Goal: Task Accomplishment & Management: Manage account settings

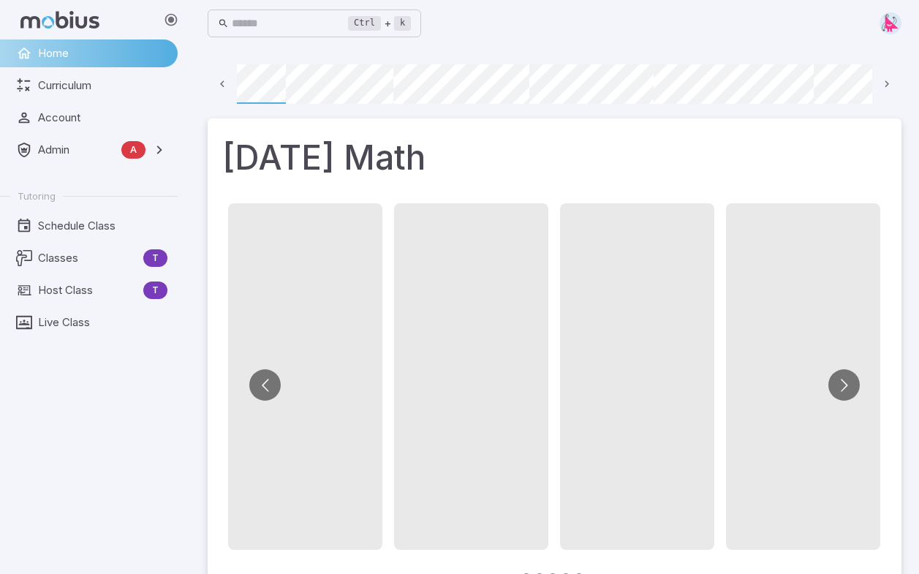
scroll to position [0, 105]
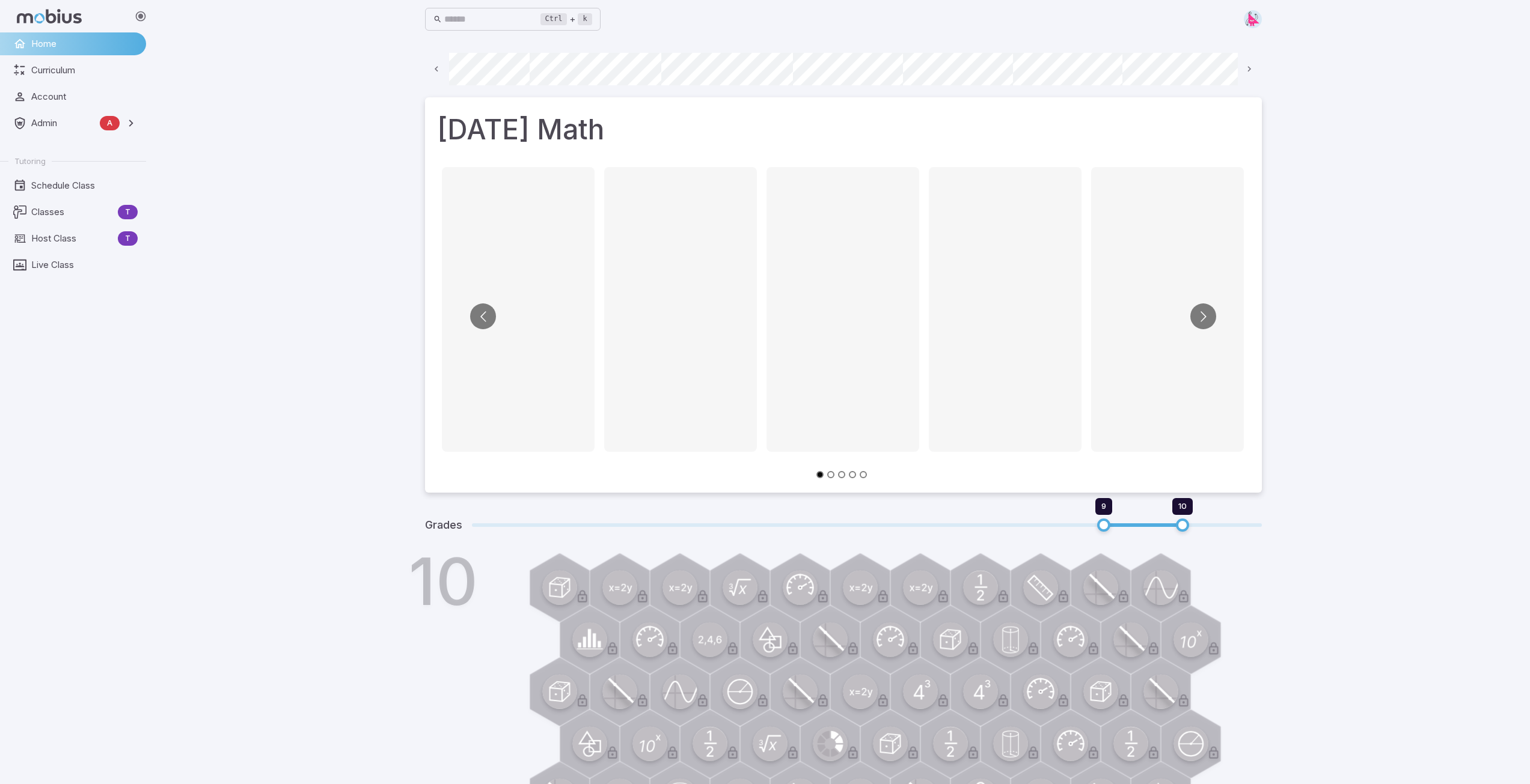
scroll to position [0, 646]
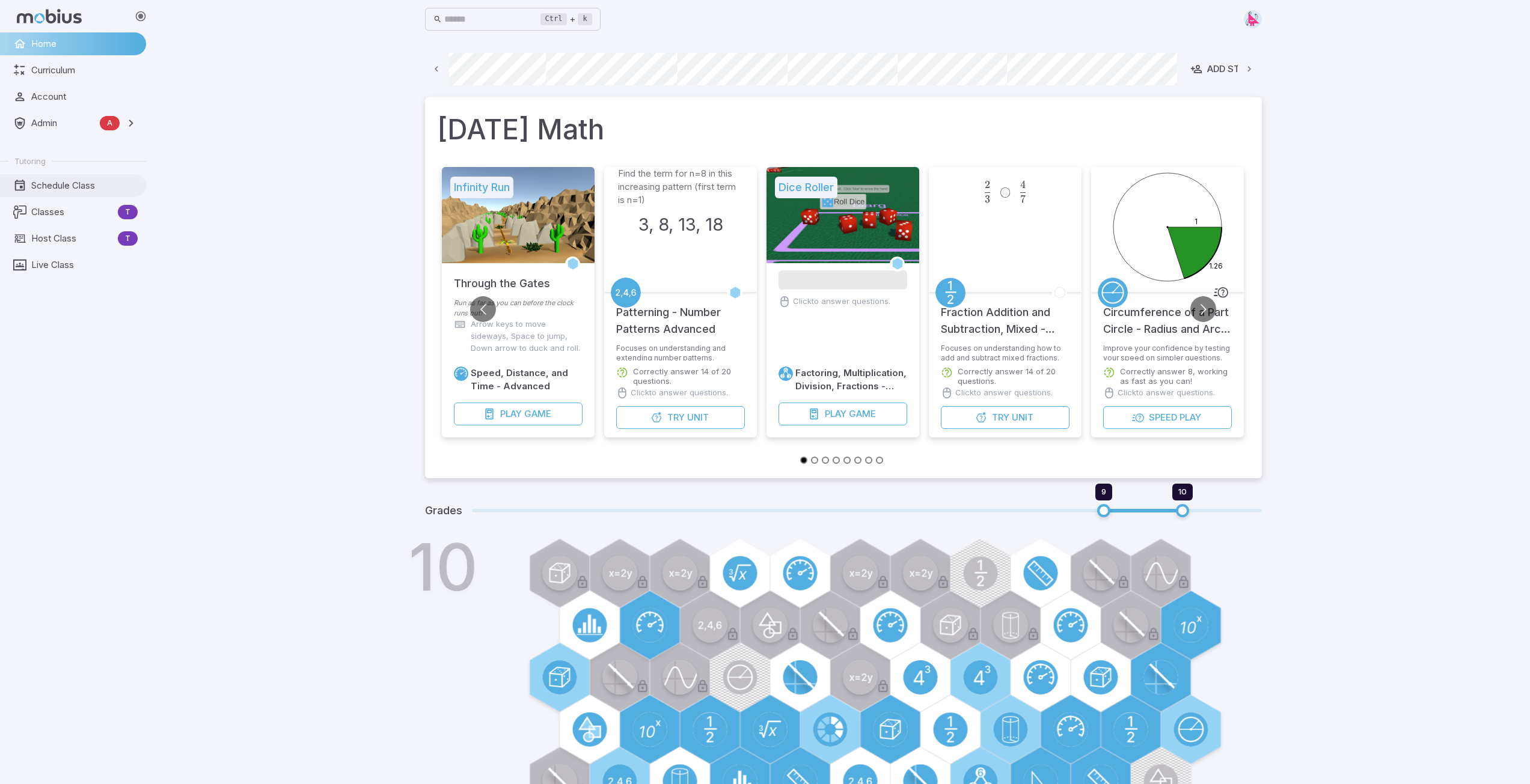
click at [59, 187] on span "Schedule Class" at bounding box center [84, 186] width 106 height 13
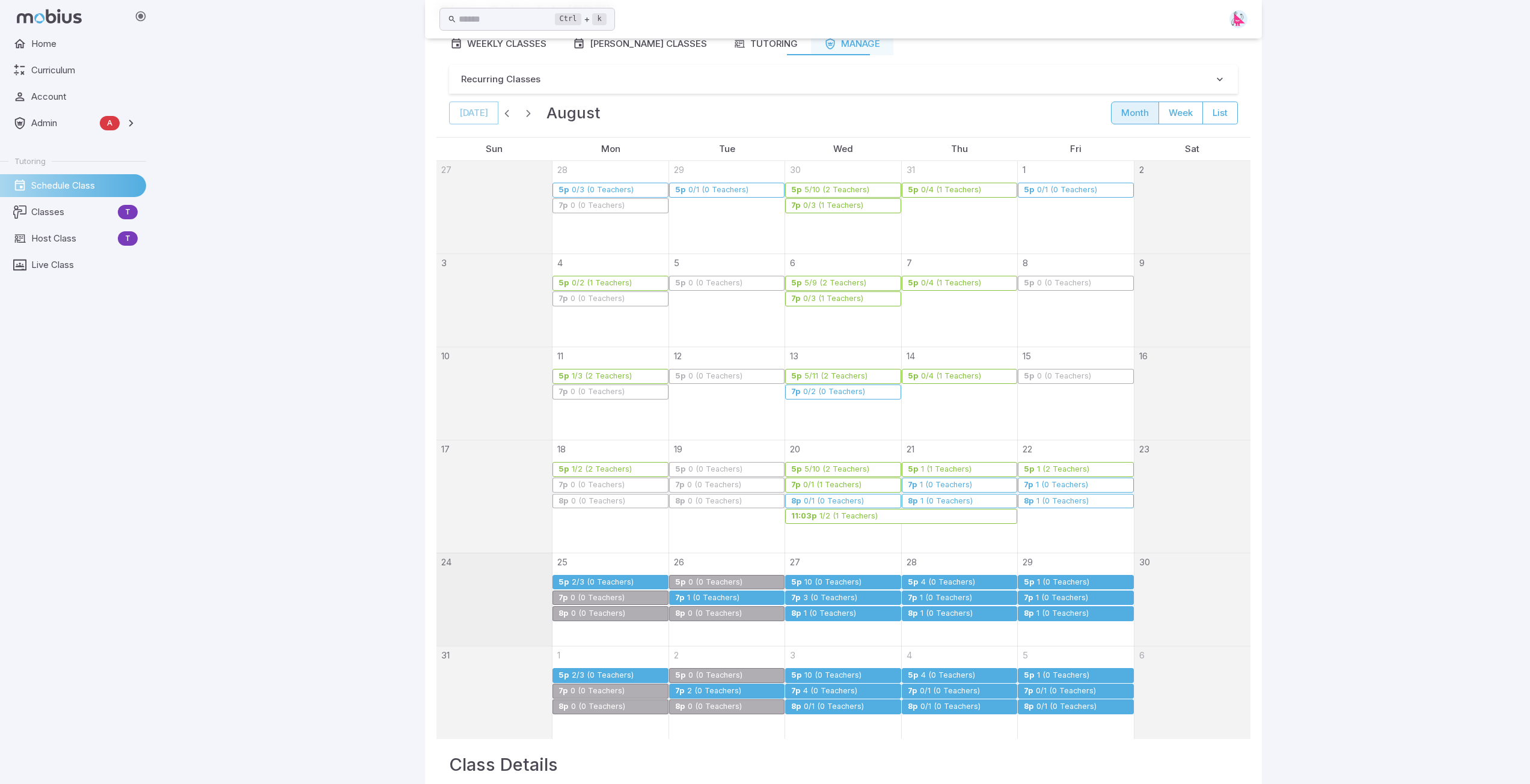
scroll to position [108, 0]
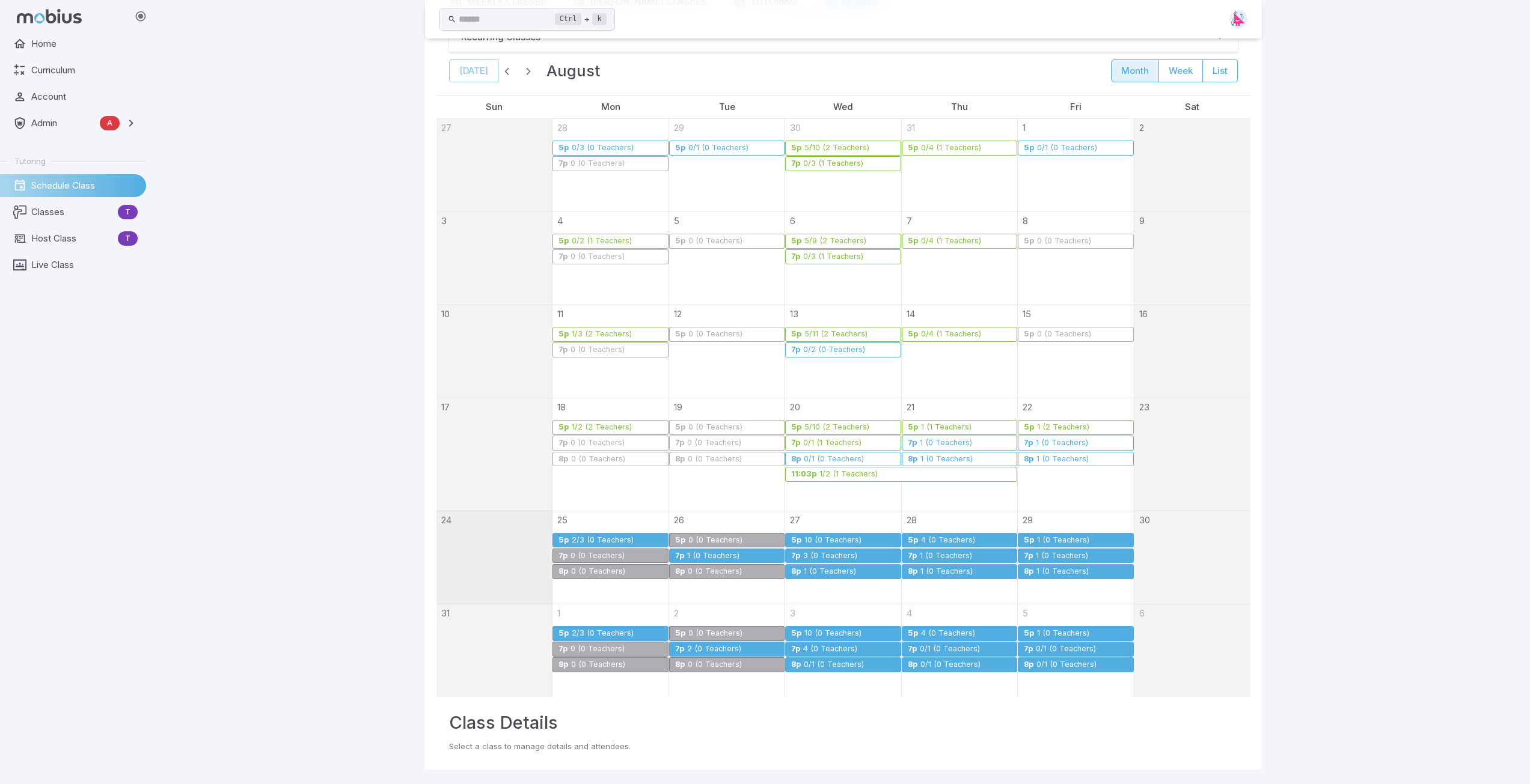
click at [820, 554] on div "3 (0 Teachers)" at bounding box center [830, 556] width 55 height 9
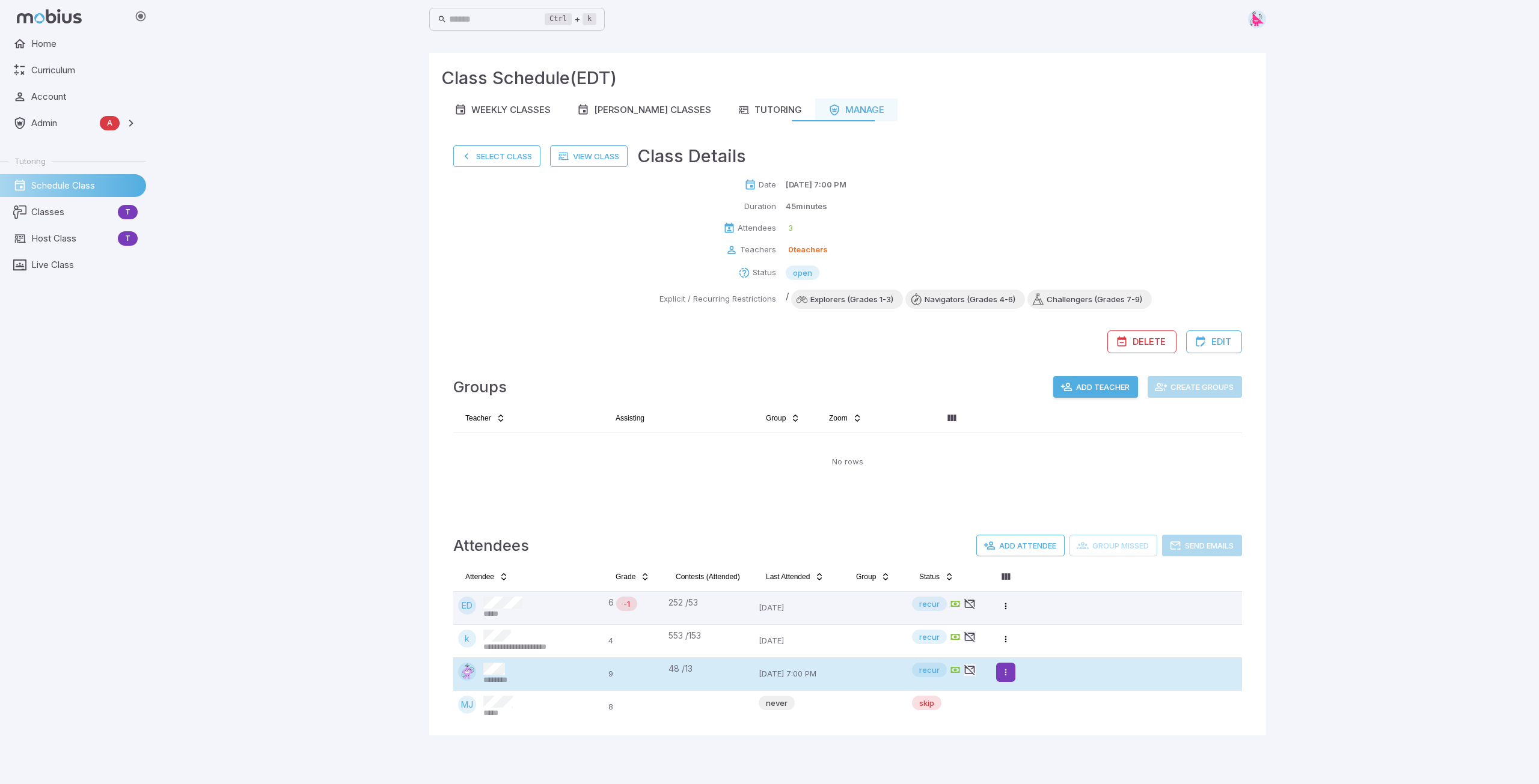
click at [1007, 672] on html "**********" at bounding box center [770, 392] width 1539 height 784
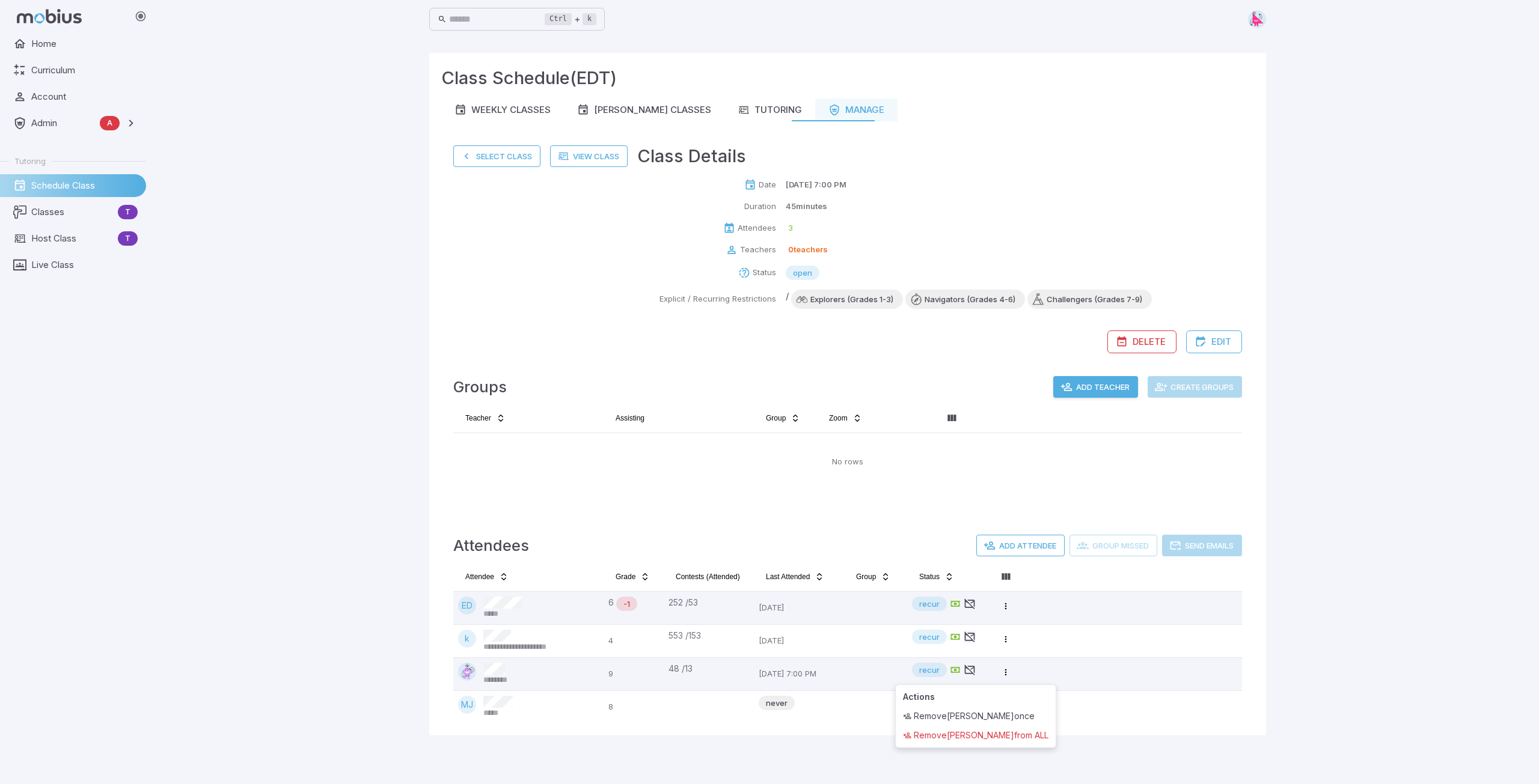
click at [1005, 606] on html "**********" at bounding box center [770, 392] width 1539 height 784
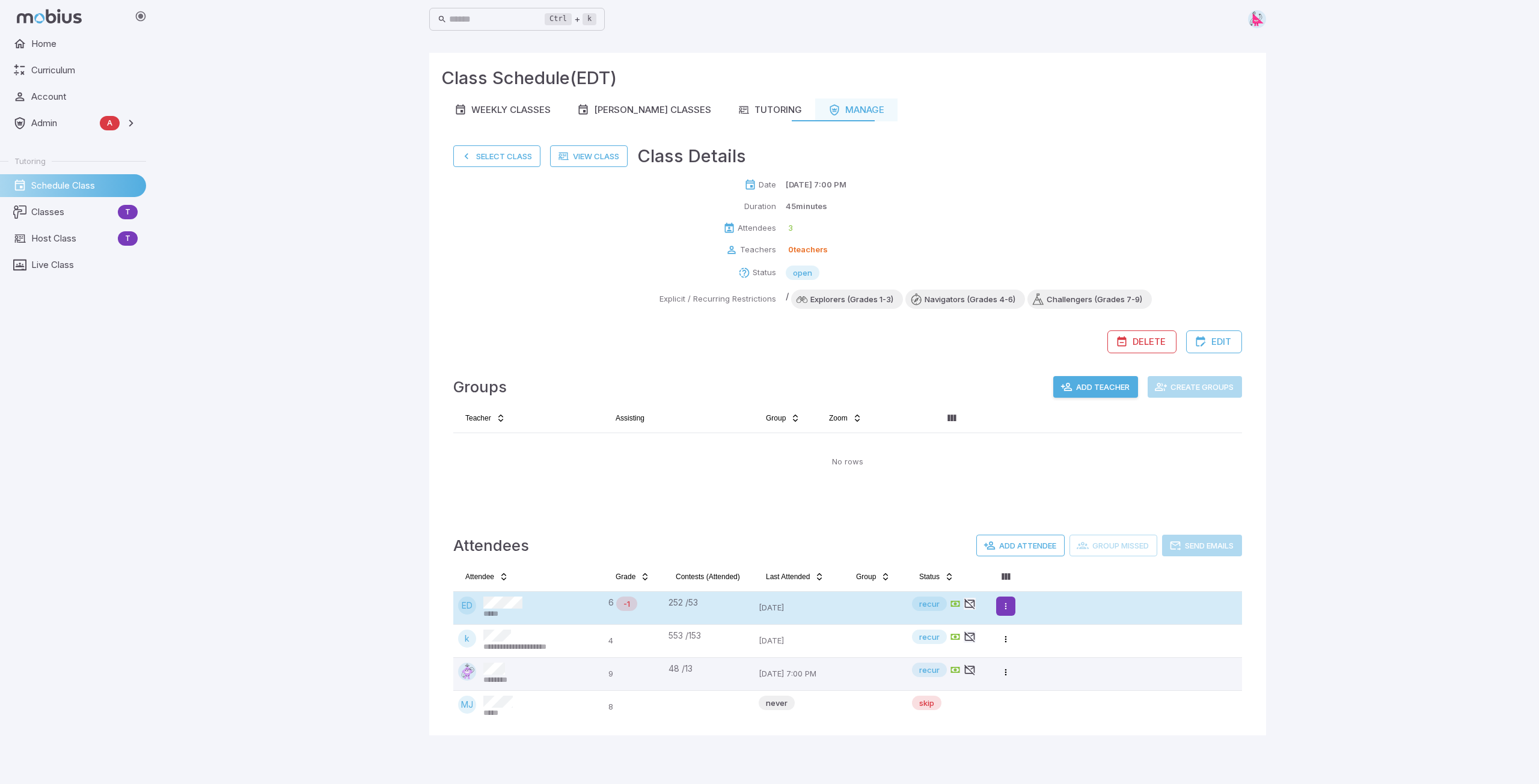
click at [1005, 605] on html "**********" at bounding box center [770, 392] width 1539 height 784
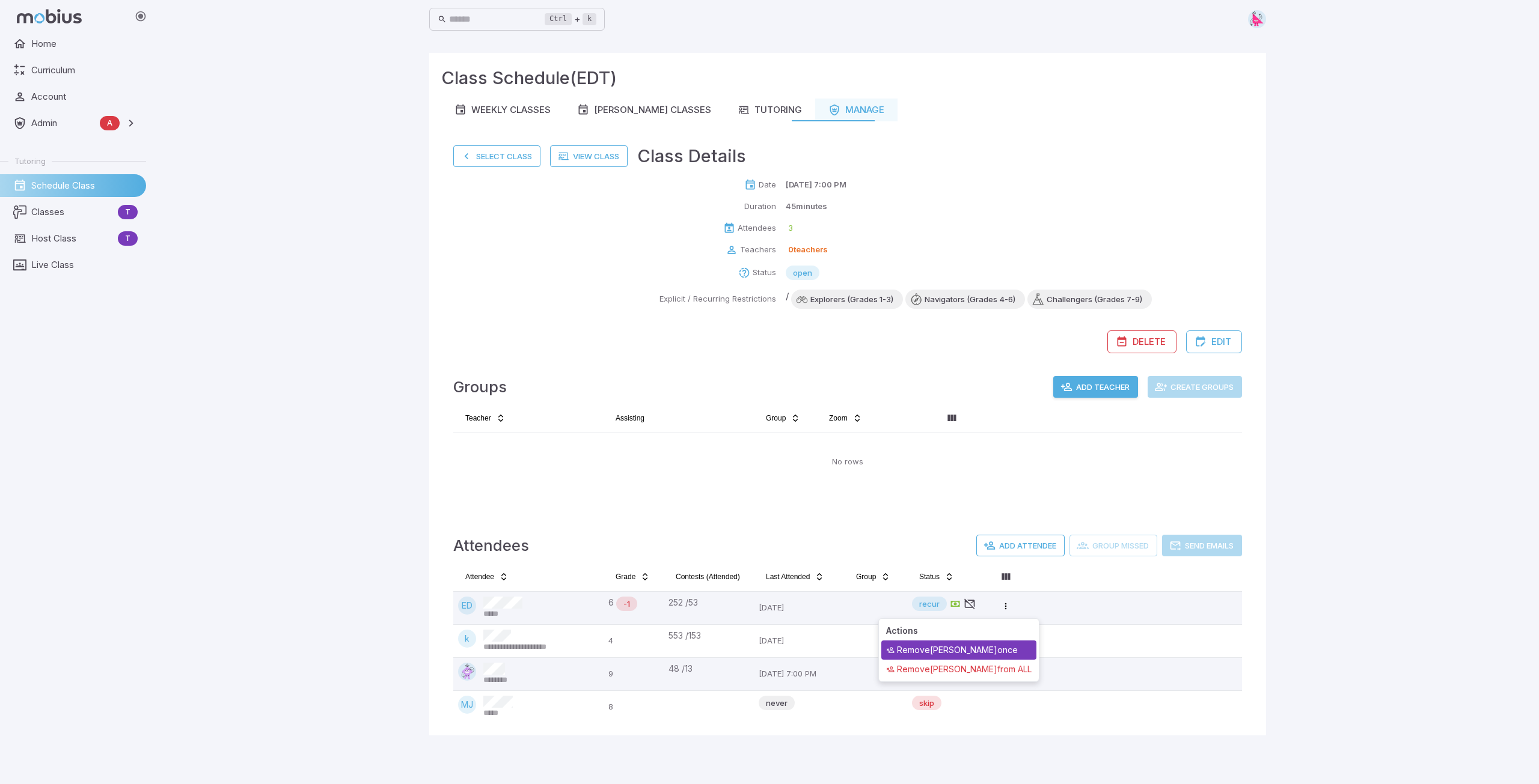
click at [977, 648] on div "Remove [PERSON_NAME] once" at bounding box center [959, 649] width 155 height 19
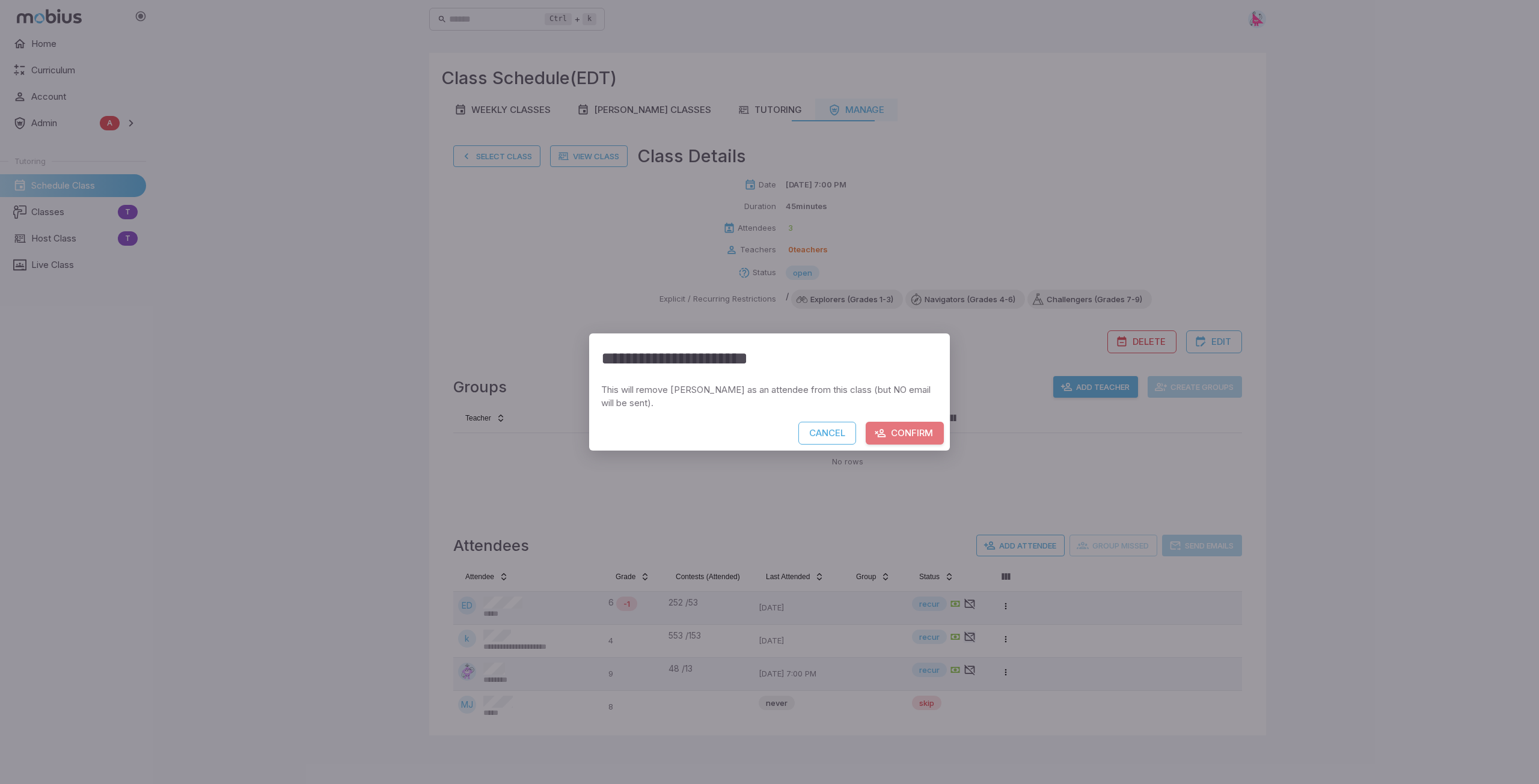
drag, startPoint x: 895, startPoint y: 432, endPoint x: 905, endPoint y: 438, distance: 11.7
click at [897, 432] on button "Confirm" at bounding box center [904, 433] width 78 height 23
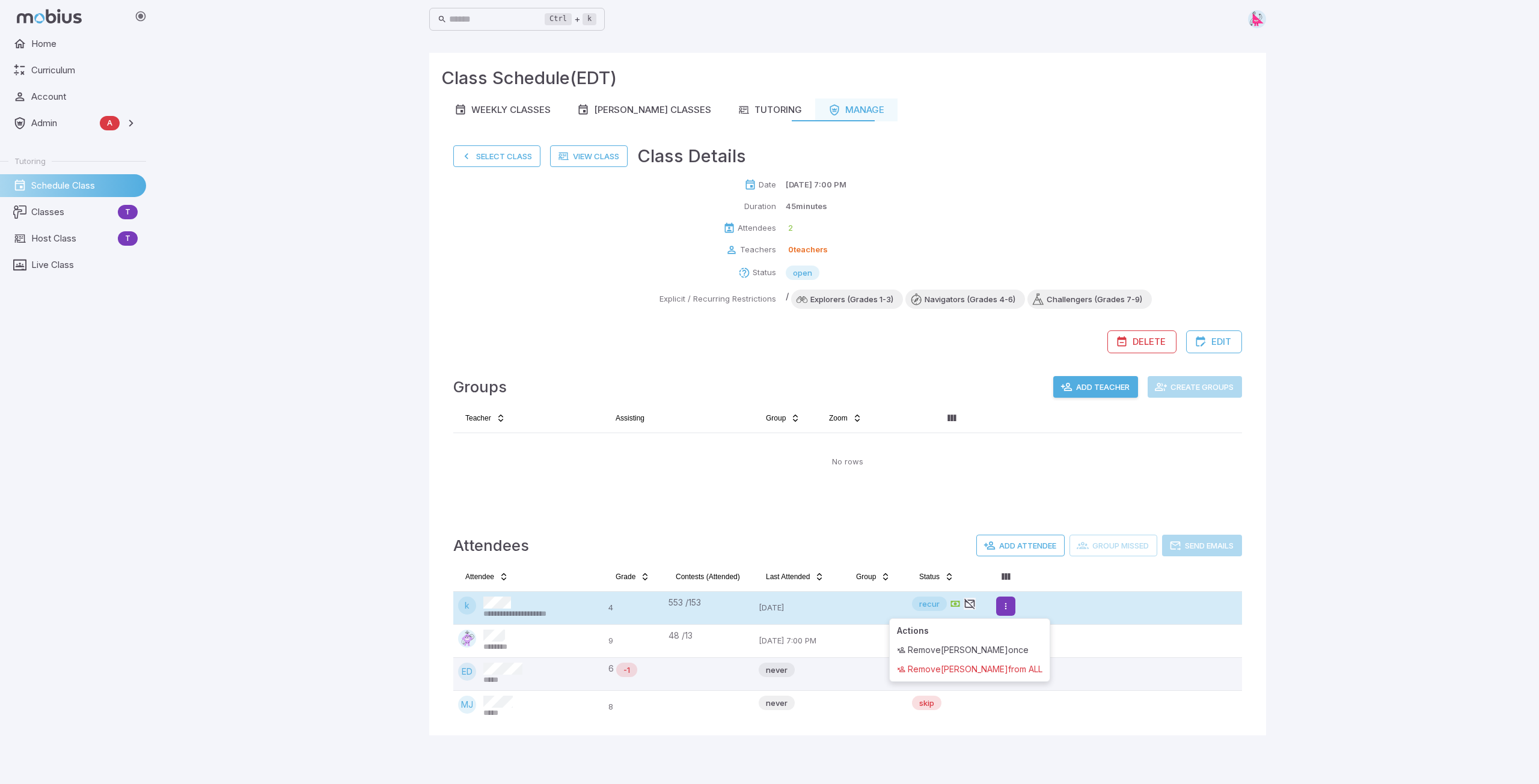
click at [1007, 604] on html "**********" at bounding box center [770, 392] width 1539 height 784
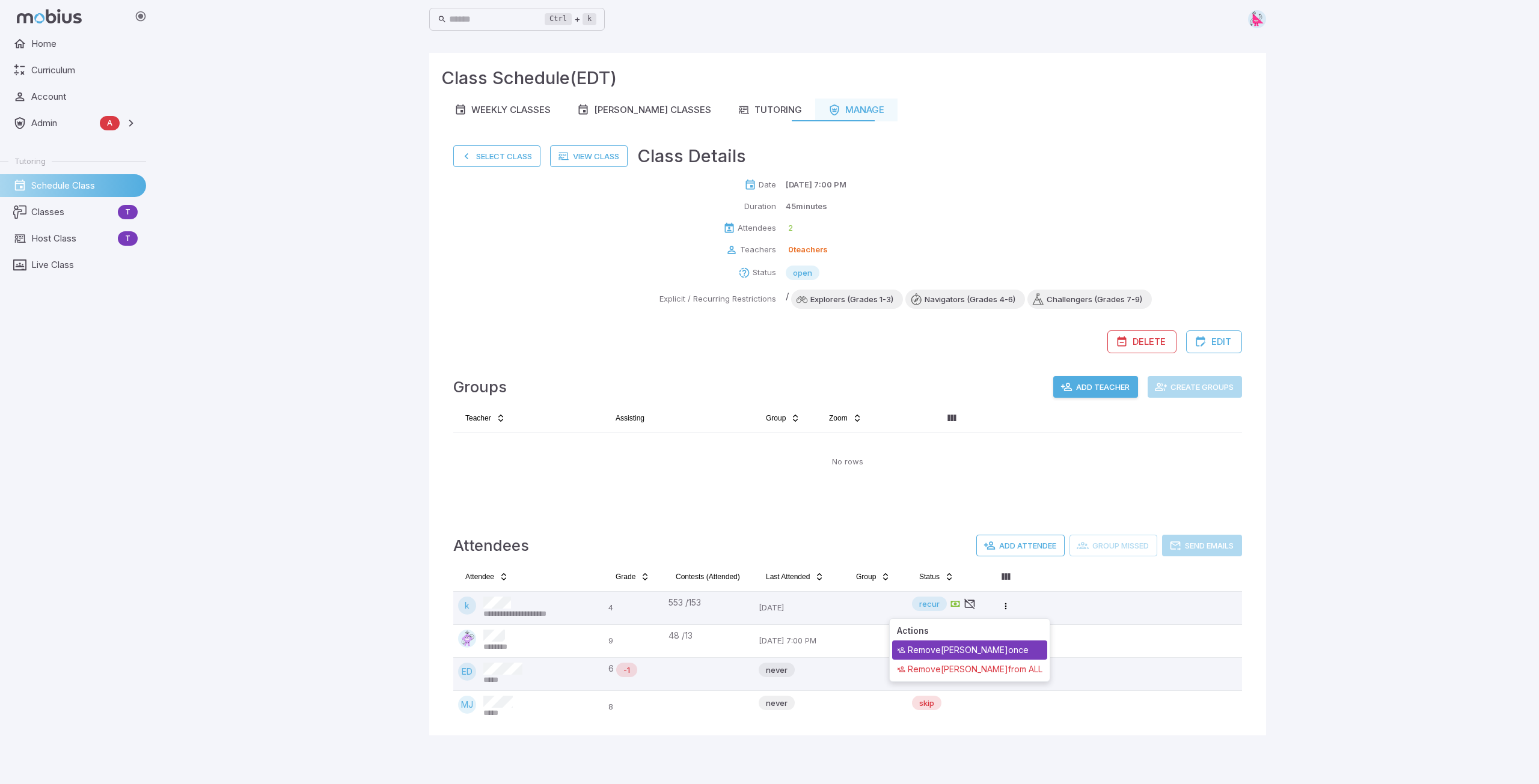
click at [963, 649] on div "Remove [PERSON_NAME] once" at bounding box center [969, 649] width 155 height 19
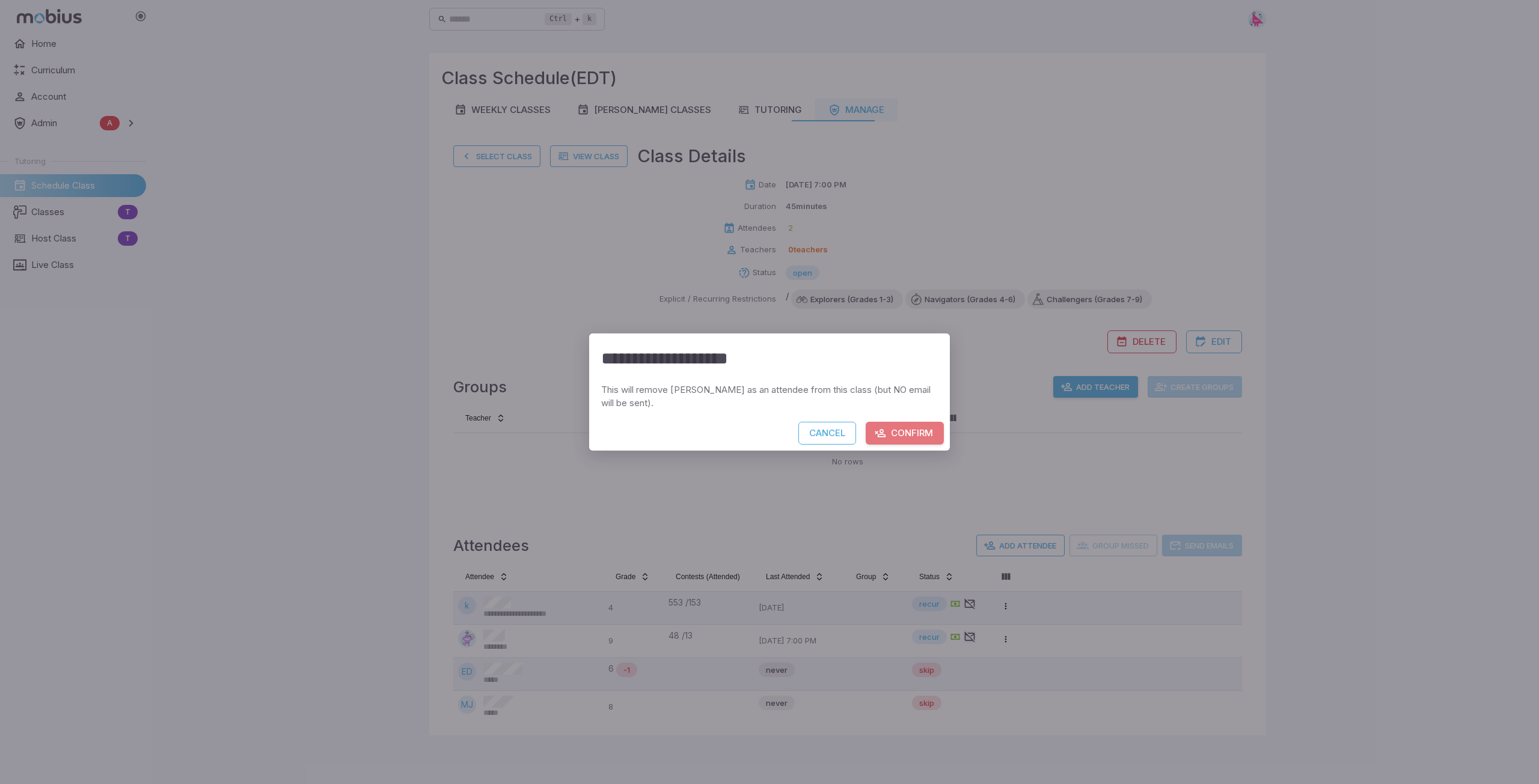
click at [895, 432] on button "Confirm" at bounding box center [904, 433] width 78 height 23
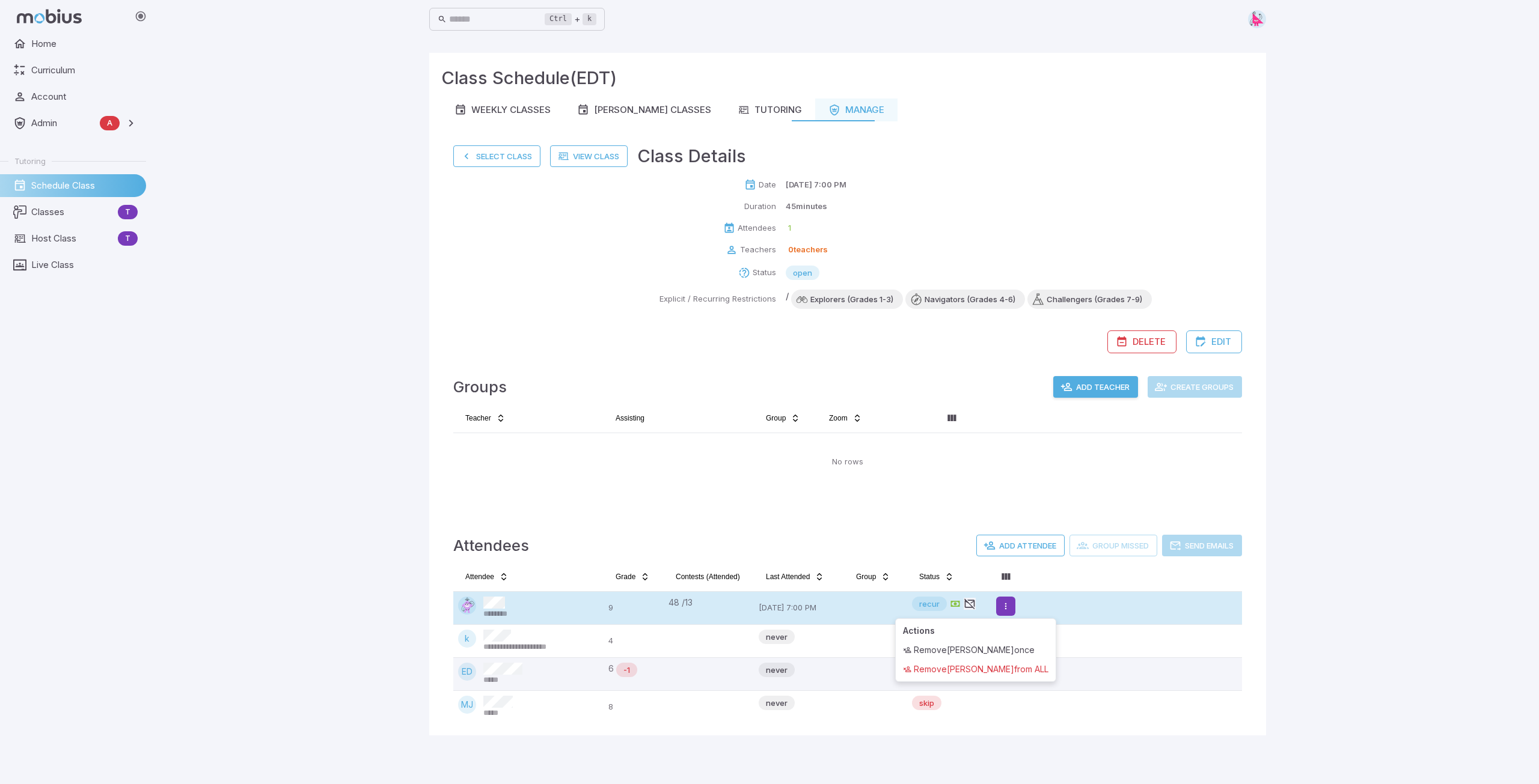
click at [1009, 610] on html "**********" at bounding box center [770, 392] width 1539 height 784
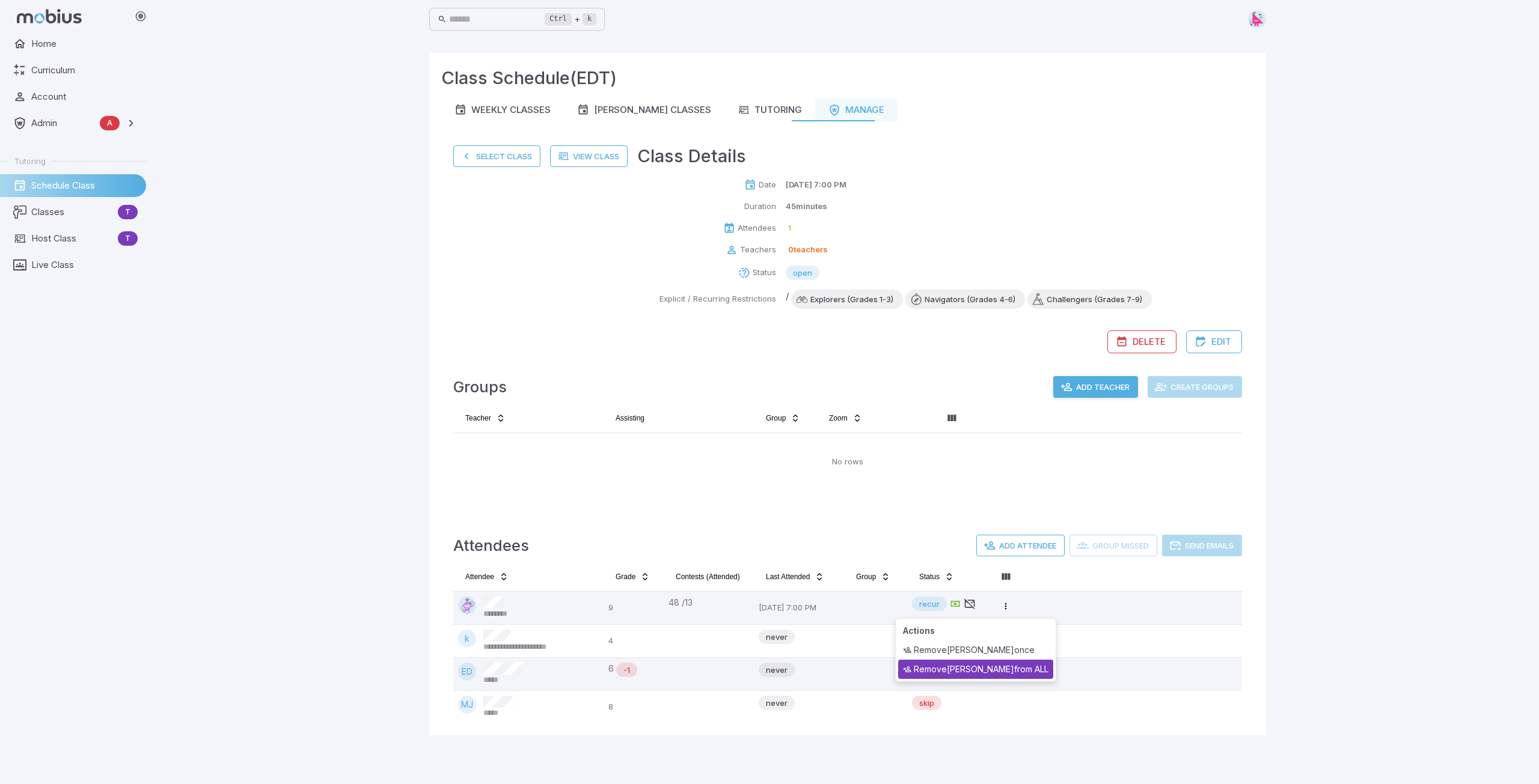
click at [987, 670] on div "Remove [PERSON_NAME] from ALL" at bounding box center [975, 669] width 155 height 19
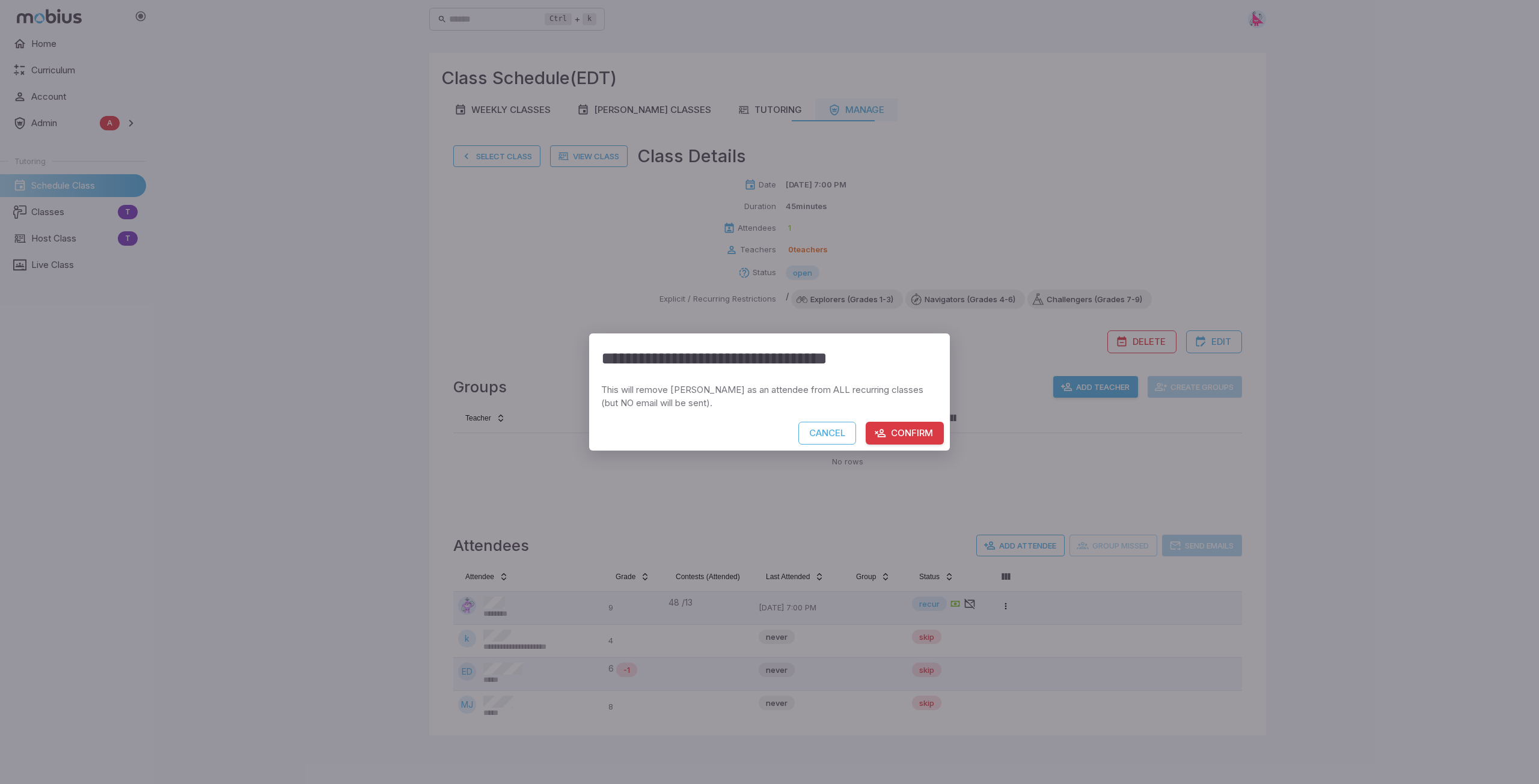
click at [907, 431] on button "Confirm" at bounding box center [904, 433] width 78 height 23
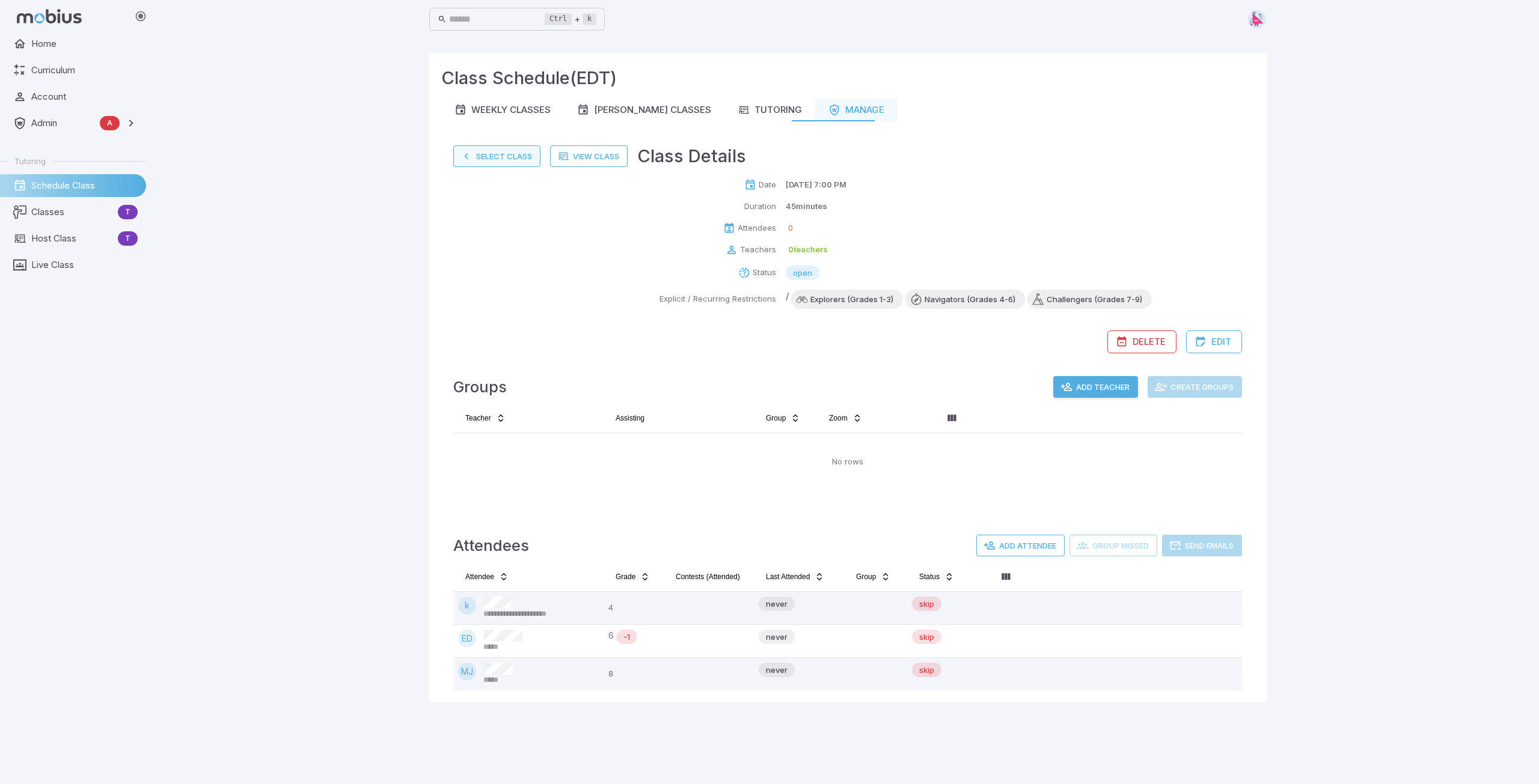
click at [482, 153] on button "Select Class" at bounding box center [497, 156] width 87 height 21
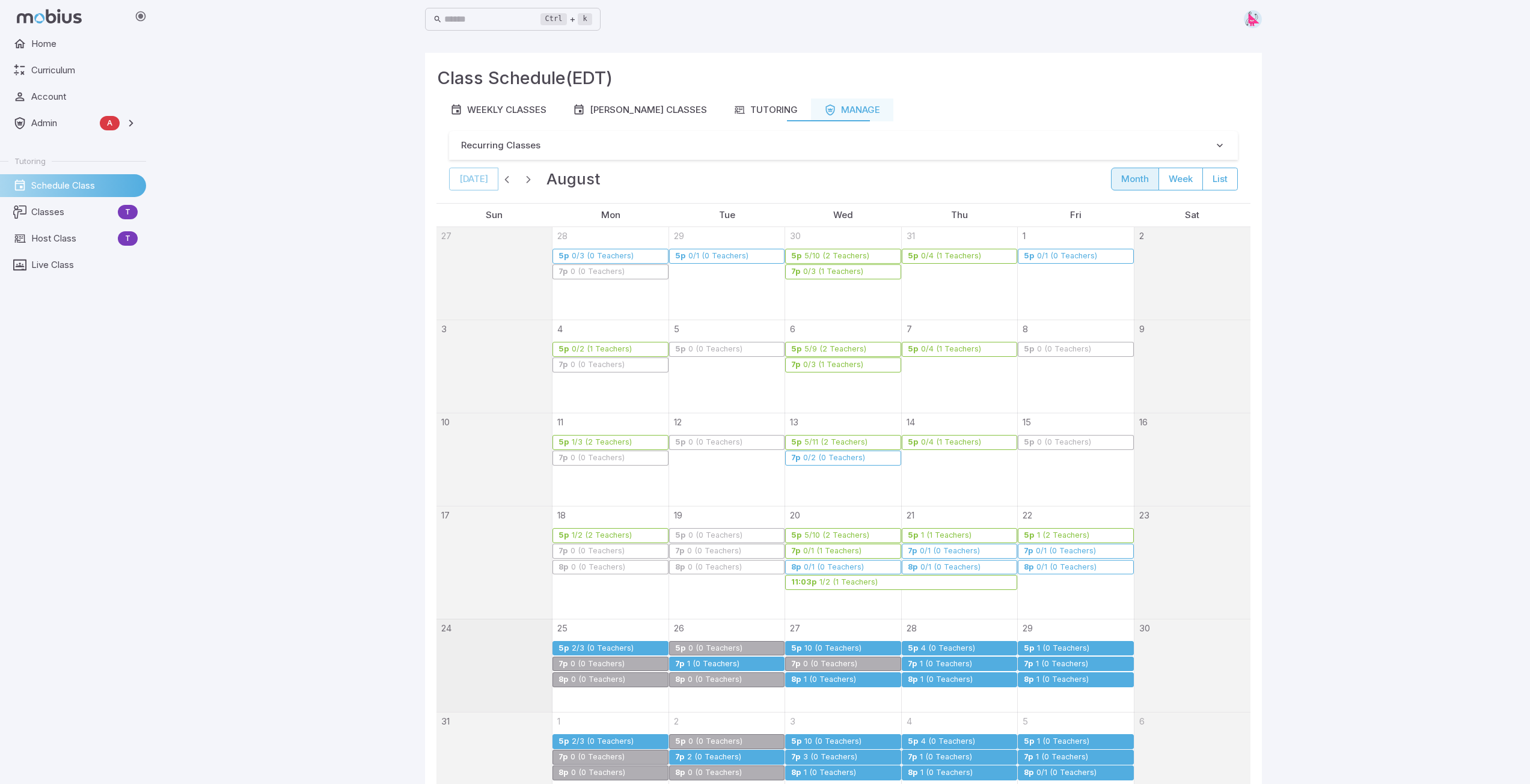
click at [604, 647] on div "2/3 (0 Teachers)" at bounding box center [603, 648] width 63 height 9
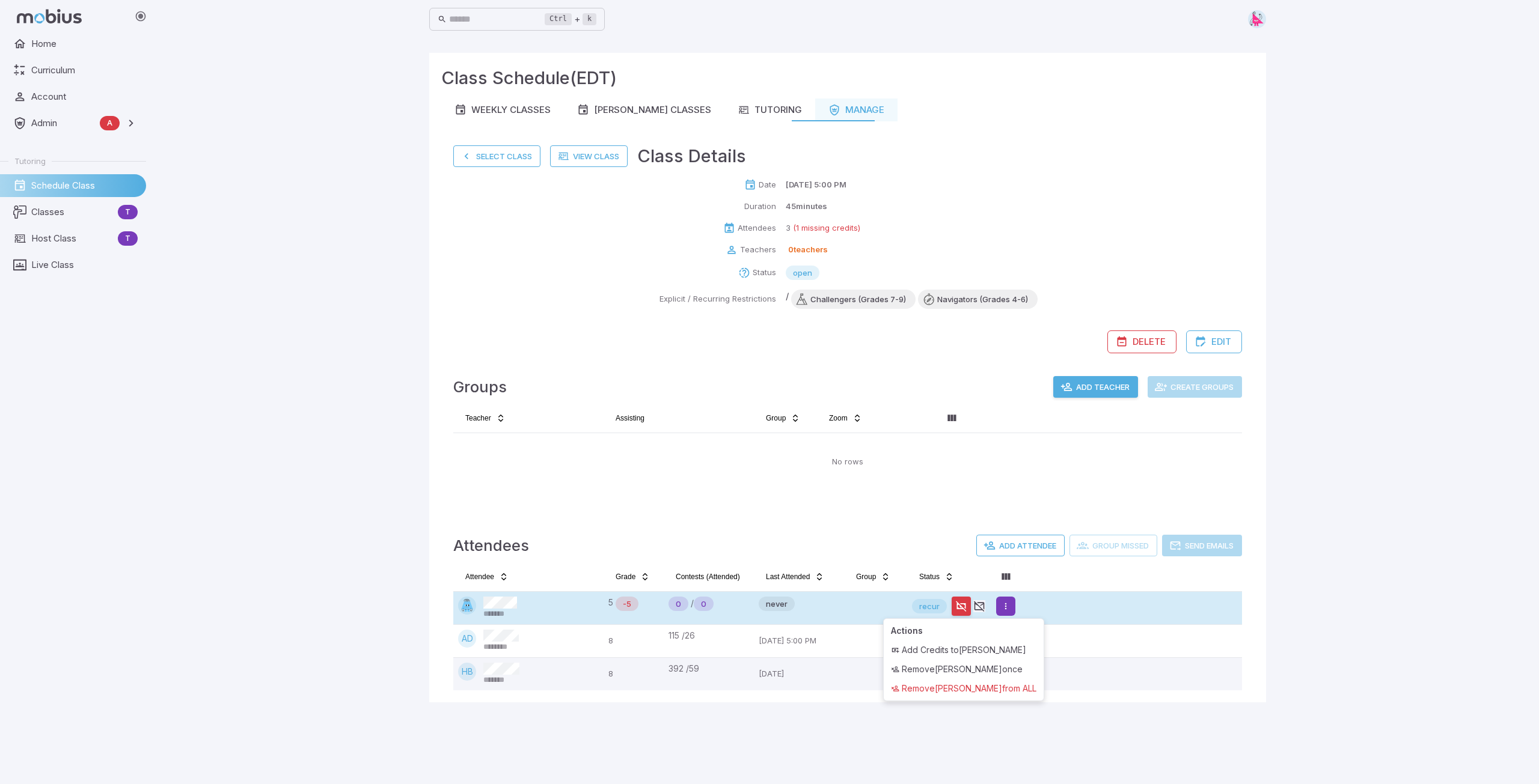
click at [1008, 605] on html "Home Curriculum Account Admin A Accounts Finance Testing Tutoring Schedule Clas…" at bounding box center [770, 392] width 1539 height 784
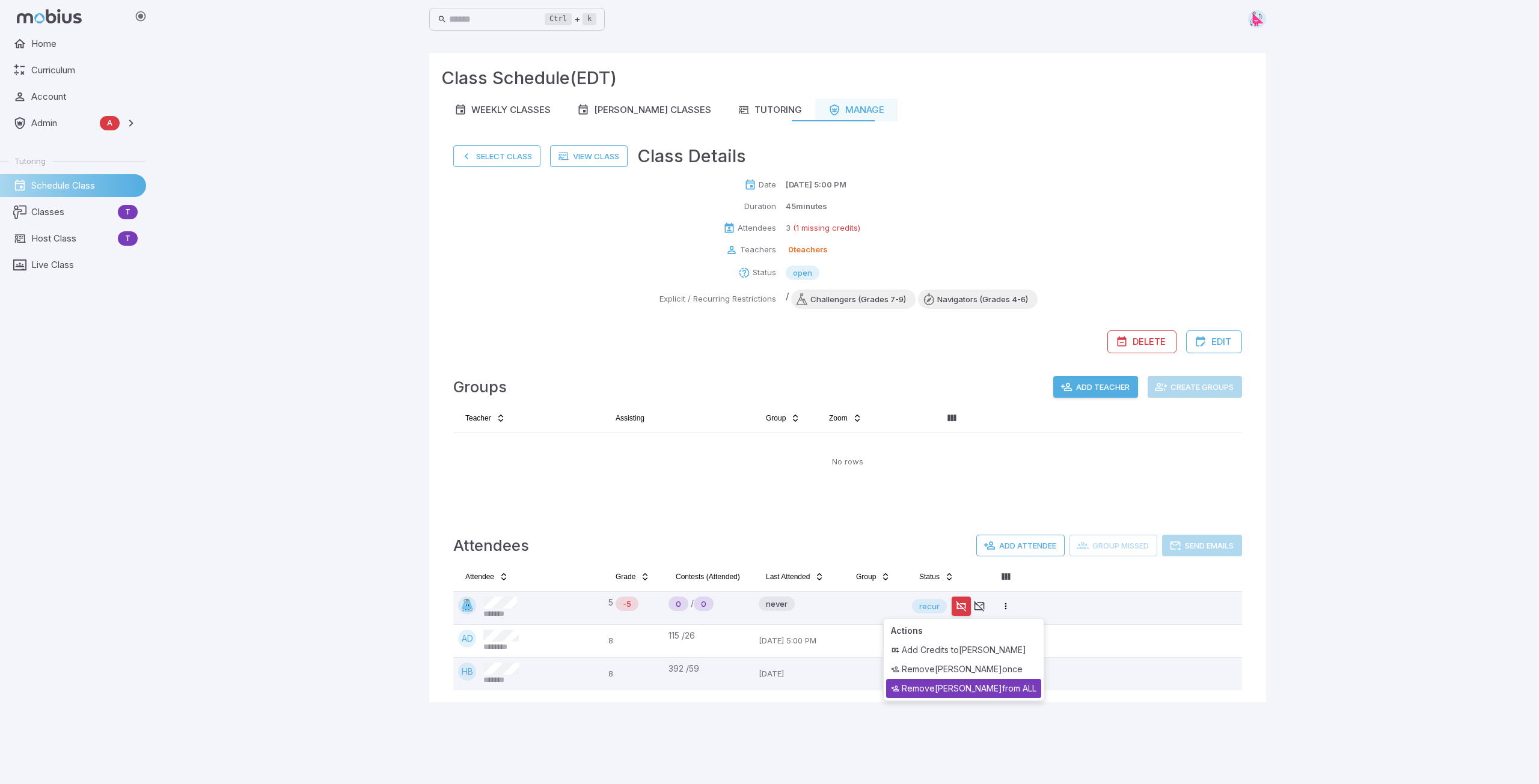
click at [966, 685] on div "Remove [PERSON_NAME] from ALL" at bounding box center [964, 688] width 155 height 19
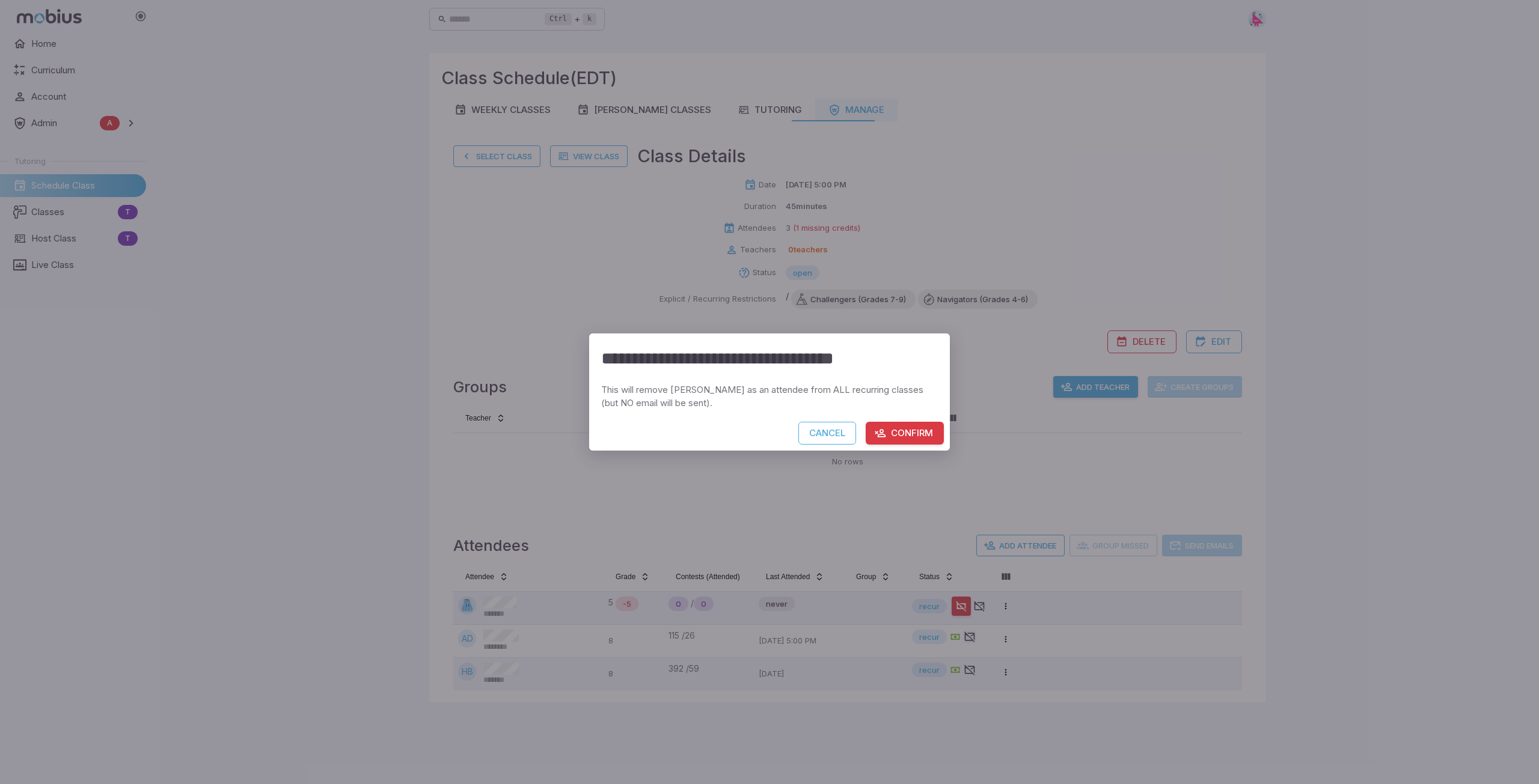
click at [904, 435] on button "Confirm" at bounding box center [904, 433] width 78 height 23
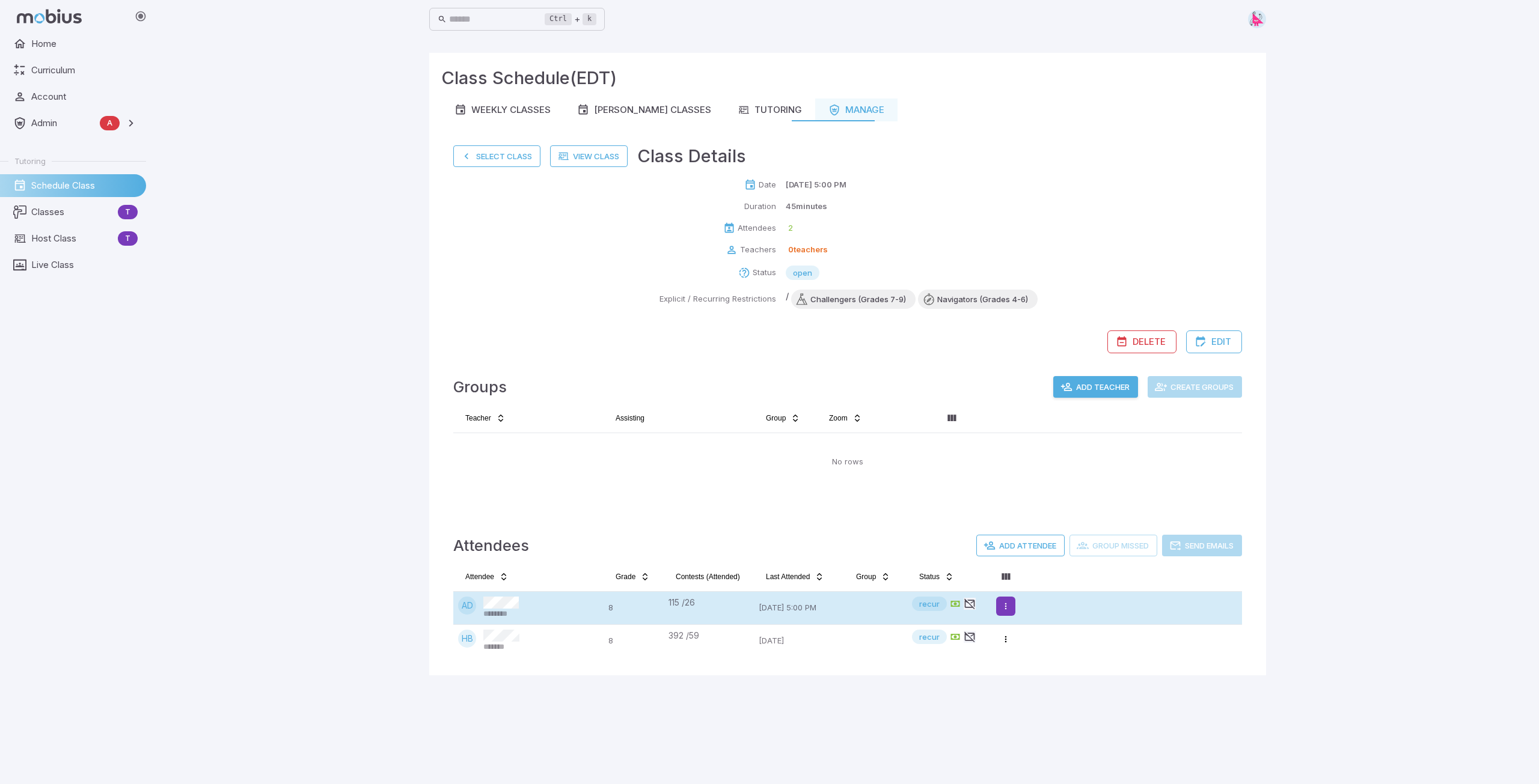
click at [1005, 607] on html "Home Curriculum Account Admin A Accounts Finance Testing Tutoring Schedule Clas…" at bounding box center [770, 392] width 1539 height 784
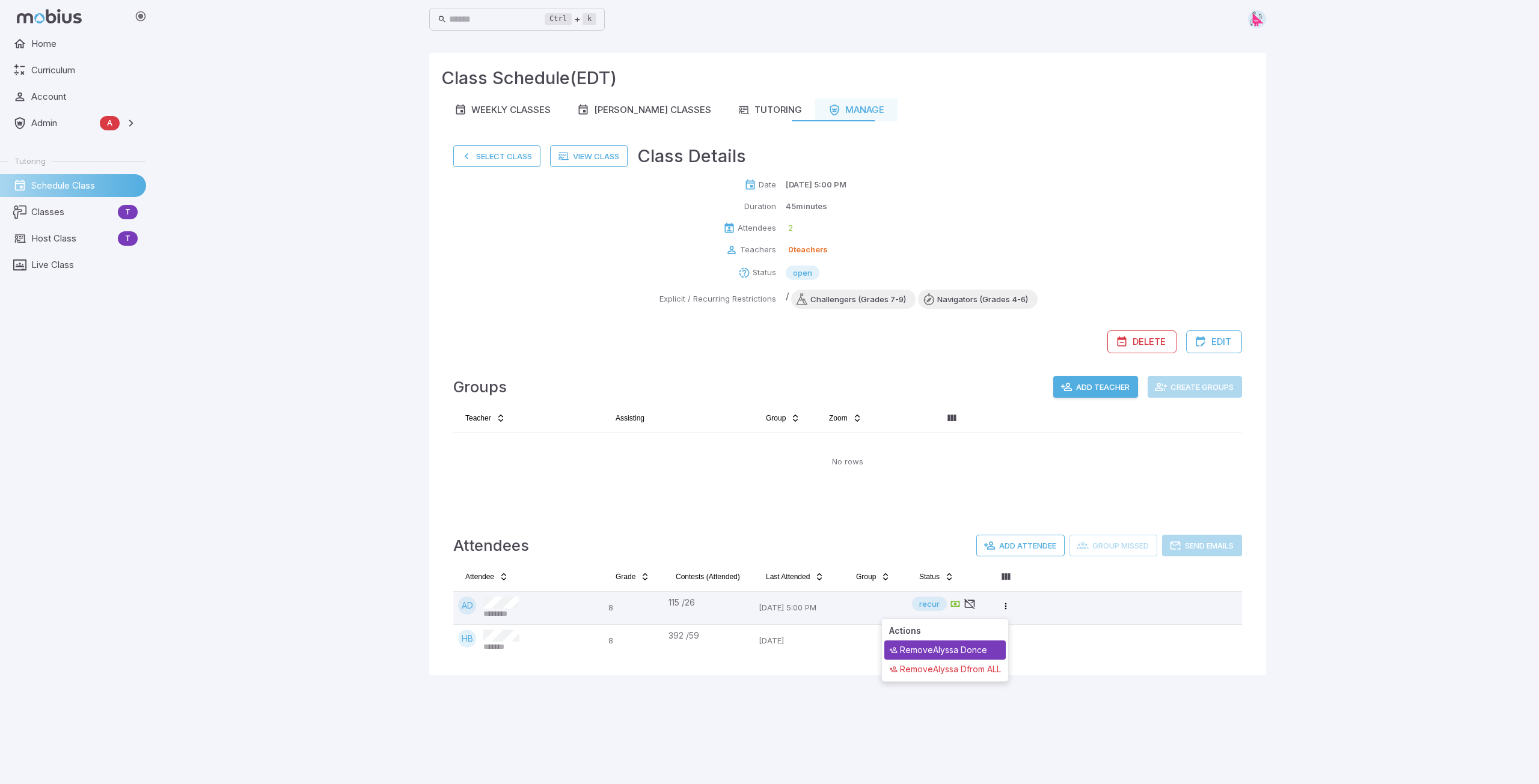
click at [973, 651] on div "Remove Alyssa D once" at bounding box center [945, 649] width 122 height 19
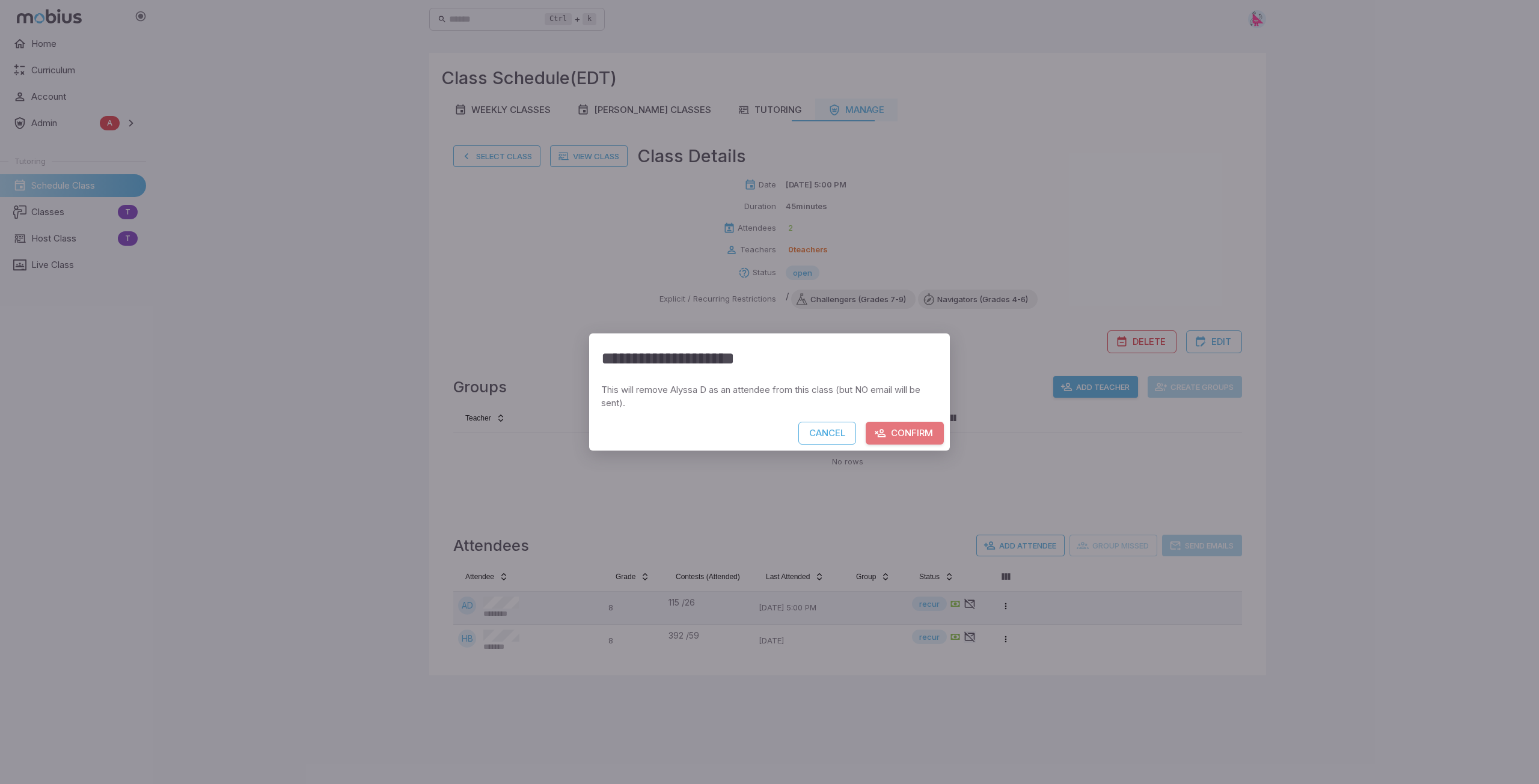
drag, startPoint x: 906, startPoint y: 430, endPoint x: 915, endPoint y: 440, distance: 13.5
click at [908, 431] on button "Confirm" at bounding box center [904, 433] width 78 height 23
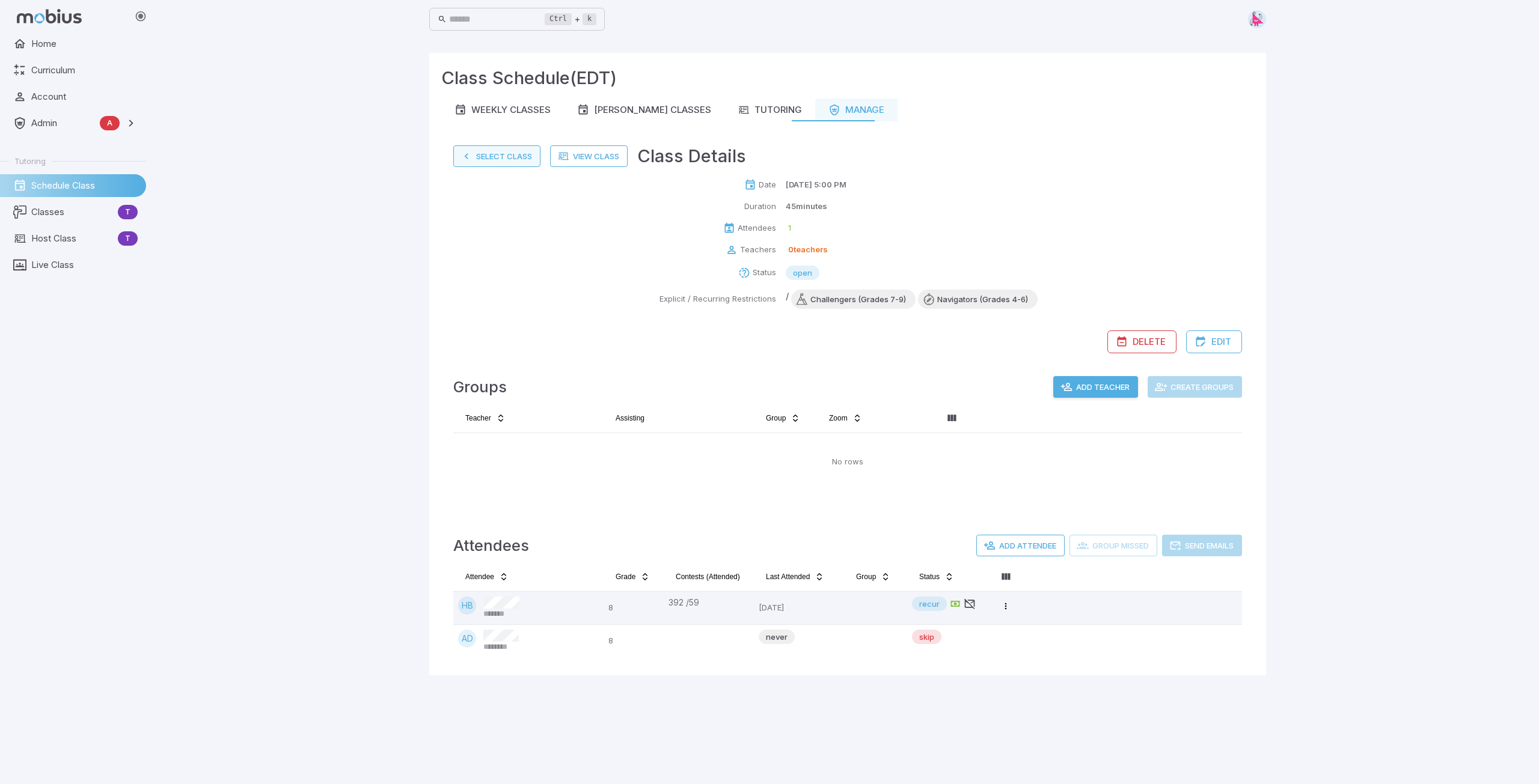
click at [488, 159] on button "Select Class" at bounding box center [497, 156] width 87 height 21
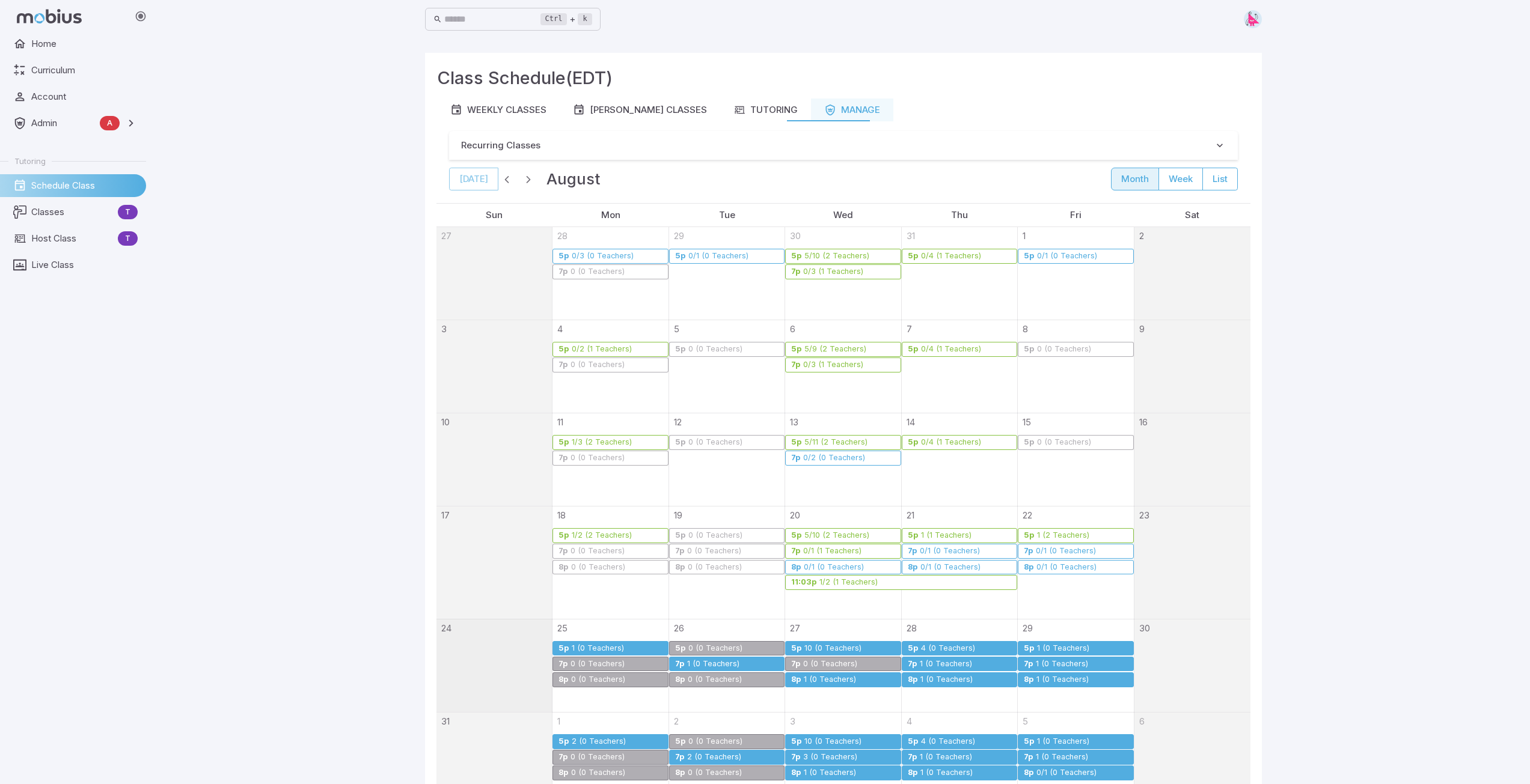
click at [716, 663] on div "1 (0 Teachers)" at bounding box center [713, 664] width 53 height 9
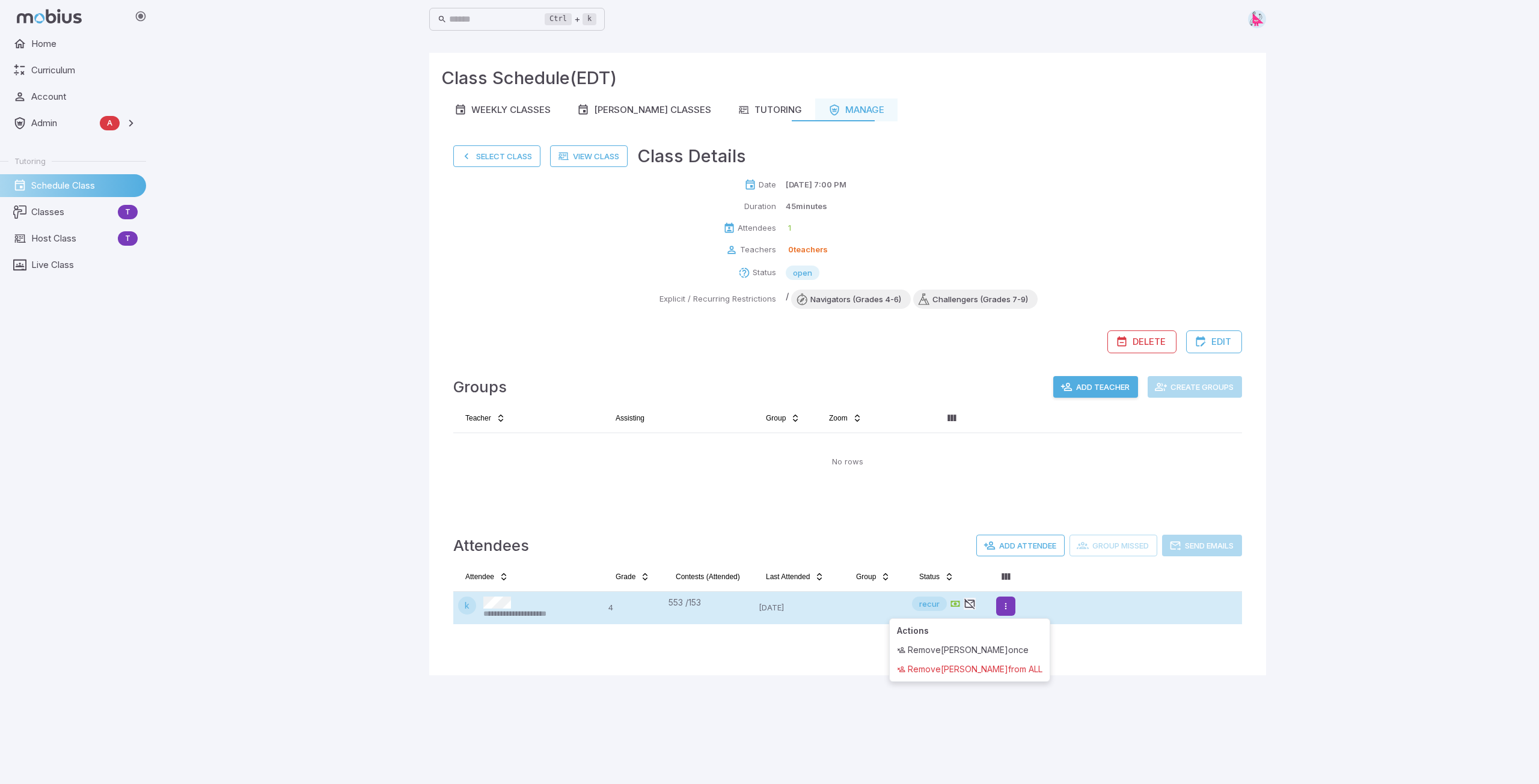
click at [1014, 607] on html "**********" at bounding box center [770, 392] width 1539 height 784
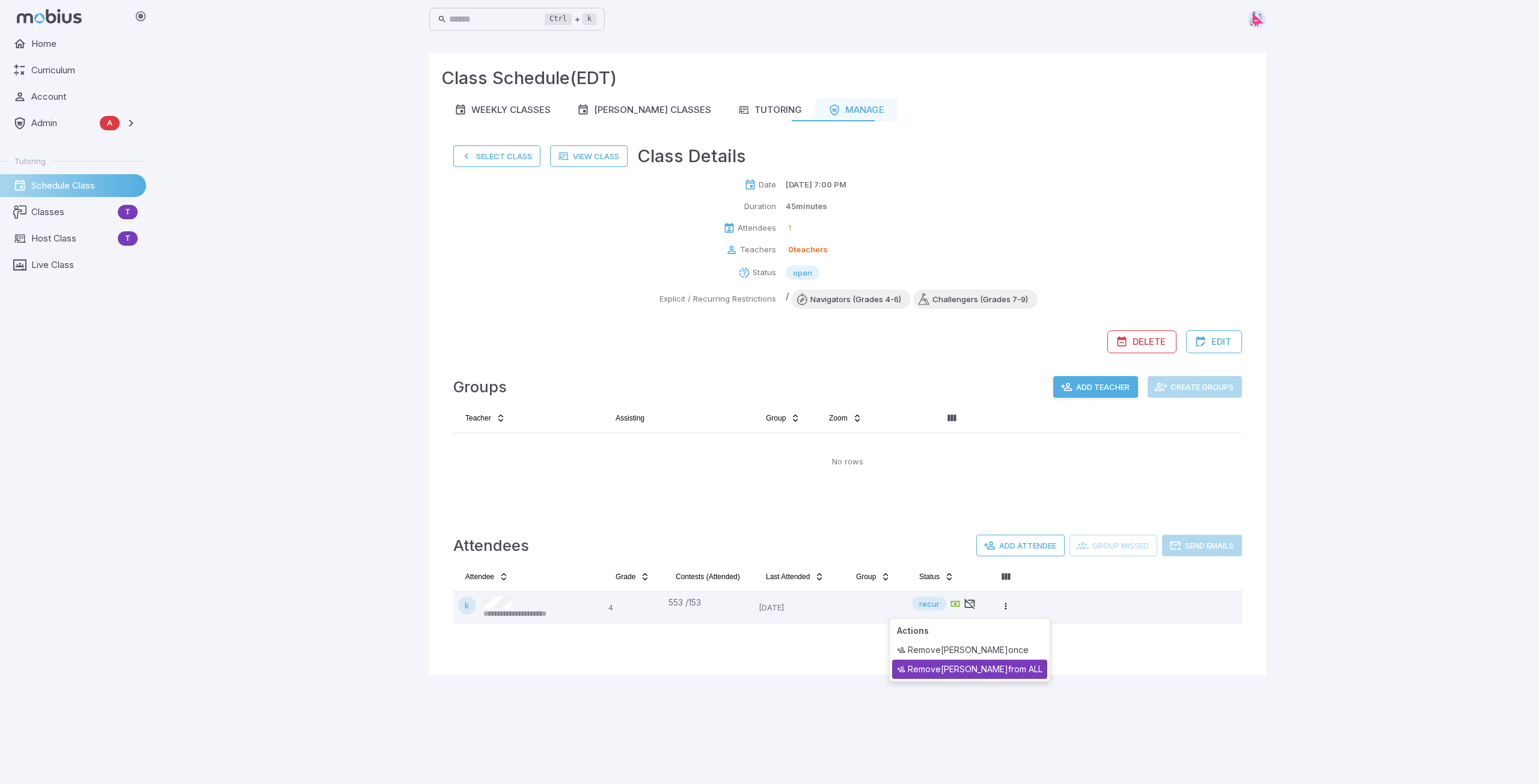
click at [970, 671] on div "Remove [PERSON_NAME] from ALL" at bounding box center [969, 669] width 155 height 19
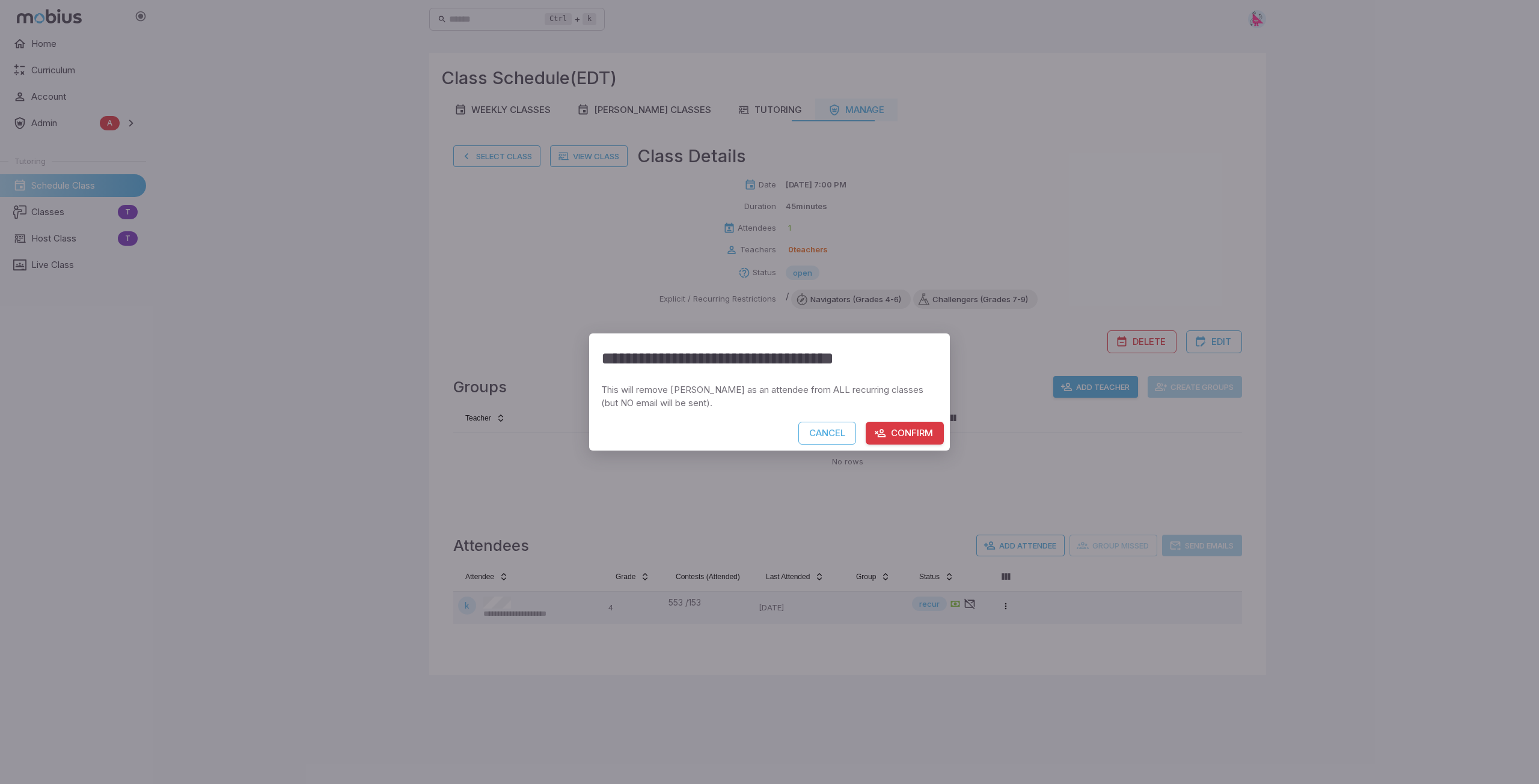
click at [902, 436] on button "Confirm" at bounding box center [904, 433] width 78 height 23
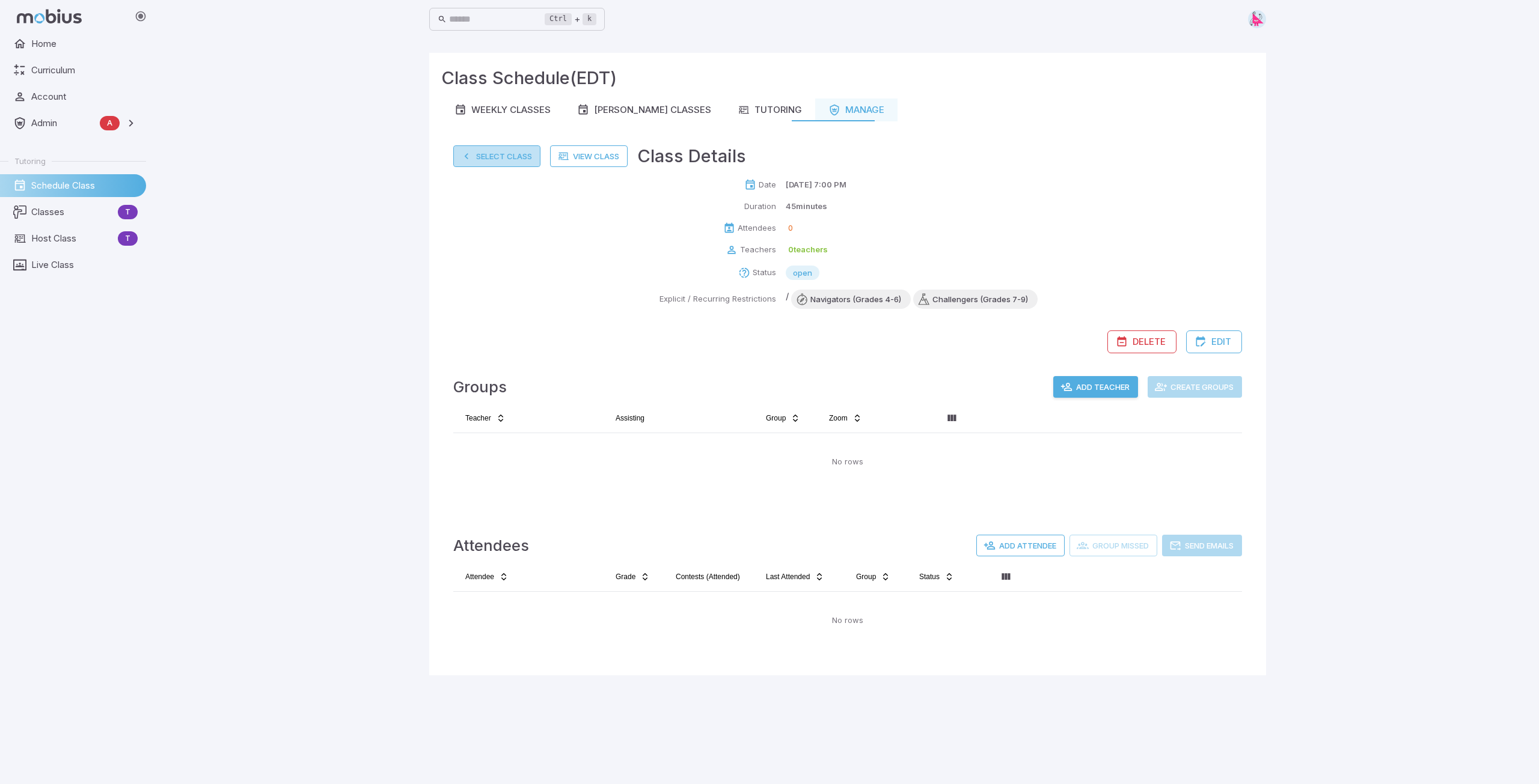
click at [511, 164] on button "Select Class" at bounding box center [497, 156] width 87 height 21
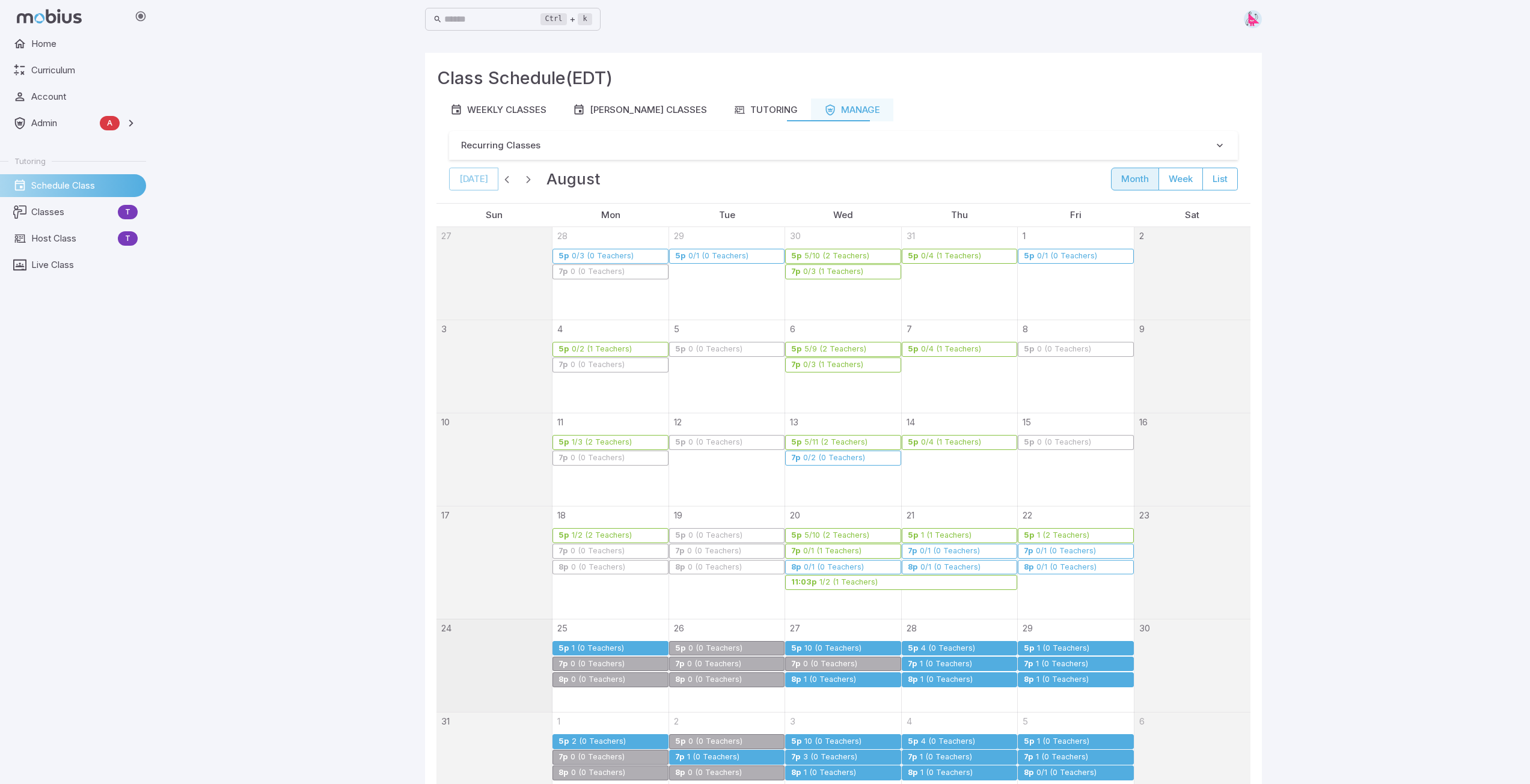
click at [833, 644] on div "10 (0 Teachers)" at bounding box center [832, 648] width 58 height 9
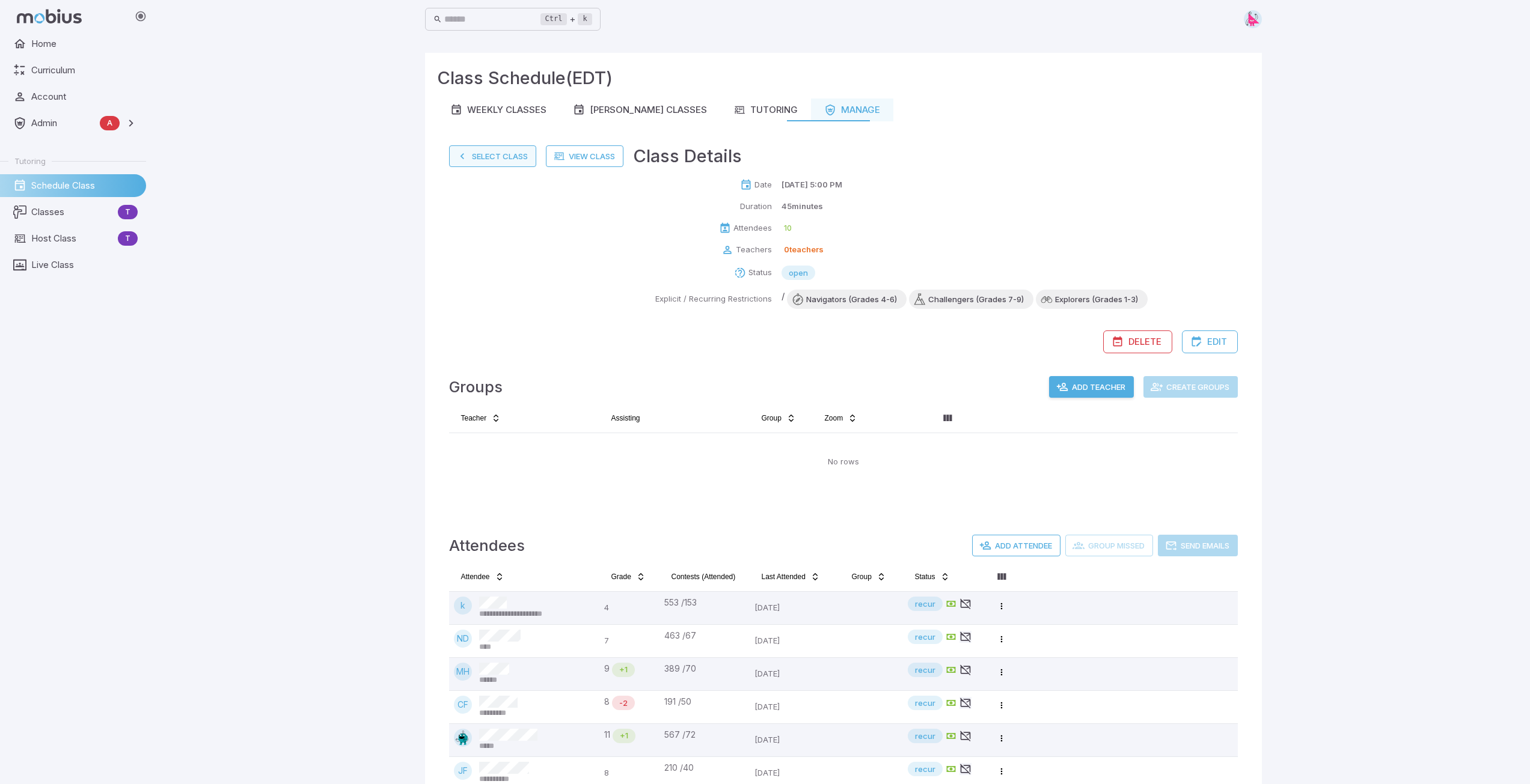
click at [482, 159] on button "Select Class" at bounding box center [492, 156] width 87 height 21
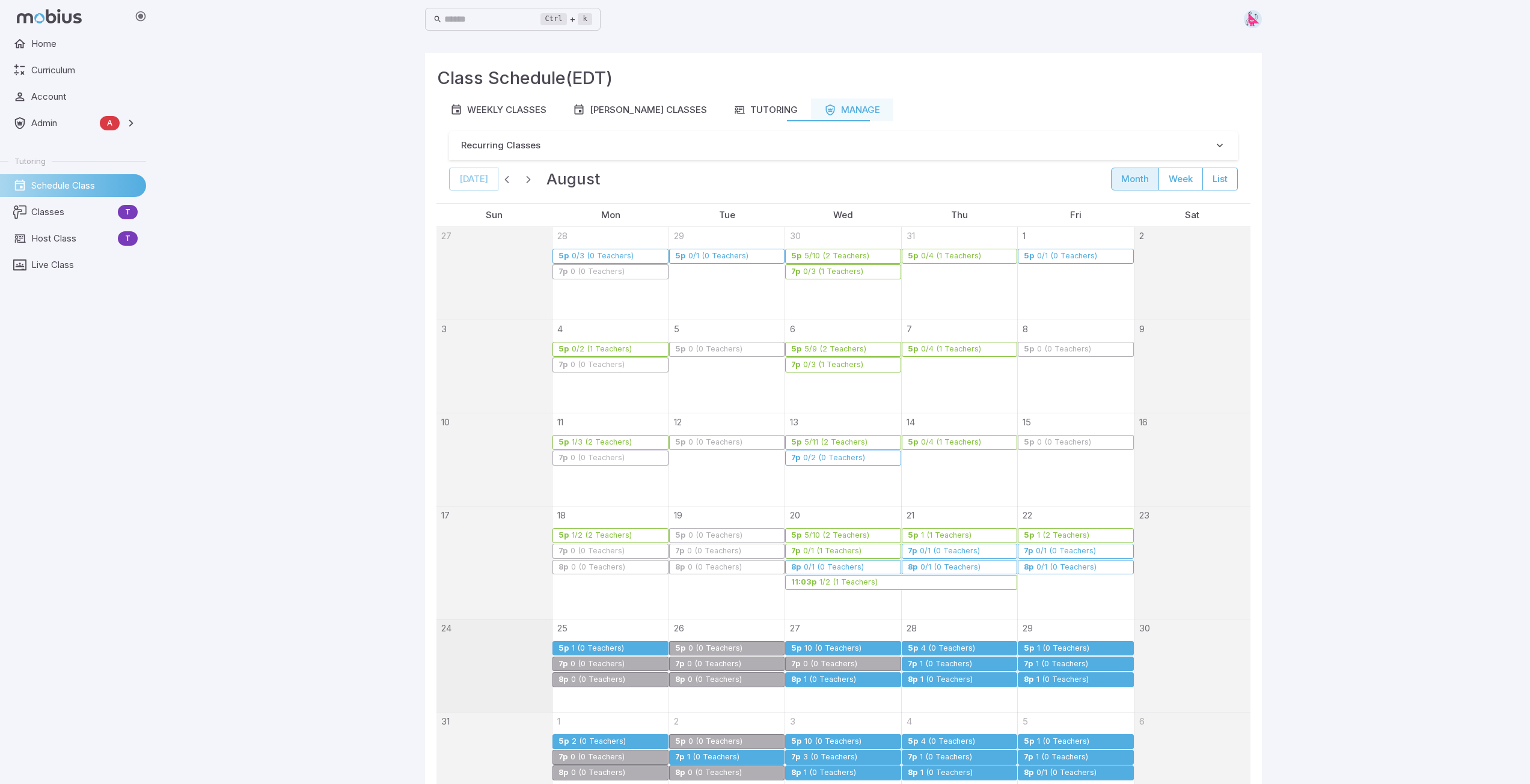
click at [837, 676] on div "1 (0 Teachers)" at bounding box center [830, 680] width 53 height 9
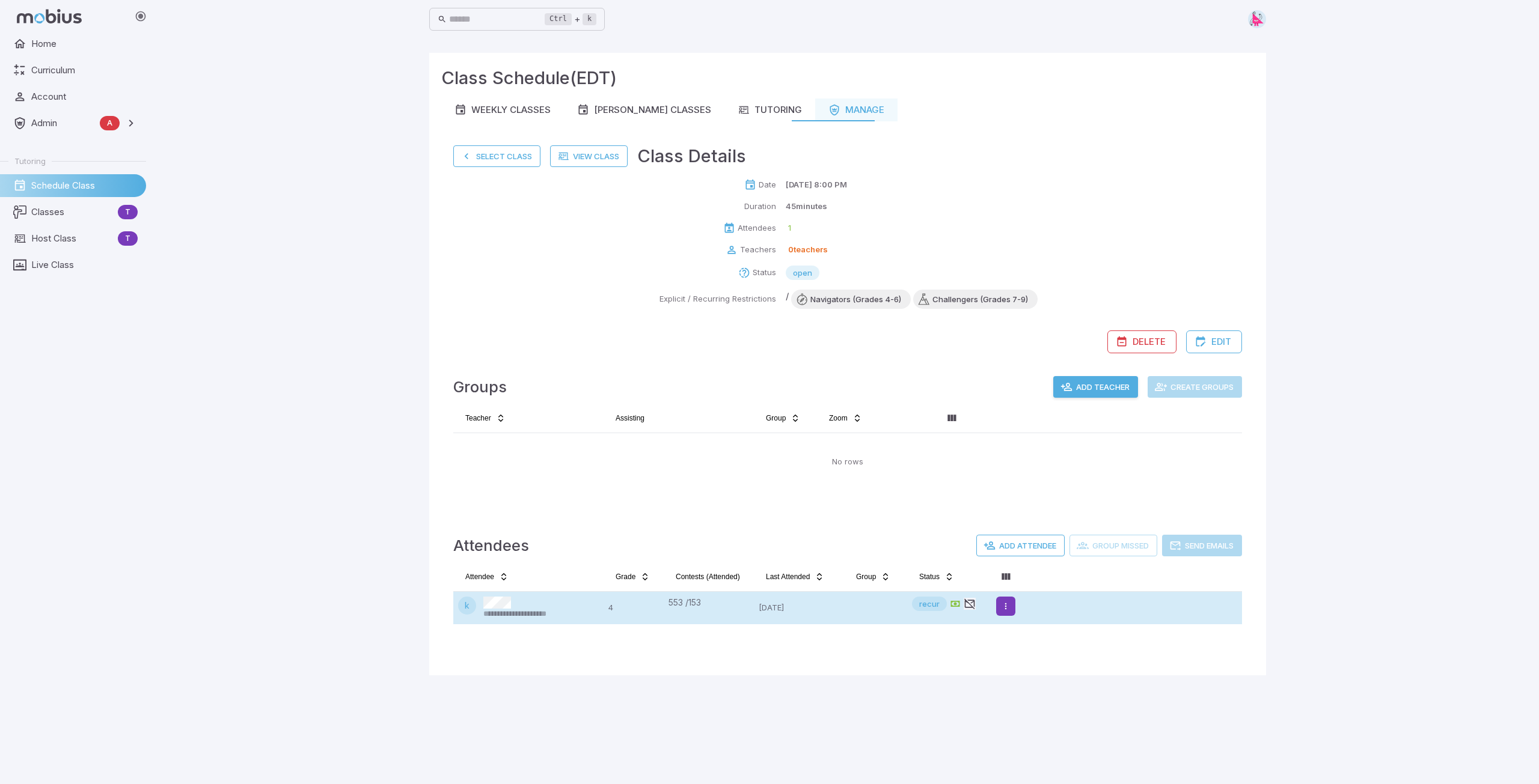
click at [1009, 606] on html "**********" at bounding box center [770, 392] width 1539 height 784
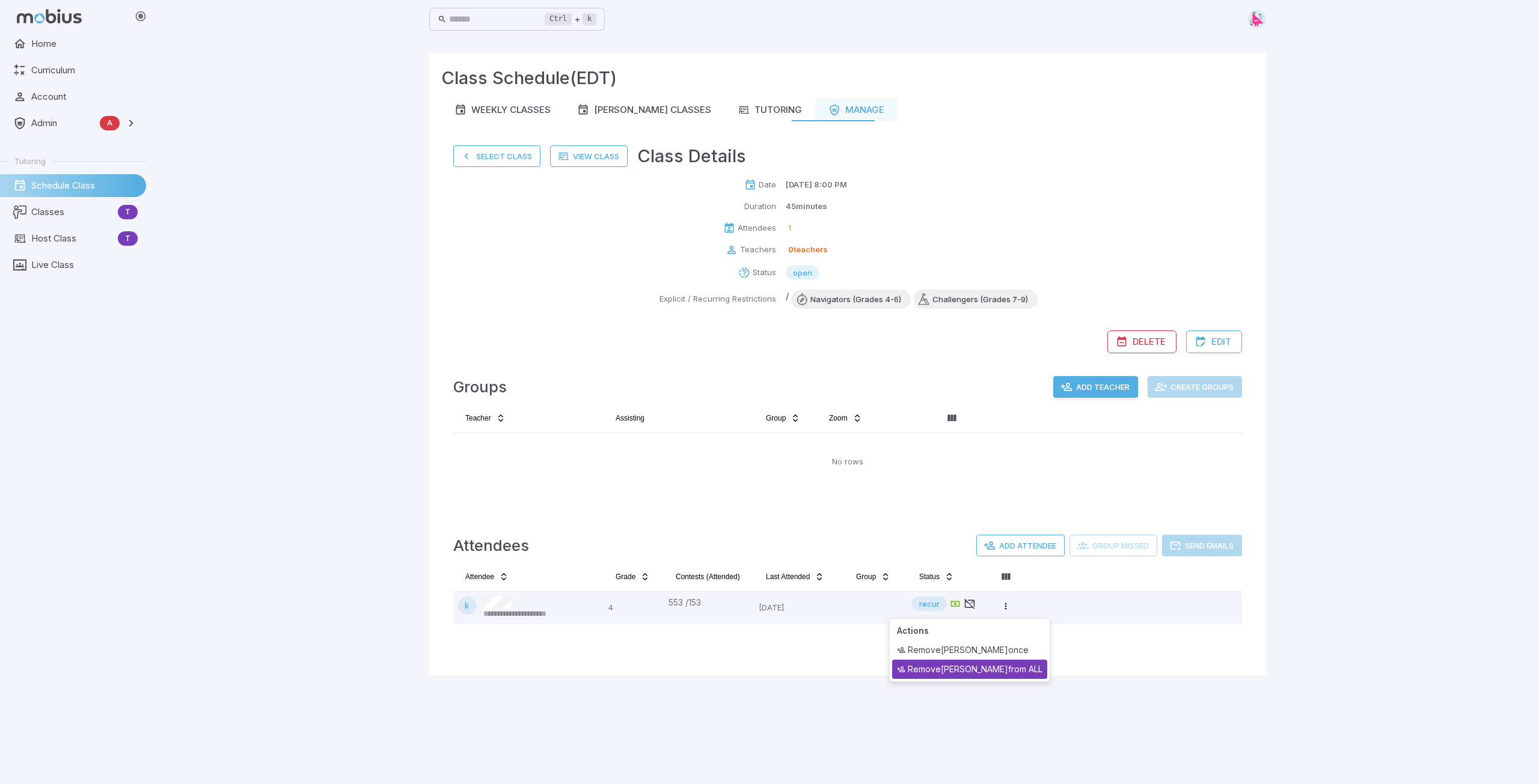
click at [977, 667] on div "Remove [PERSON_NAME] from ALL" at bounding box center [969, 669] width 155 height 19
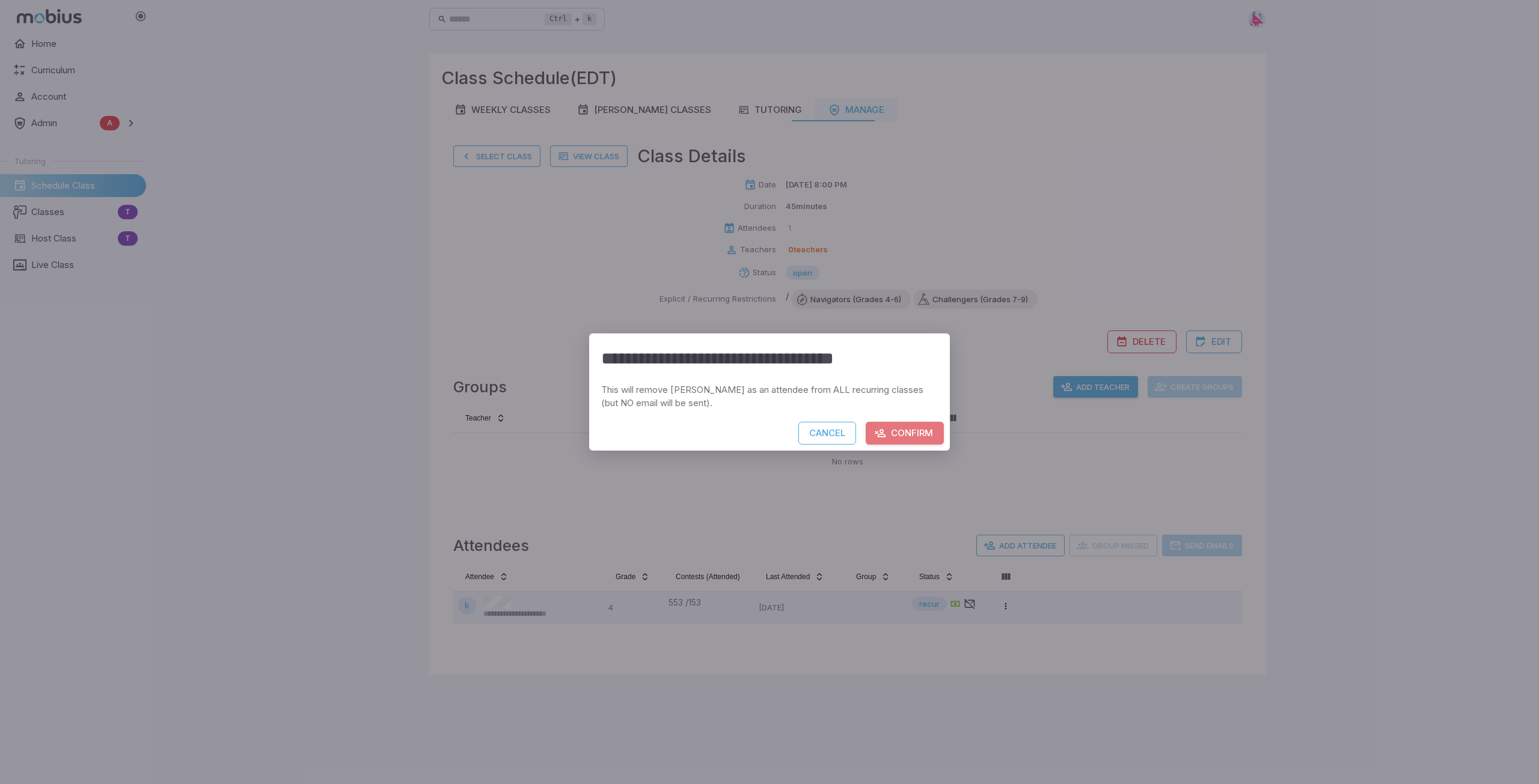
click at [899, 436] on button "Confirm" at bounding box center [904, 433] width 78 height 23
click at [497, 158] on div "**********" at bounding box center [770, 392] width 1539 height 784
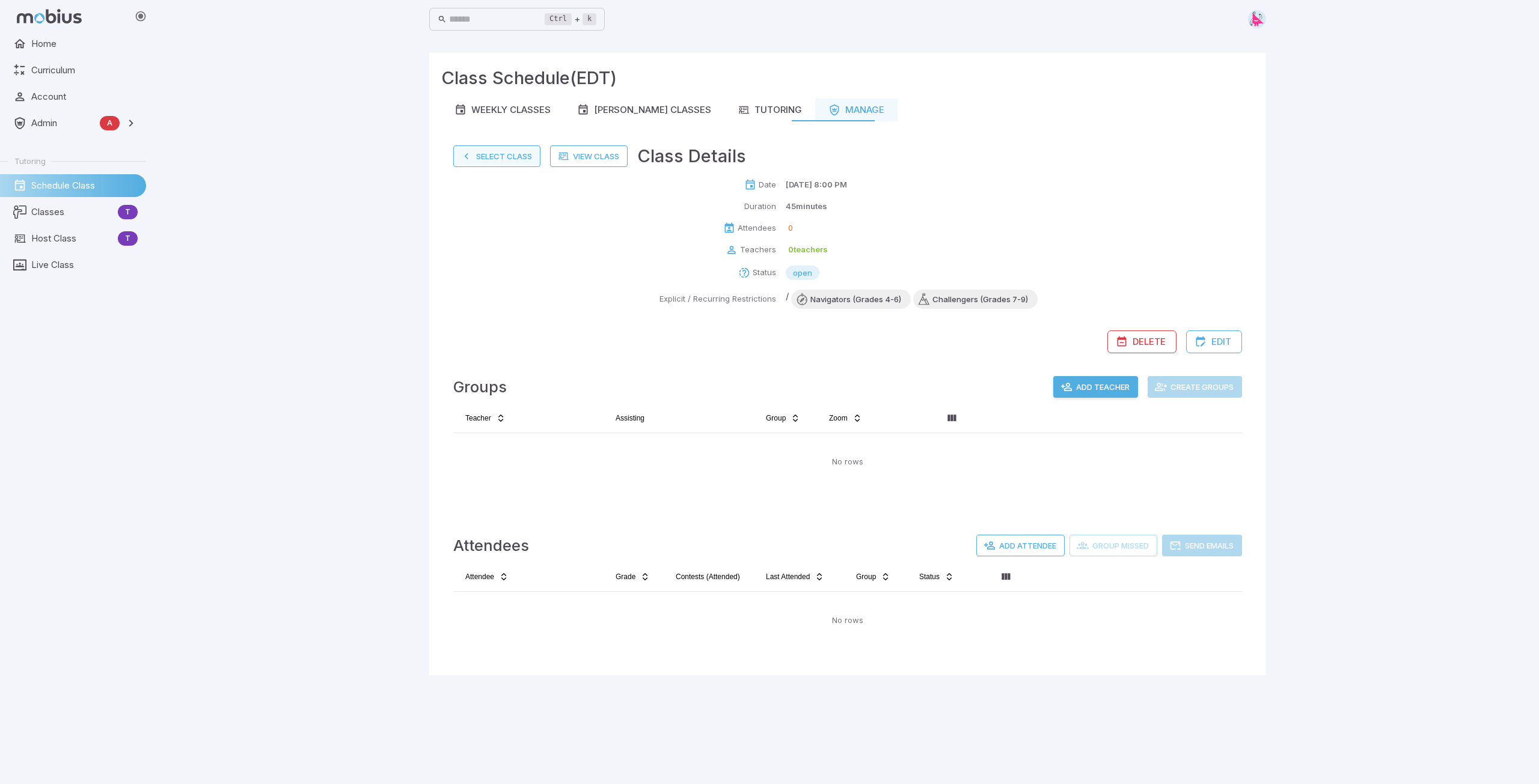
click at [496, 157] on button "Select Class" at bounding box center [497, 156] width 87 height 21
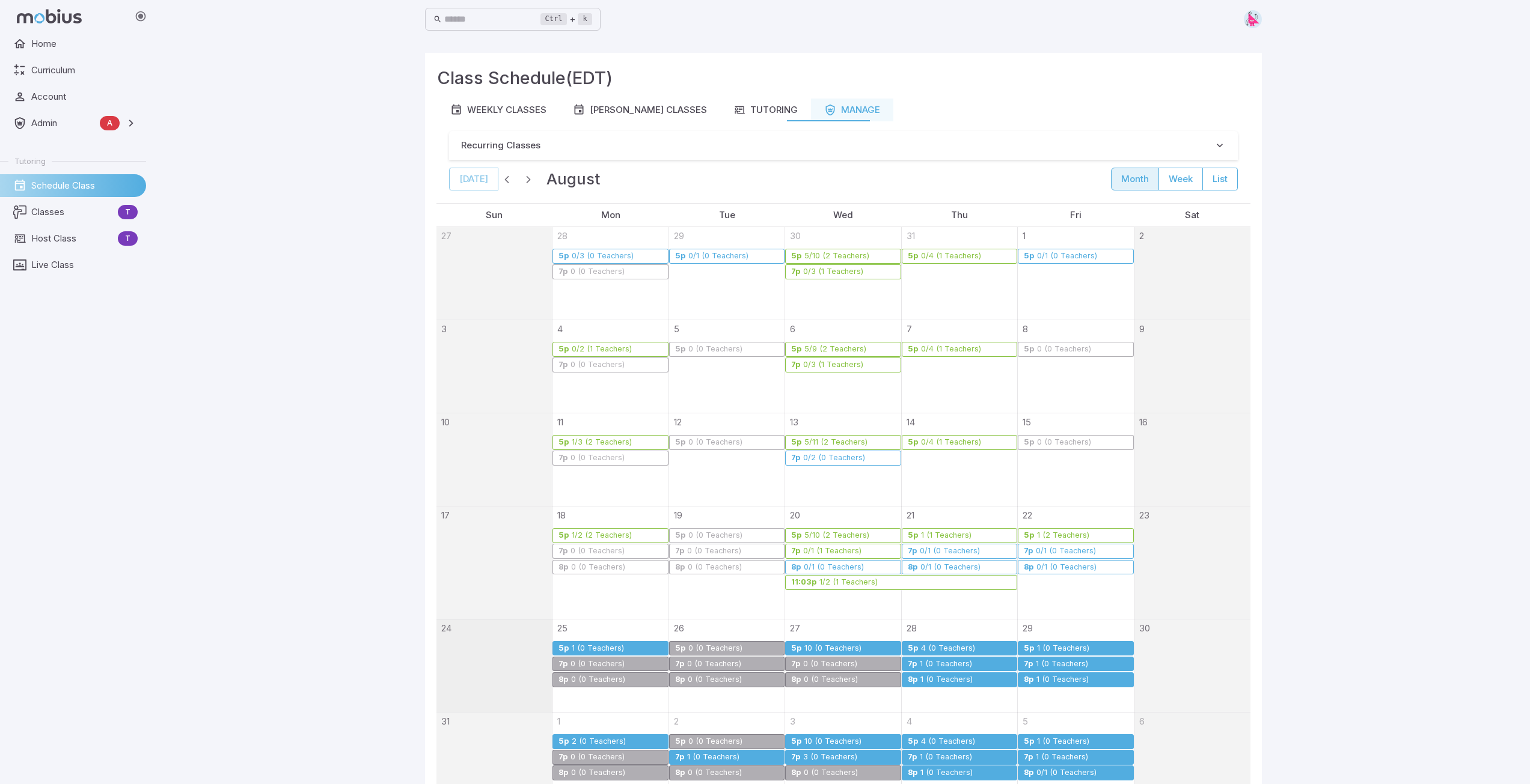
click at [953, 648] on div "4 (0 Teachers)" at bounding box center [947, 648] width 55 height 9
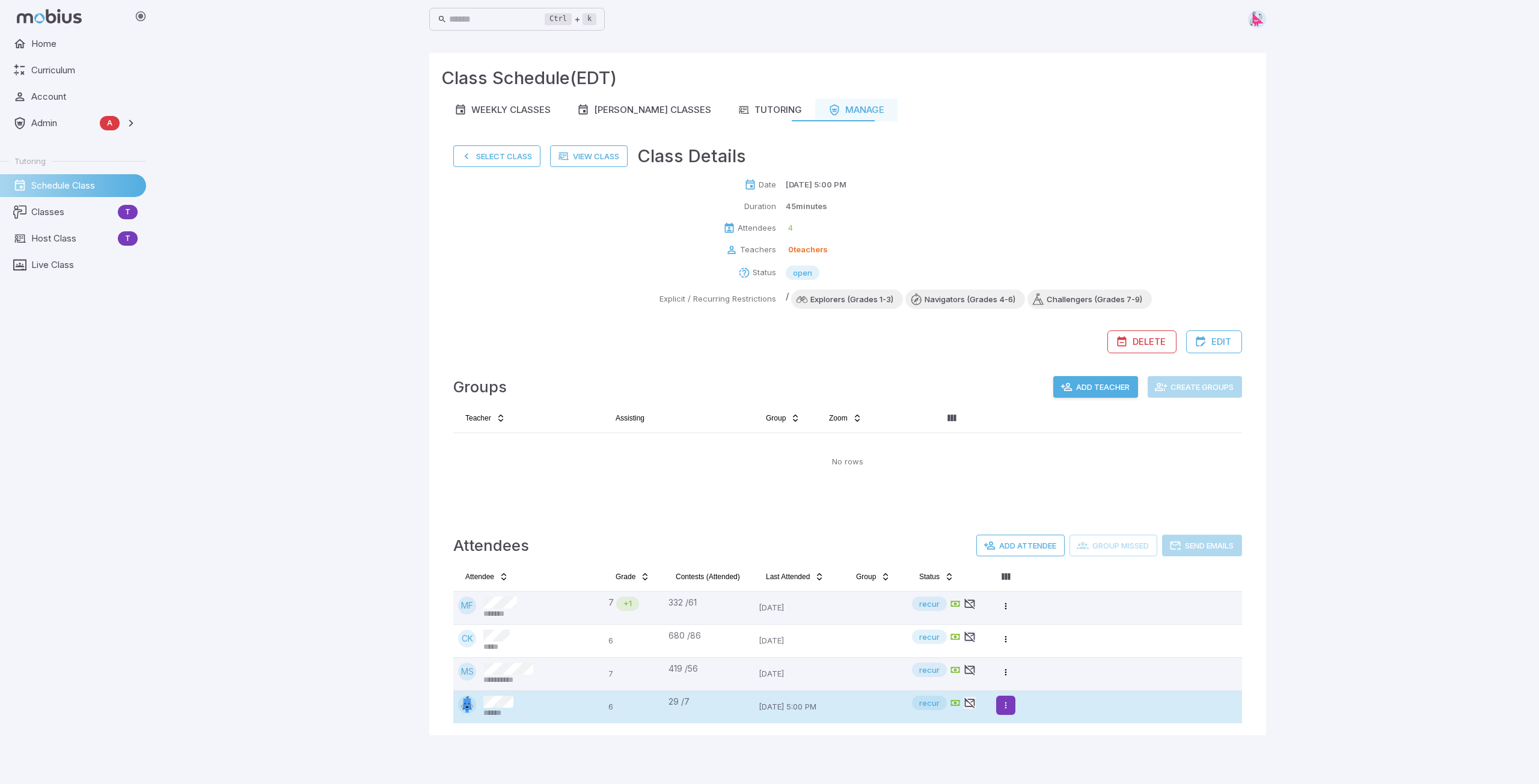
click at [1008, 705] on html "**********" at bounding box center [770, 392] width 1539 height 784
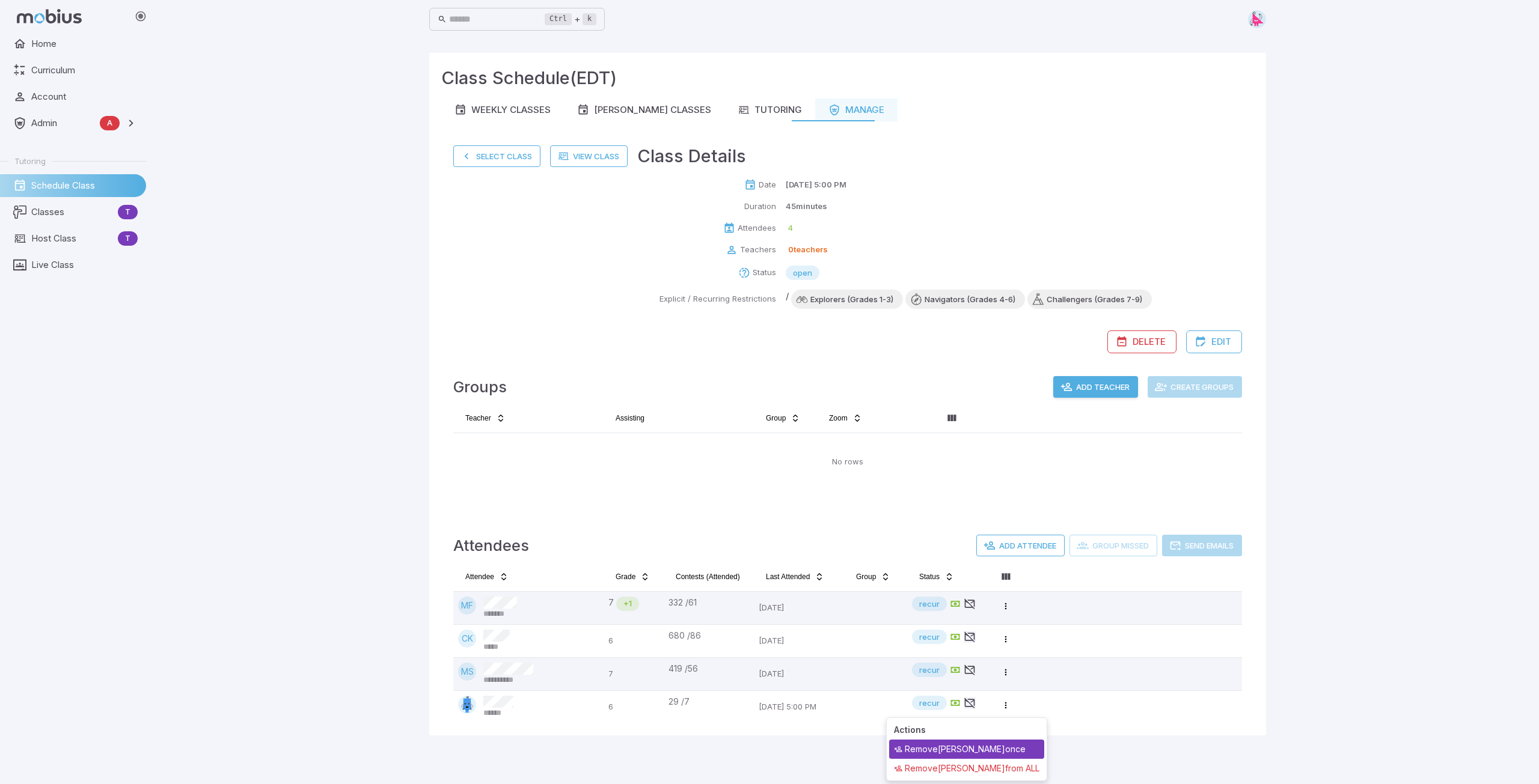
click at [969, 748] on div "Remove [PERSON_NAME] D once" at bounding box center [966, 749] width 155 height 19
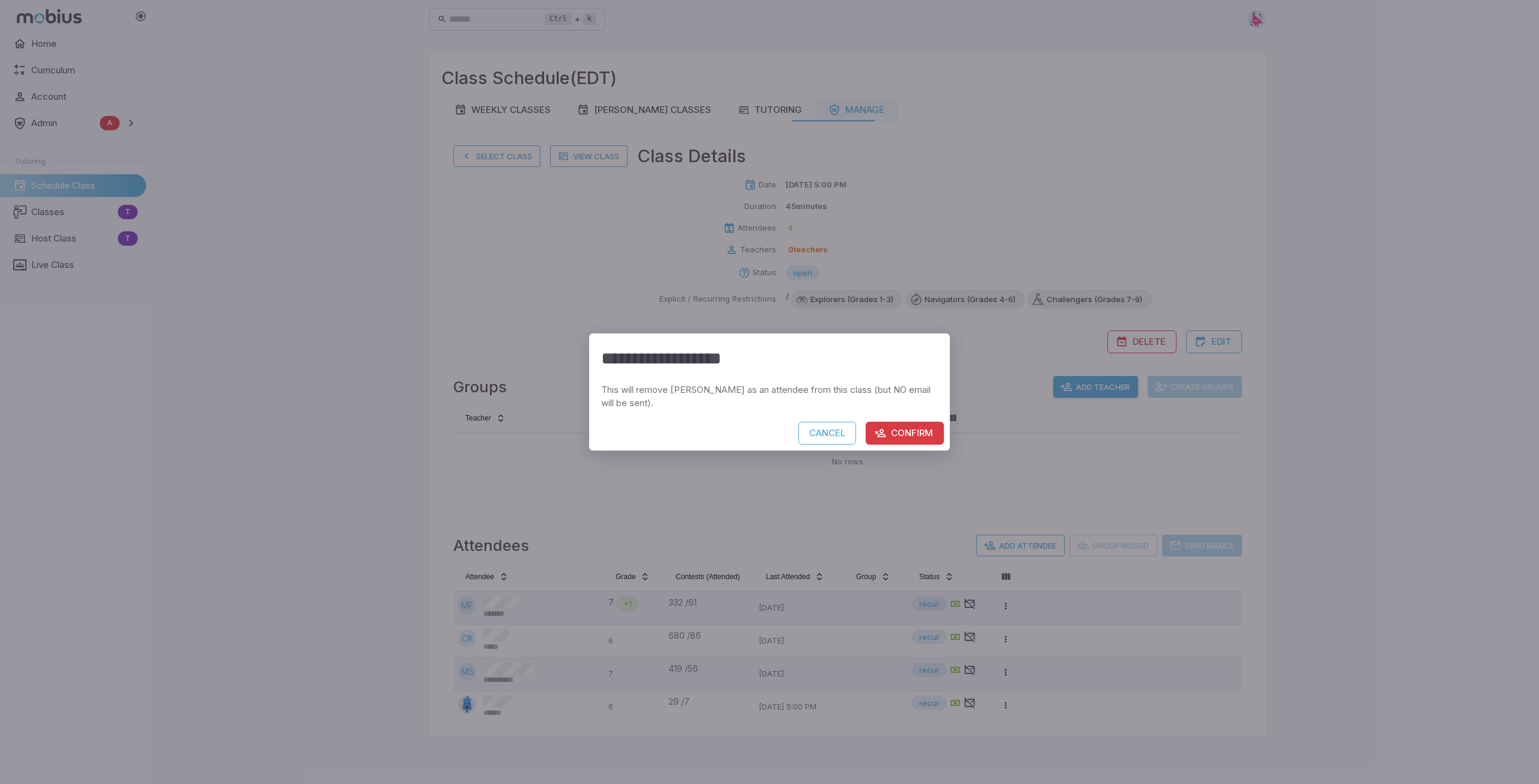
click at [919, 436] on button "Confirm" at bounding box center [904, 433] width 78 height 23
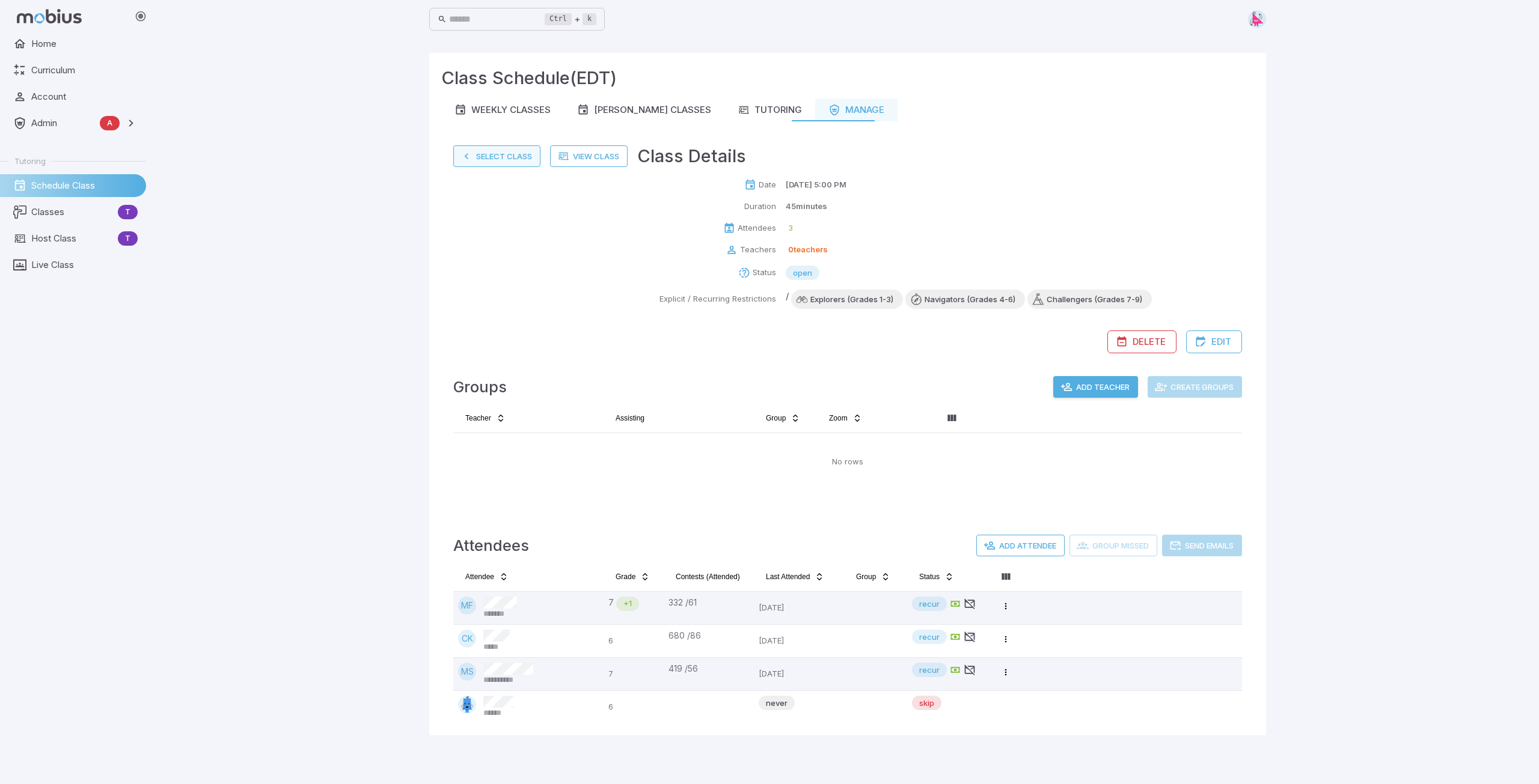
click at [486, 157] on button "Select Class" at bounding box center [497, 156] width 87 height 21
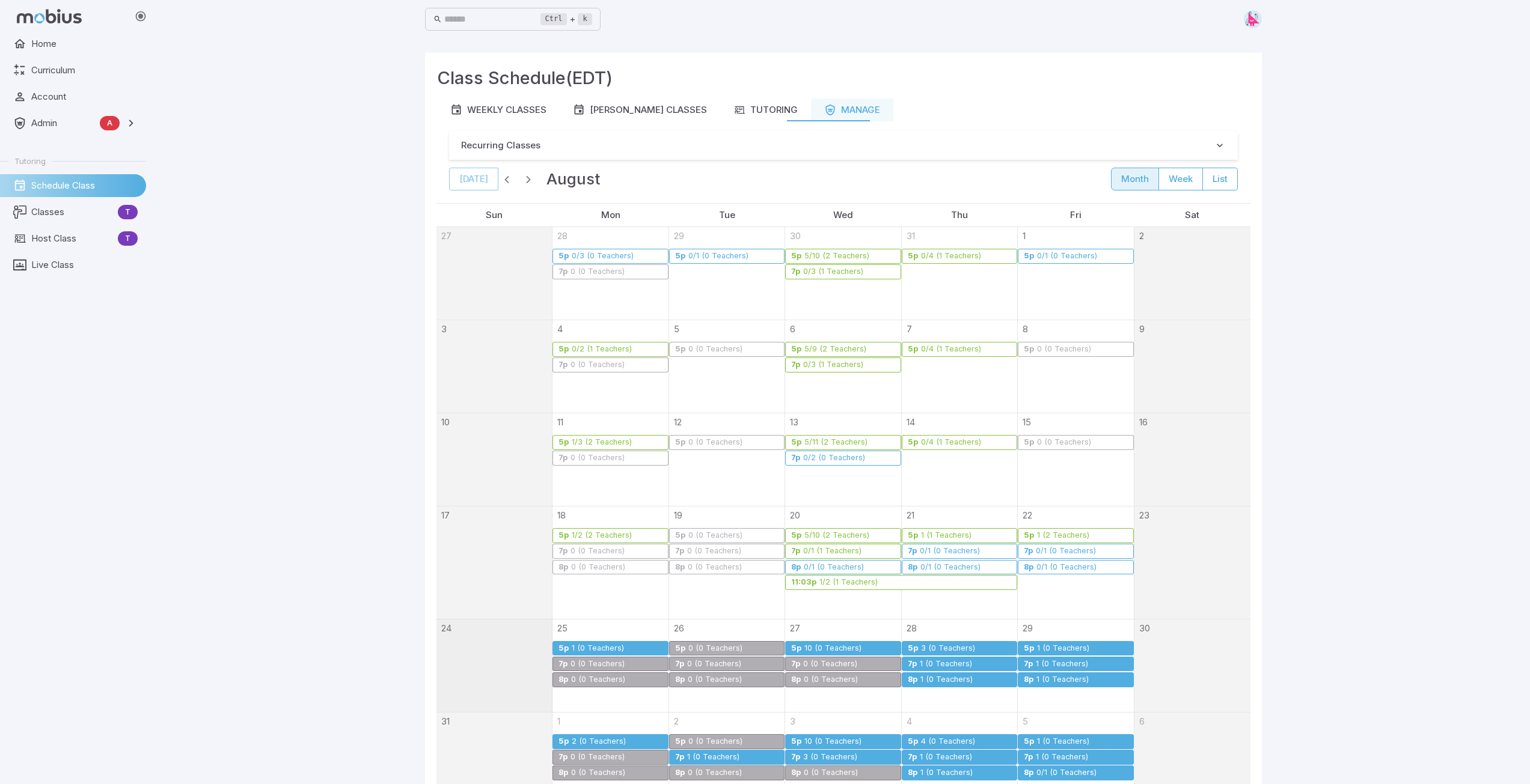
click at [937, 660] on div "1 (0 Teachers)" at bounding box center [945, 664] width 53 height 9
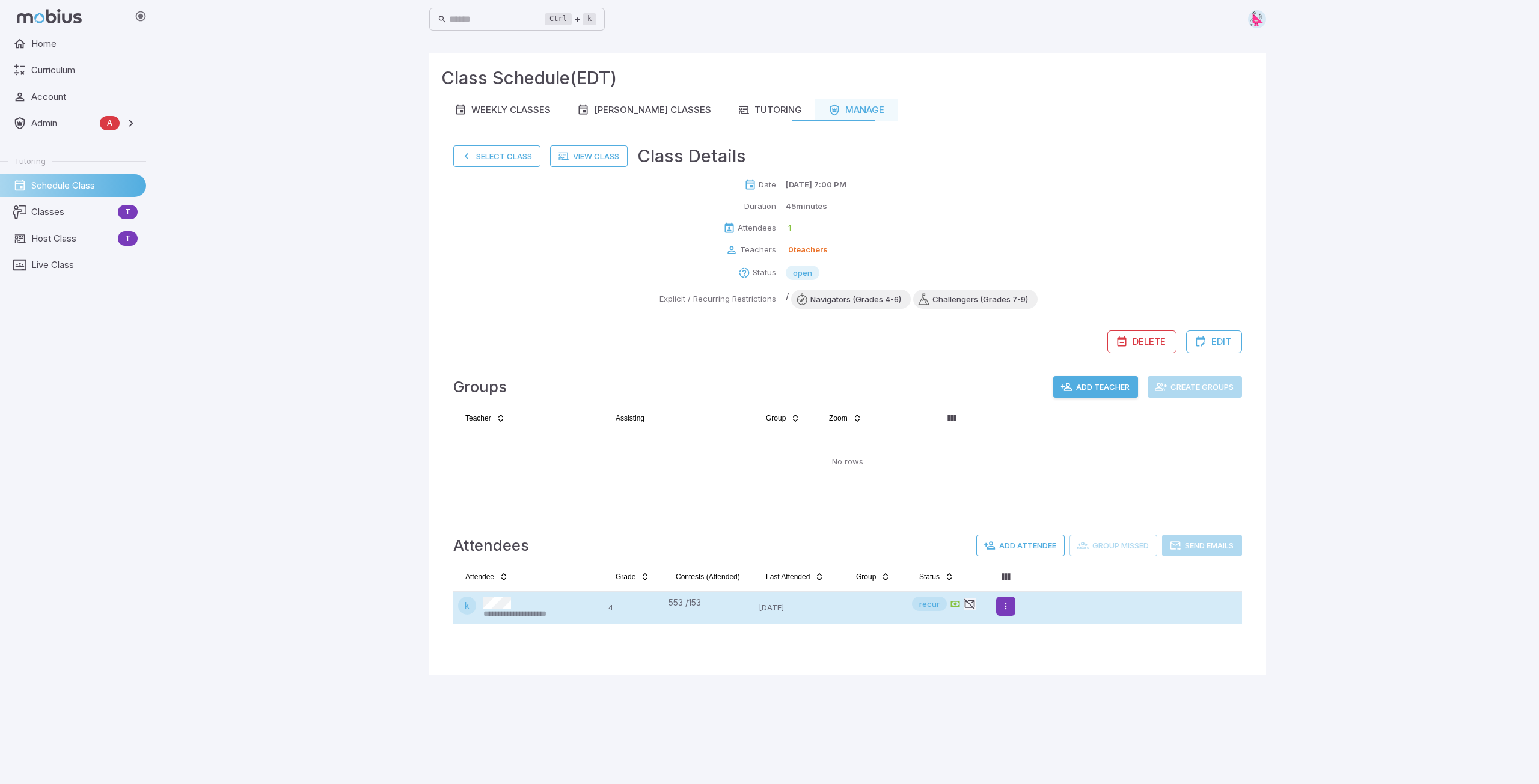
click at [1005, 608] on html "**********" at bounding box center [770, 392] width 1539 height 784
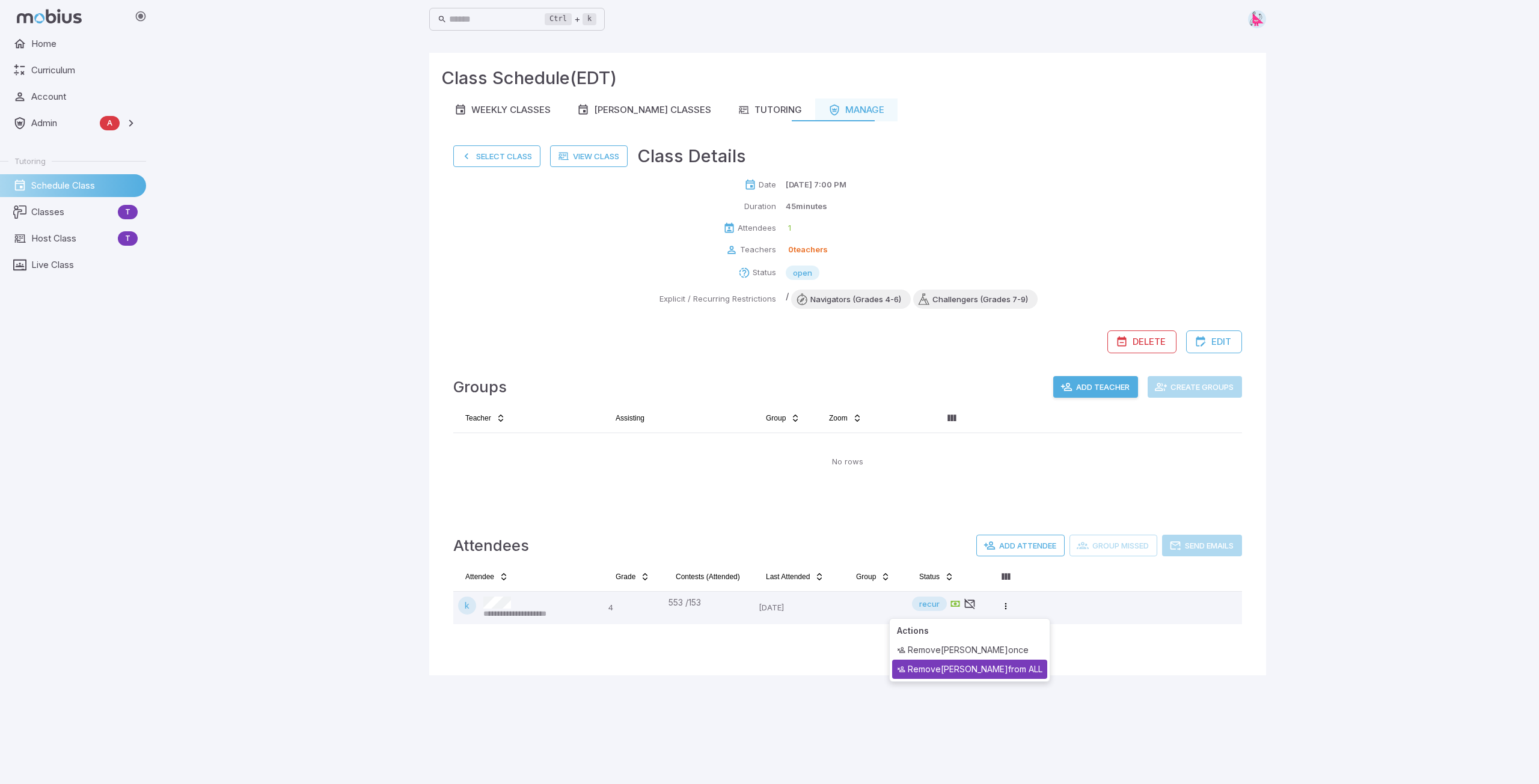
click at [982, 670] on div "Remove [PERSON_NAME] from ALL" at bounding box center [969, 669] width 155 height 19
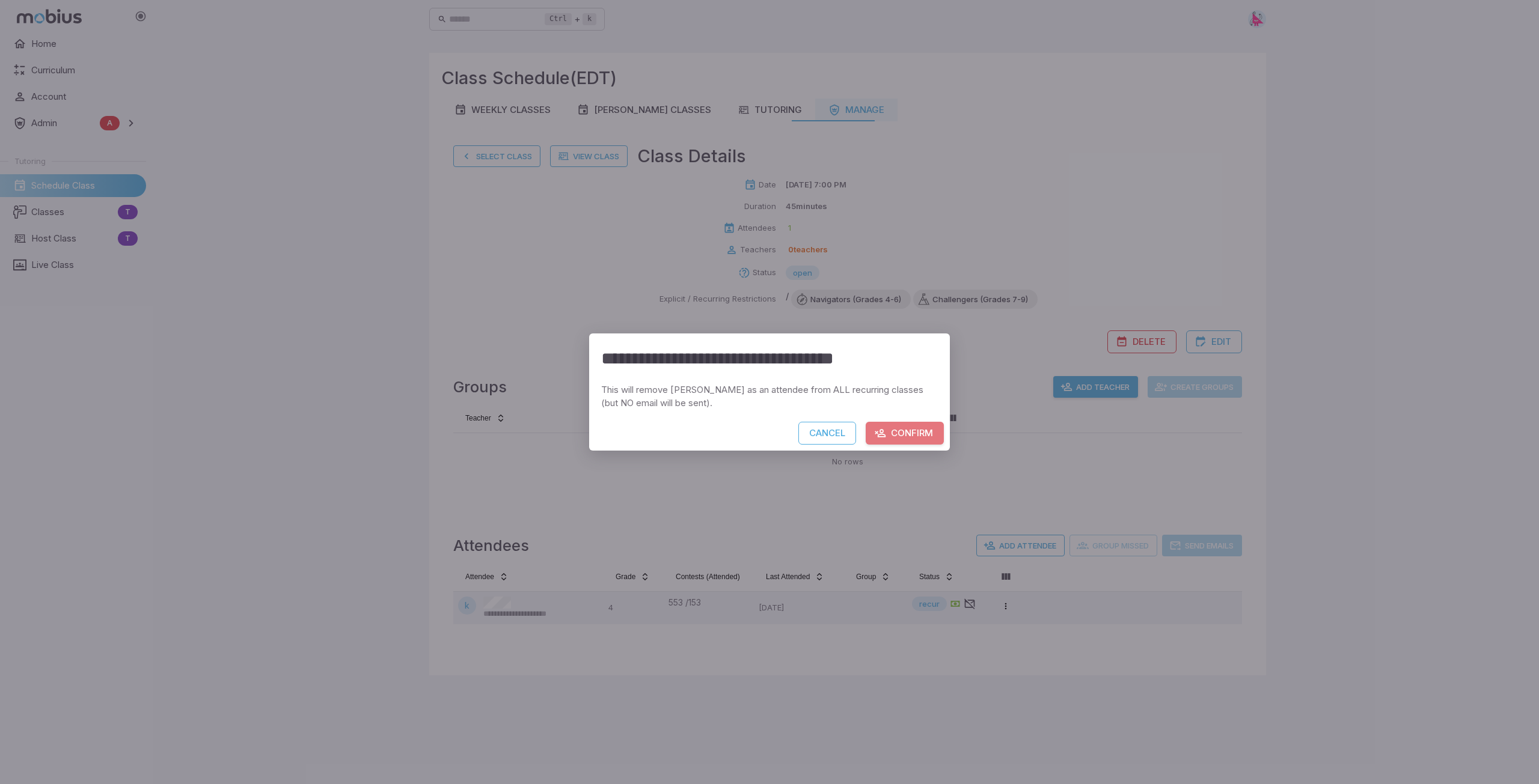
click at [908, 438] on button "Confirm" at bounding box center [904, 433] width 78 height 23
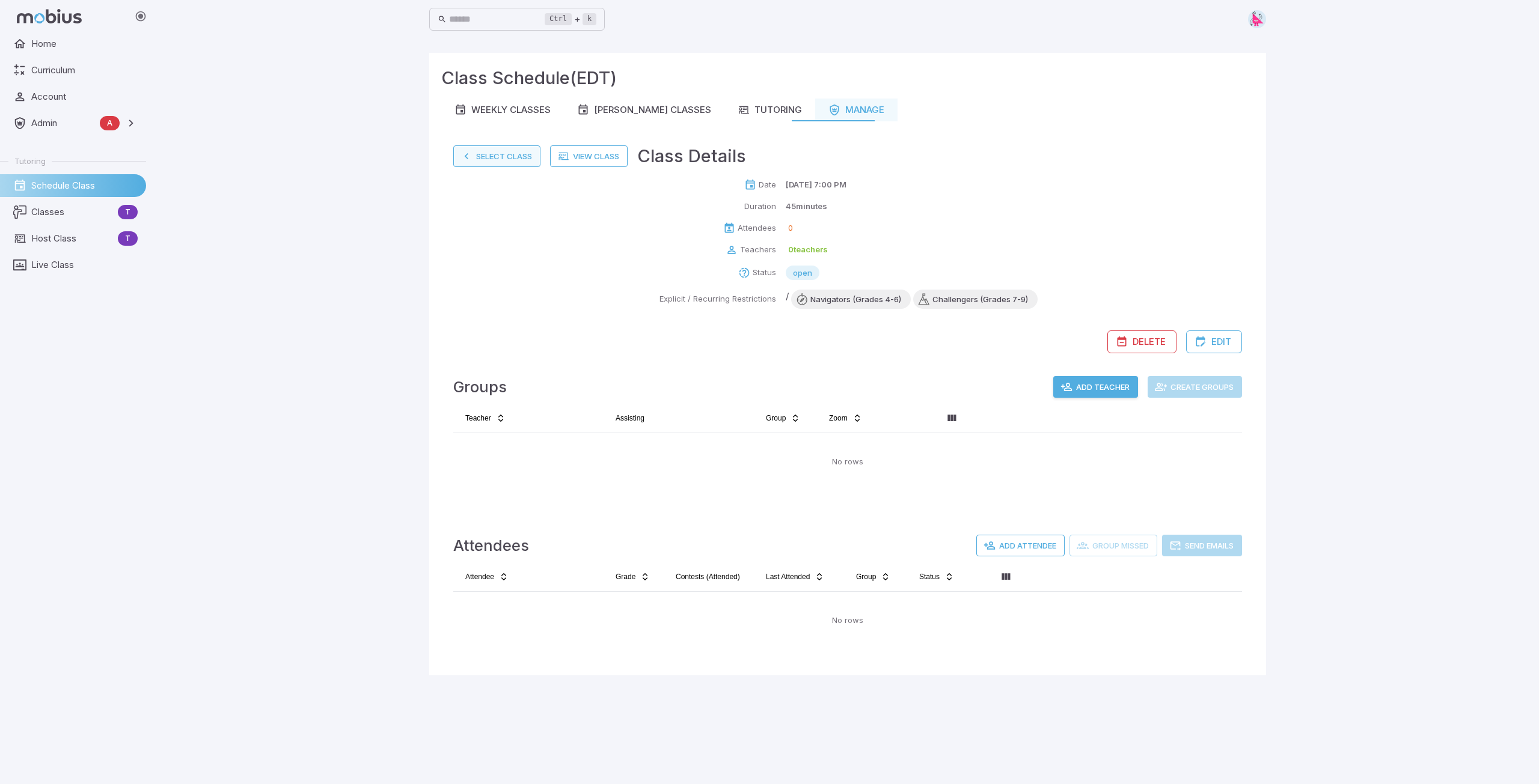
click at [486, 154] on button "Select Class" at bounding box center [497, 156] width 87 height 21
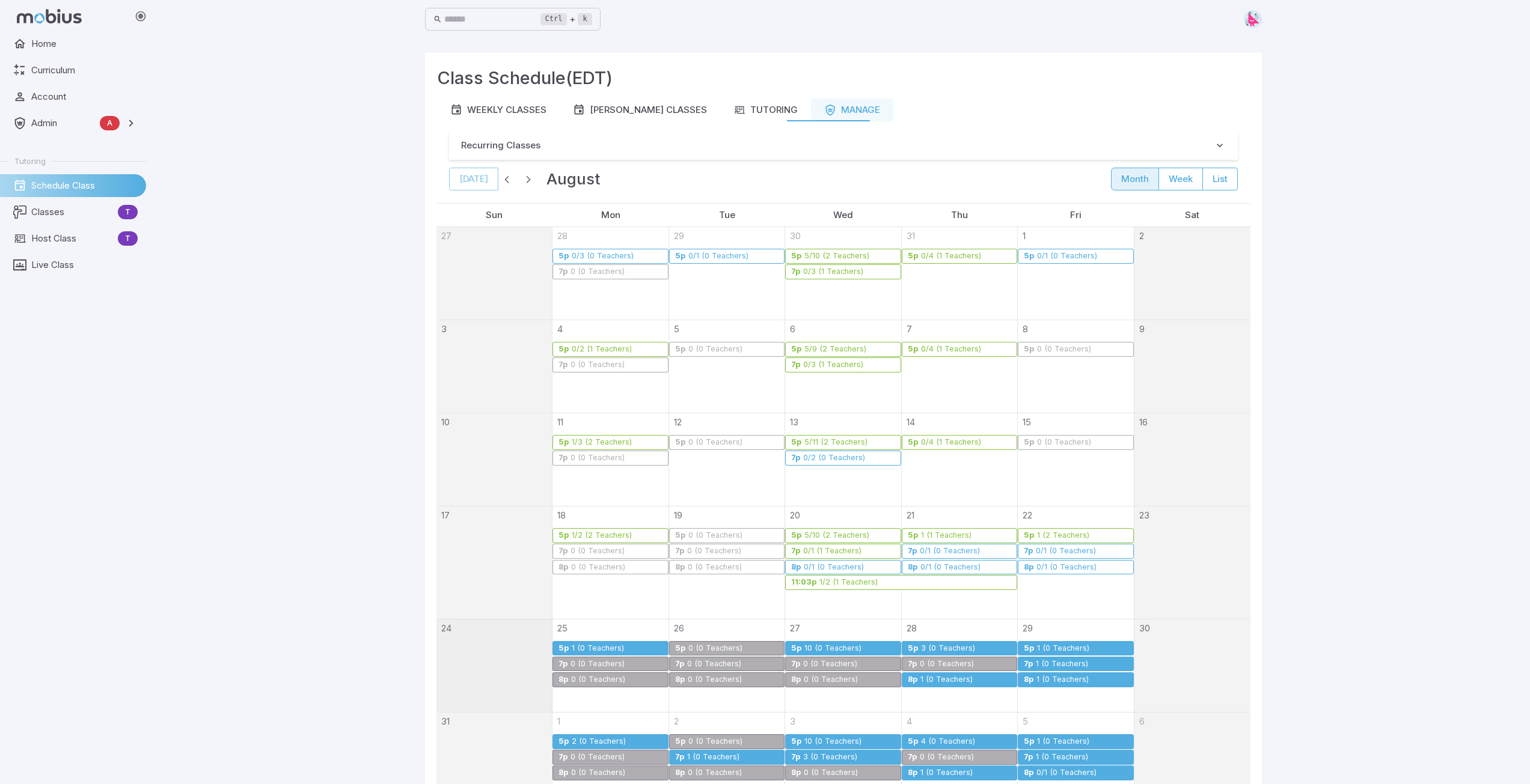
click at [965, 677] on div "1 (0 Teachers)" at bounding box center [946, 680] width 53 height 9
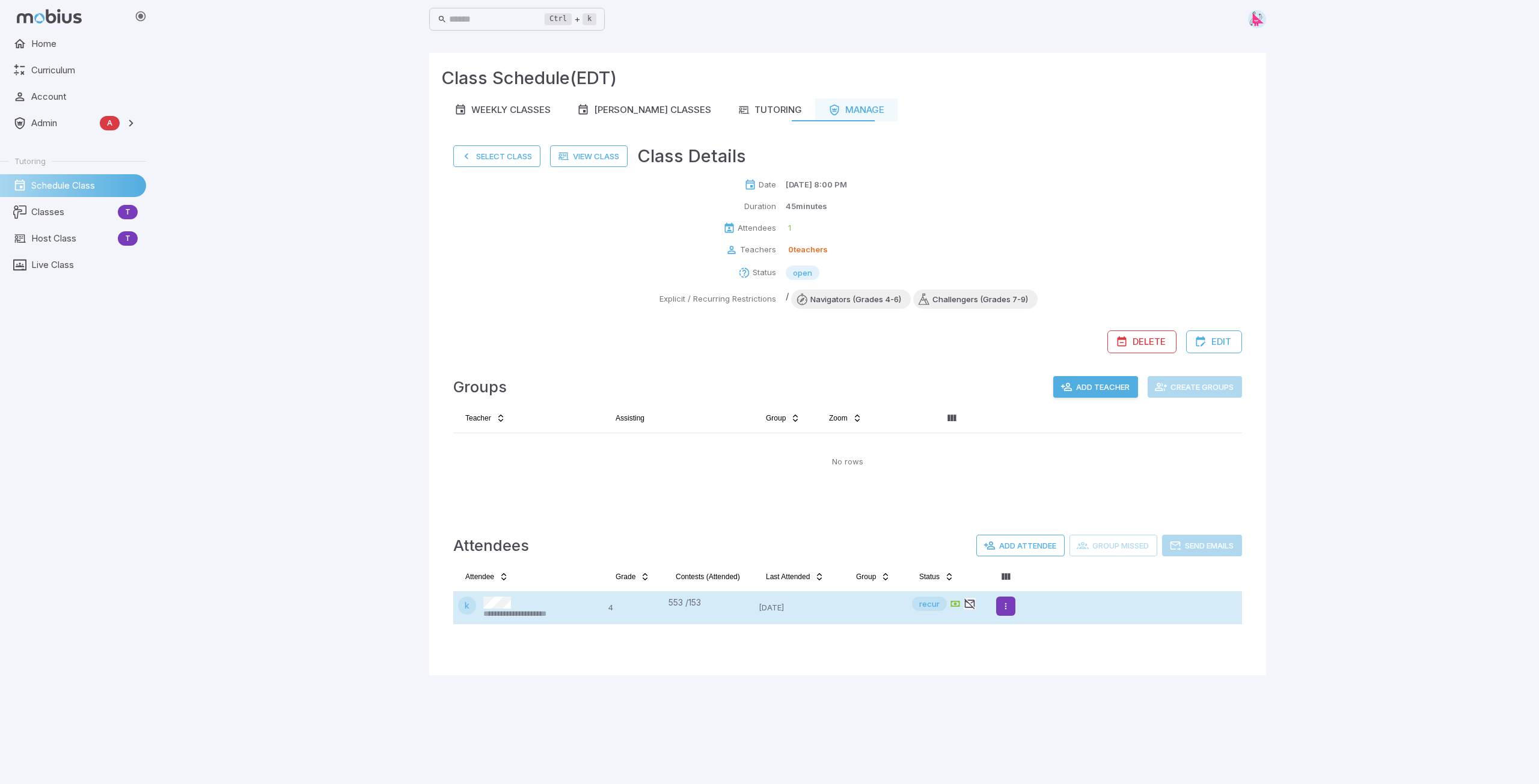
click at [1009, 607] on html "**********" at bounding box center [770, 392] width 1539 height 784
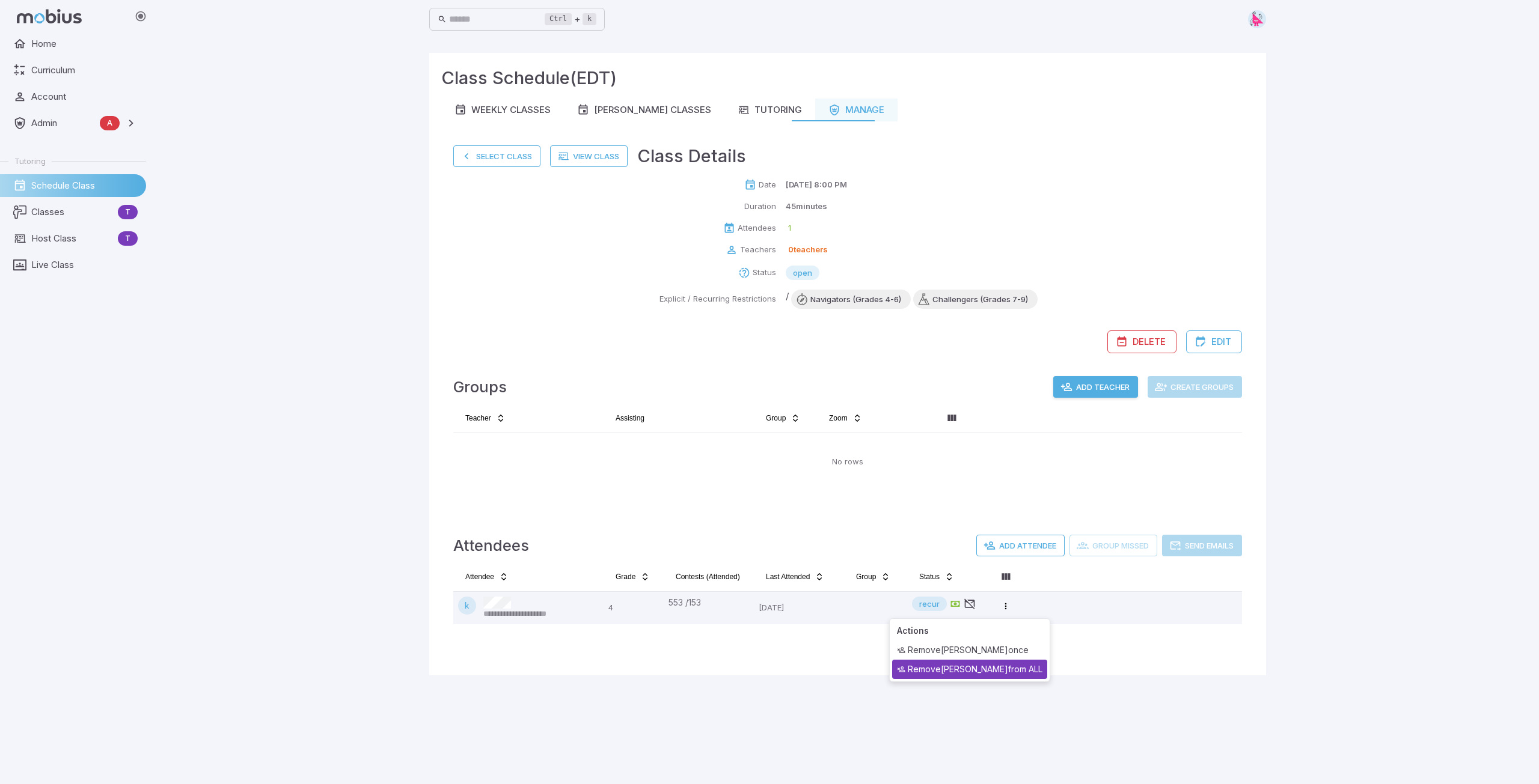
click at [993, 667] on div "Remove [PERSON_NAME] from ALL" at bounding box center [969, 669] width 155 height 19
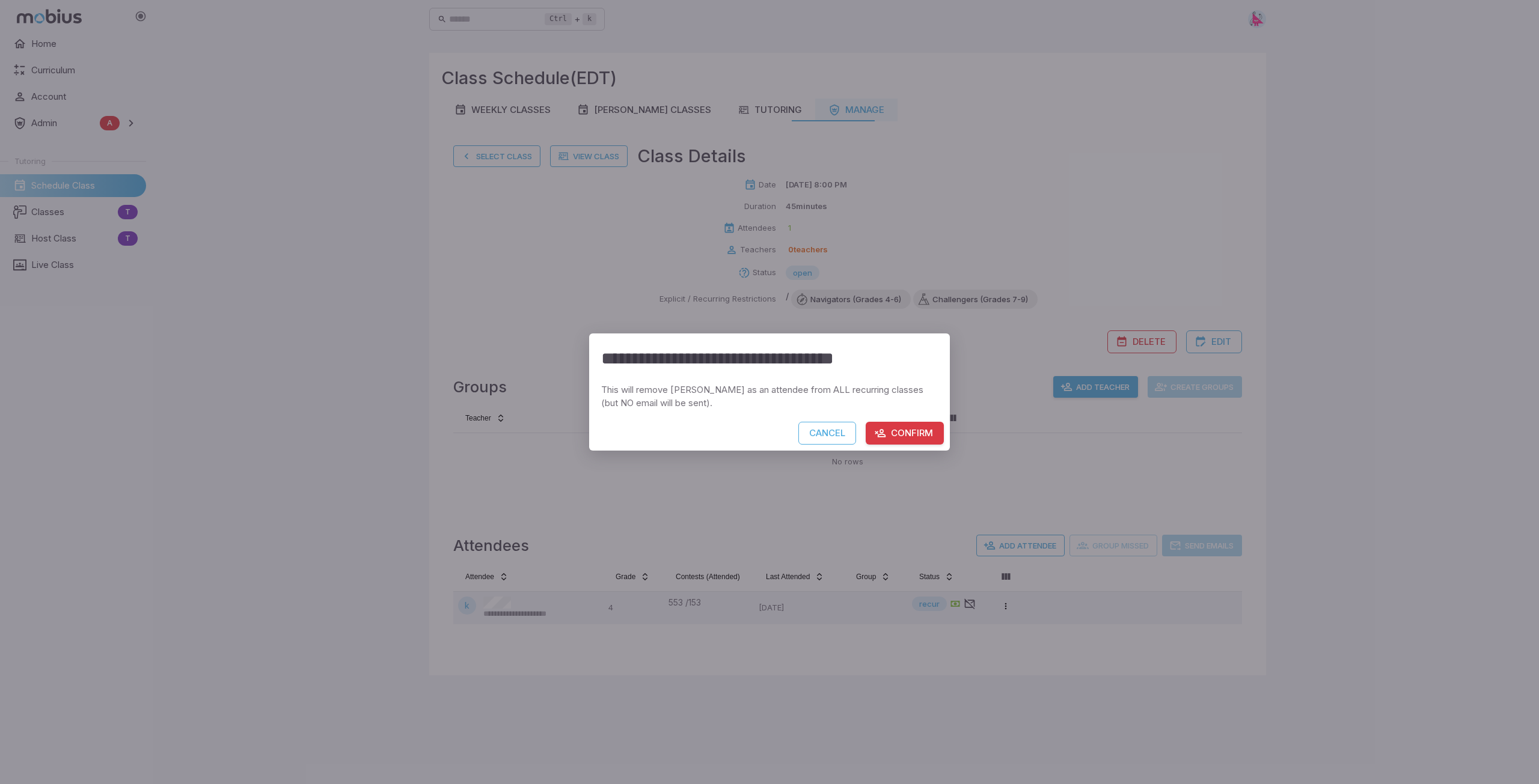
click at [906, 433] on button "Confirm" at bounding box center [904, 433] width 78 height 23
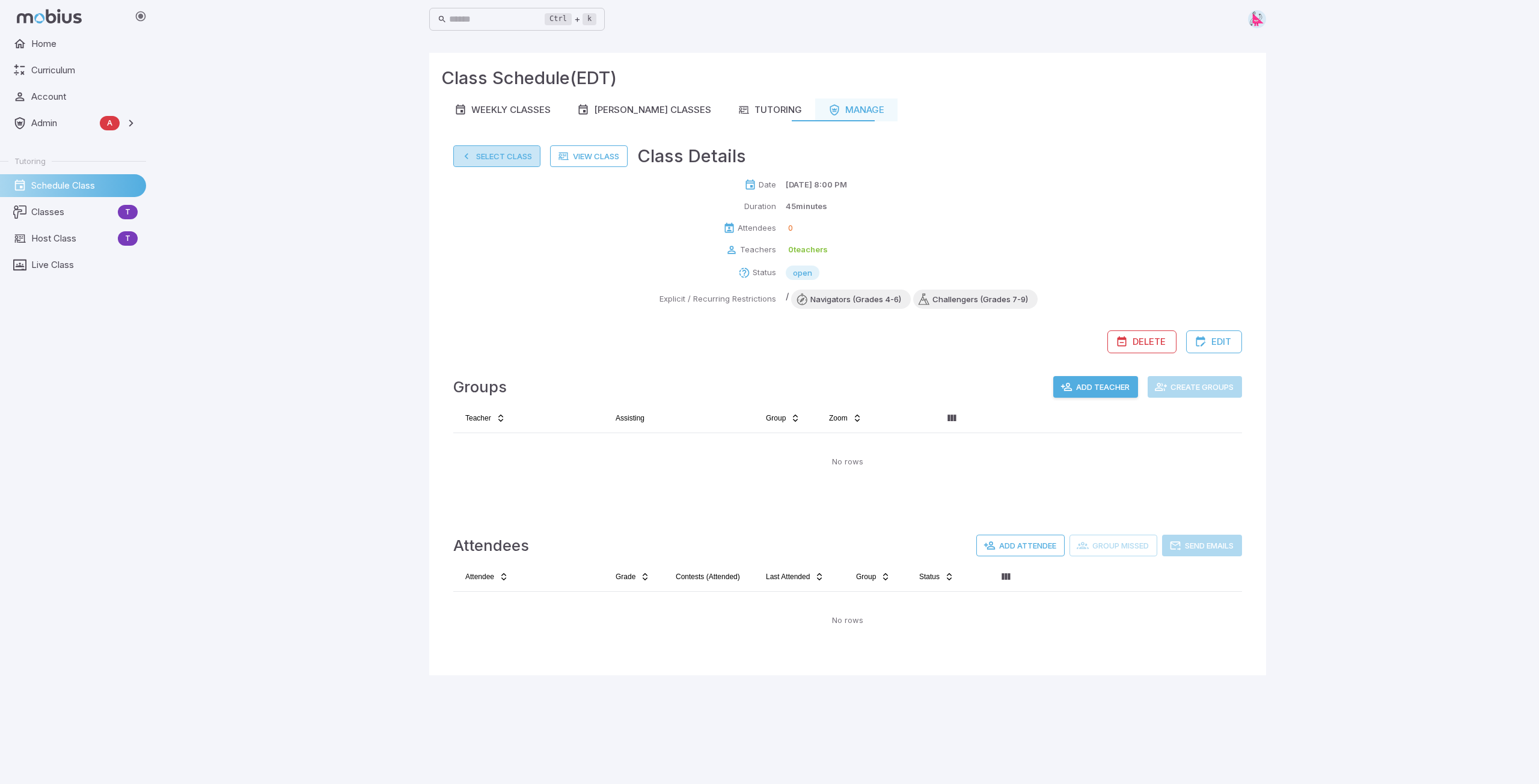
click at [495, 155] on button "Select Class" at bounding box center [497, 156] width 87 height 21
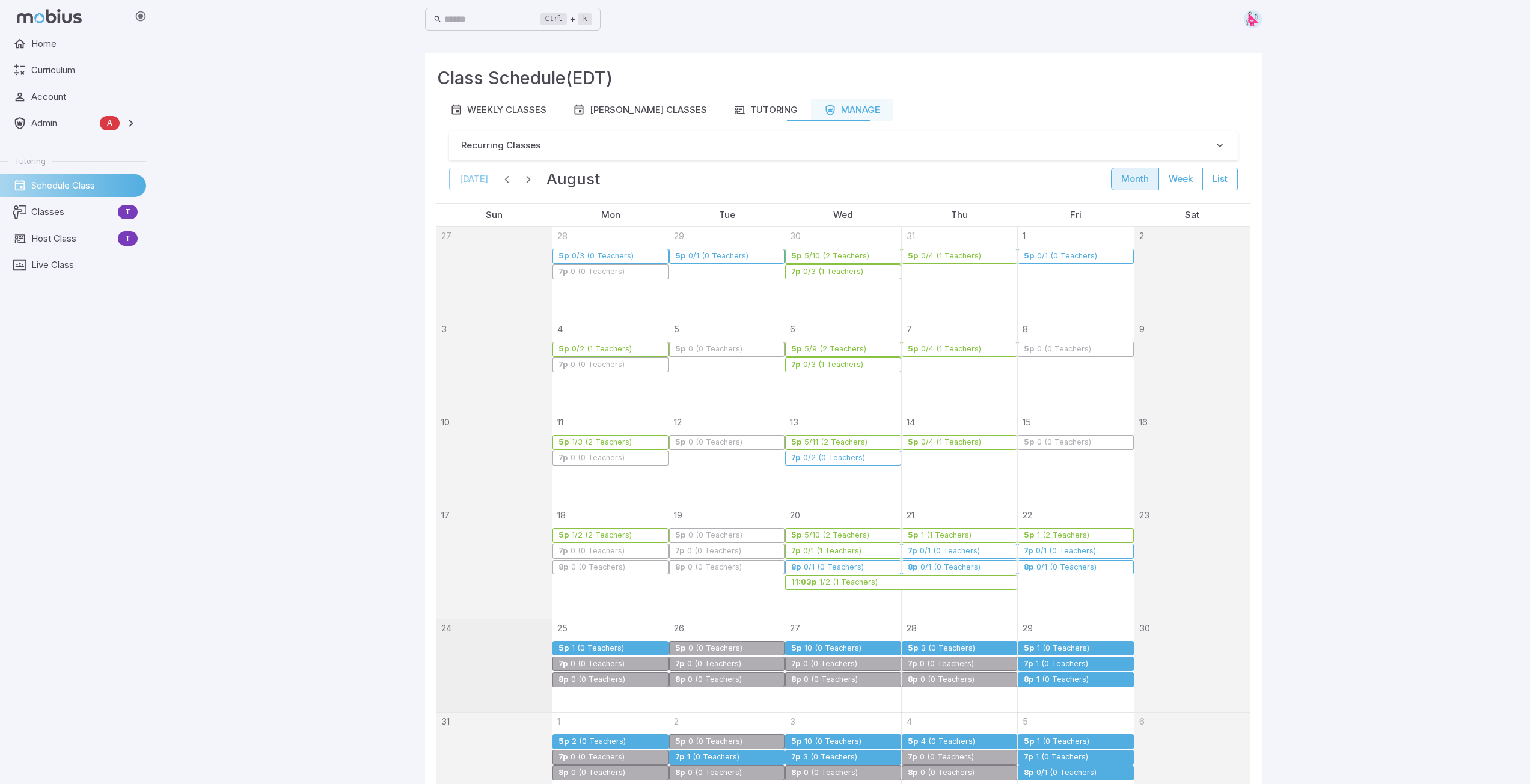
click at [1070, 662] on div "1 (0 Teachers)" at bounding box center [1061, 664] width 53 height 9
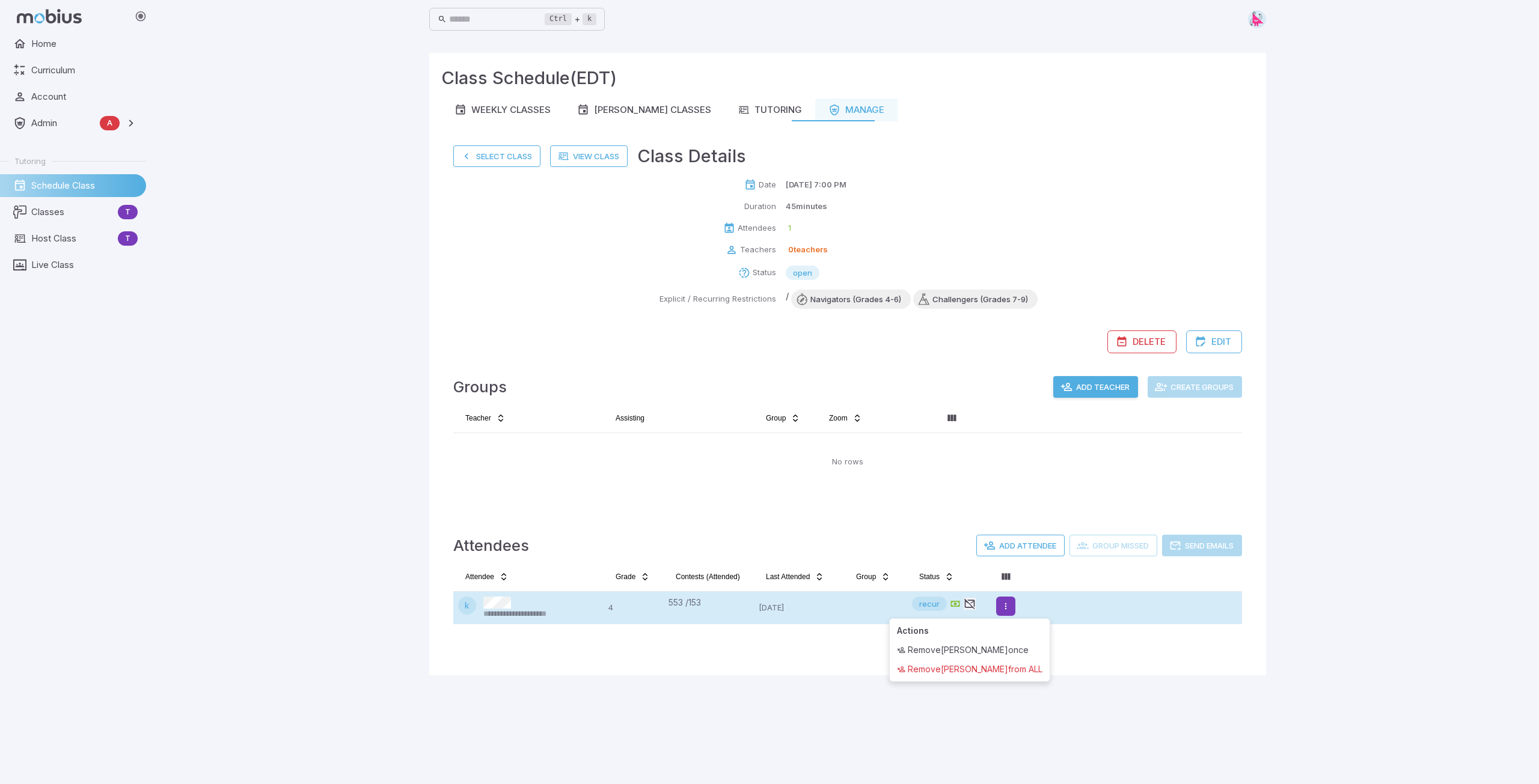
click at [1005, 609] on html "**********" at bounding box center [770, 392] width 1539 height 784
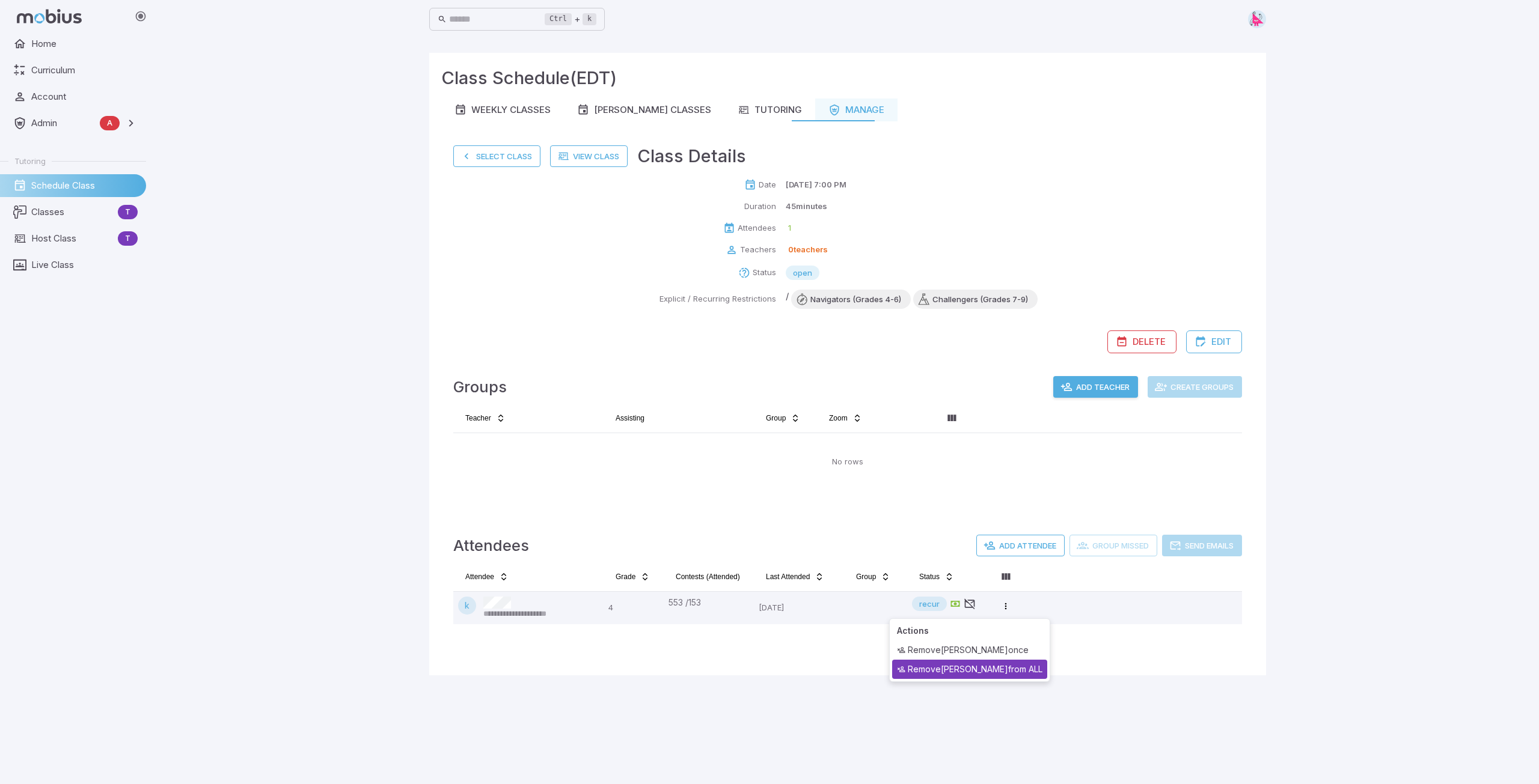
click at [985, 671] on div "Remove [PERSON_NAME] from ALL" at bounding box center [969, 669] width 155 height 19
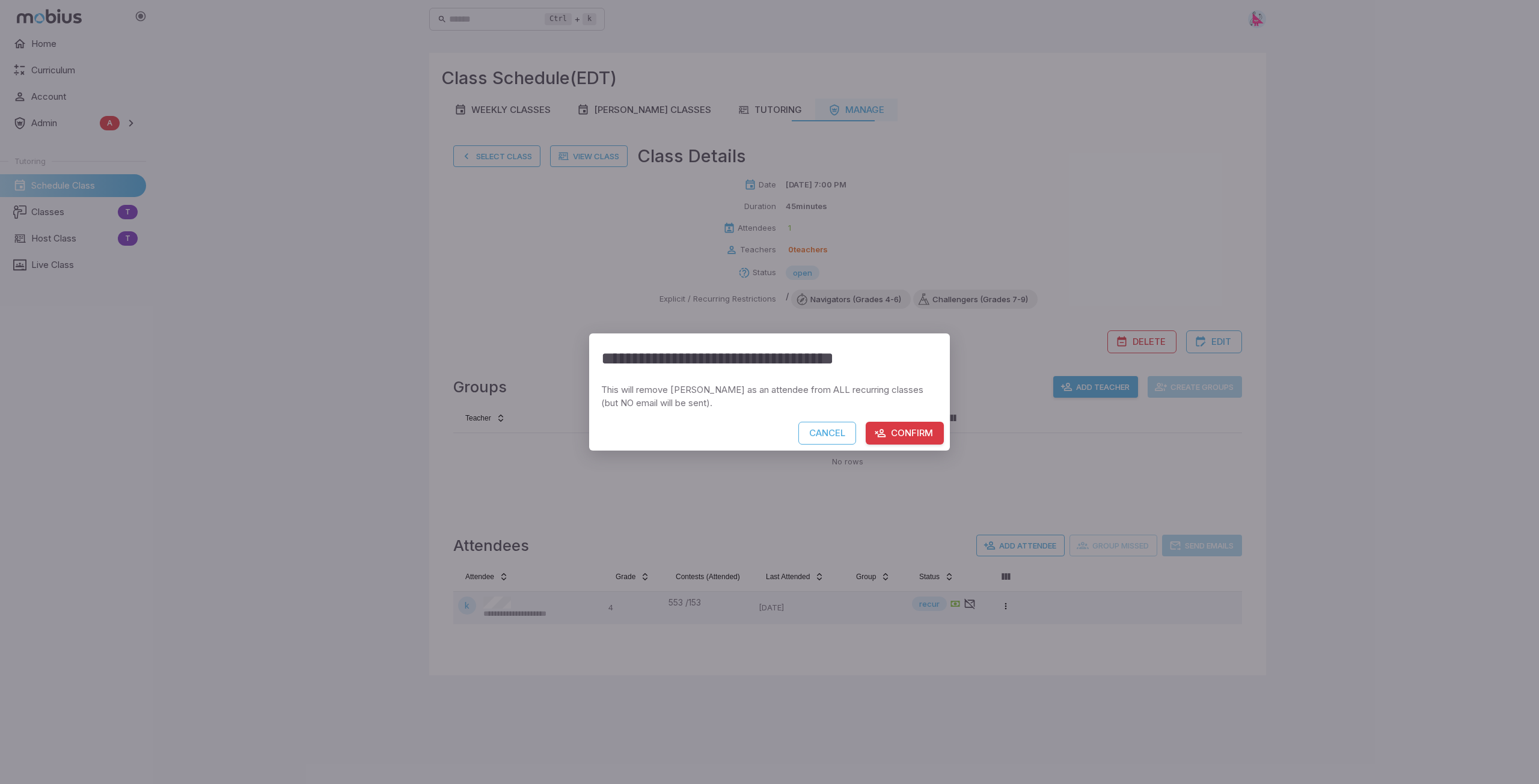
click at [910, 436] on button "Confirm" at bounding box center [904, 433] width 78 height 23
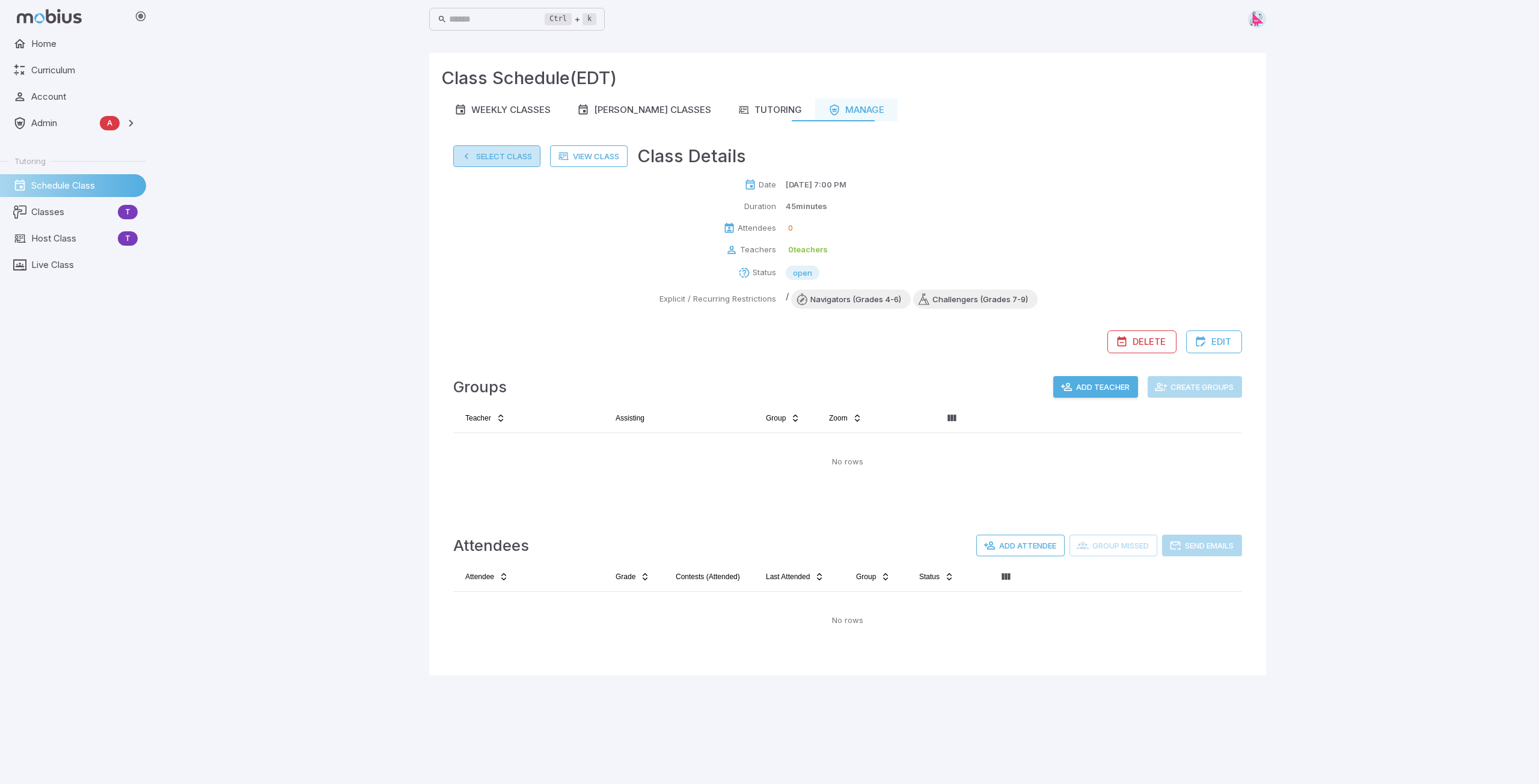
click at [504, 156] on button "Select Class" at bounding box center [497, 156] width 87 height 21
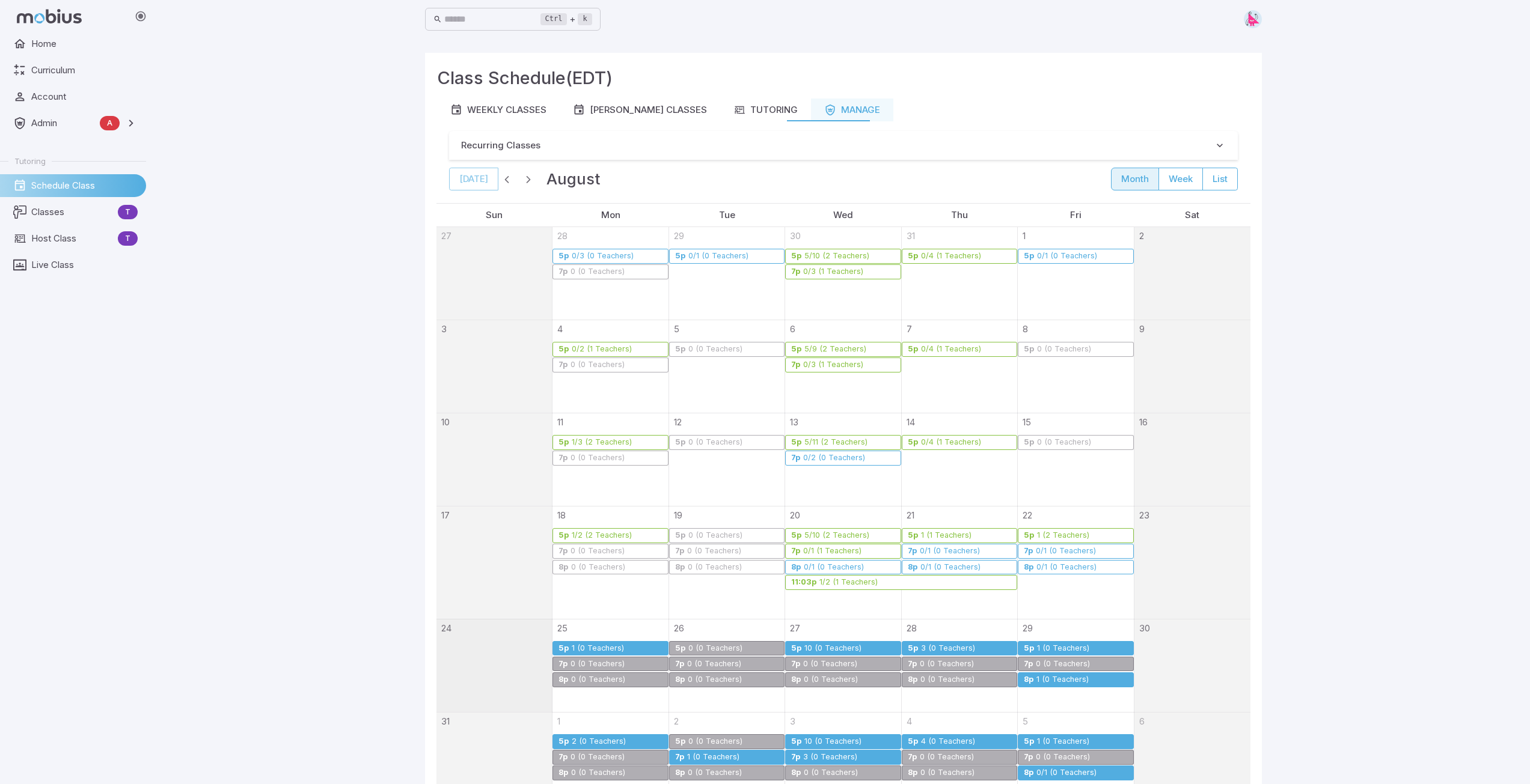
click at [1076, 677] on div "1 (0 Teachers)" at bounding box center [1062, 680] width 53 height 9
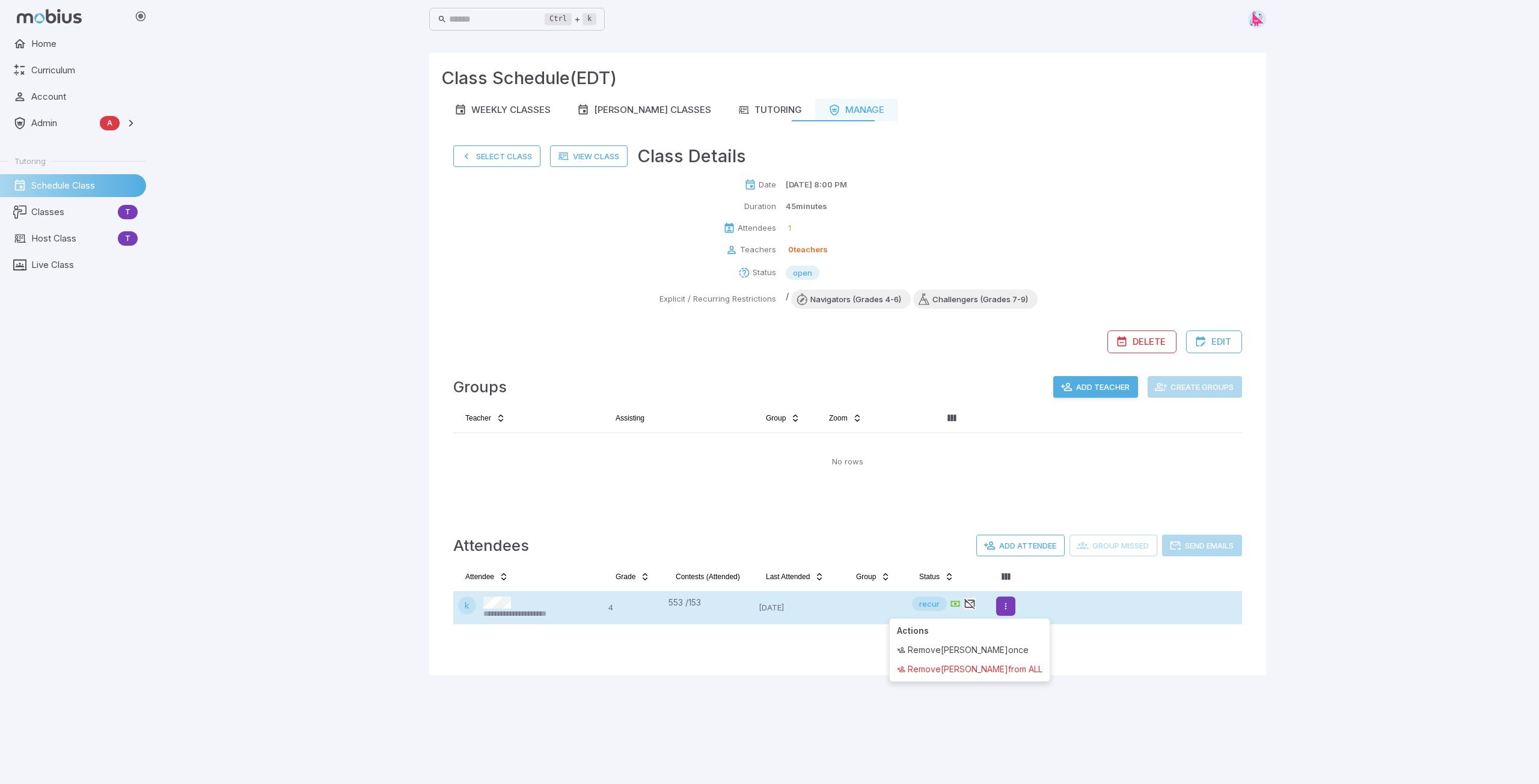
click at [1008, 611] on html "**********" at bounding box center [770, 392] width 1539 height 784
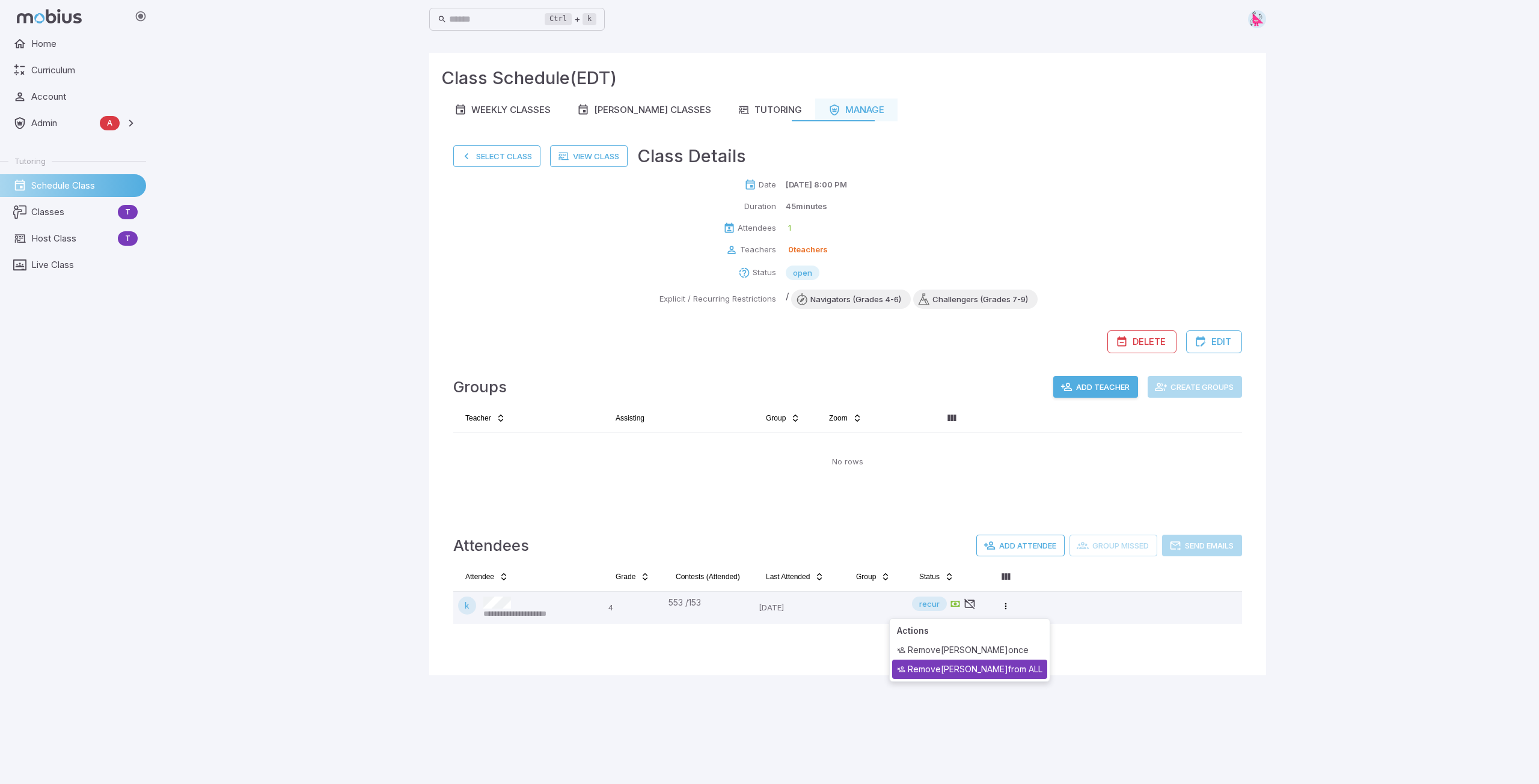
click at [989, 667] on div "Remove [PERSON_NAME] from ALL" at bounding box center [969, 669] width 155 height 19
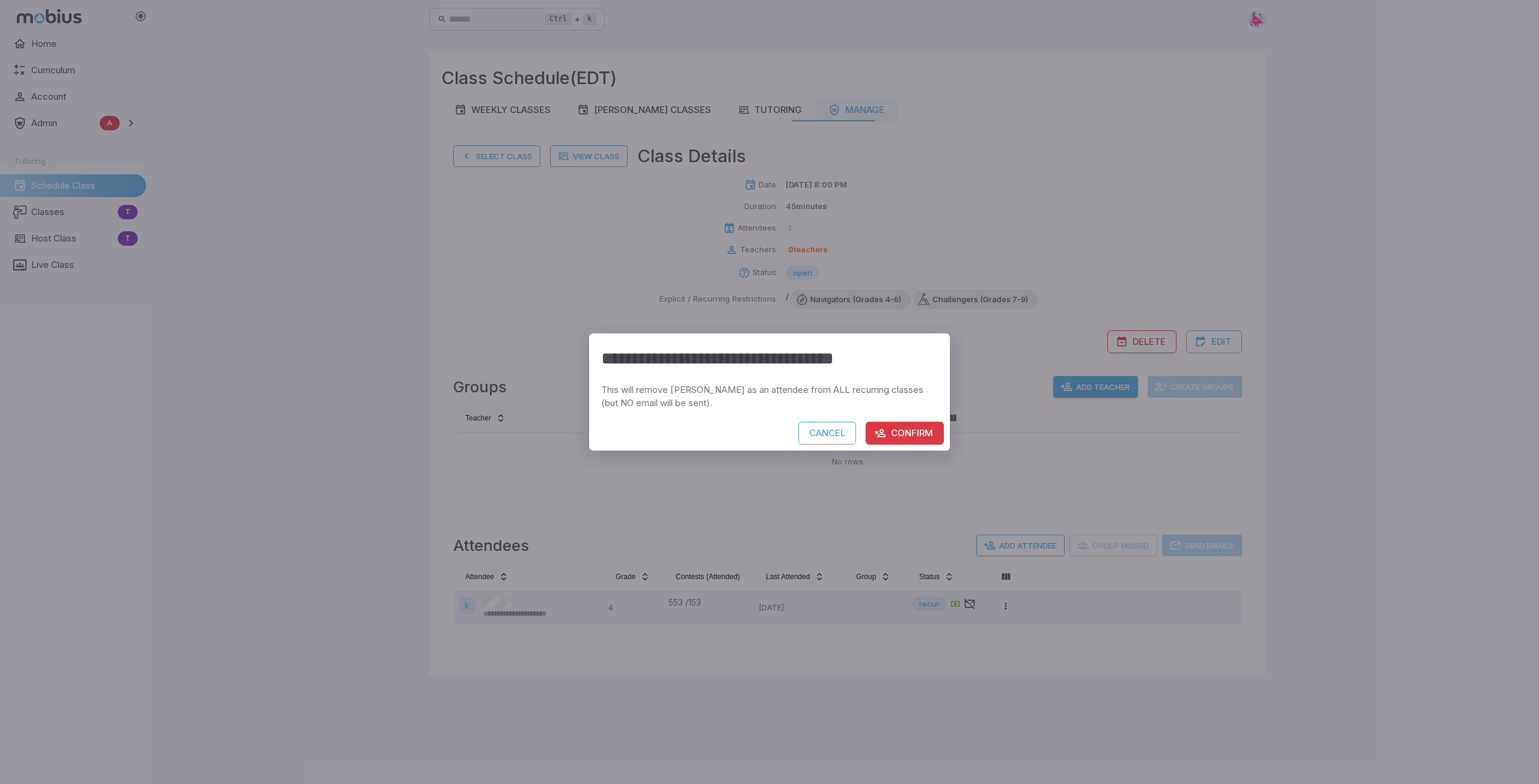
click at [908, 431] on button "Confirm" at bounding box center [904, 433] width 78 height 23
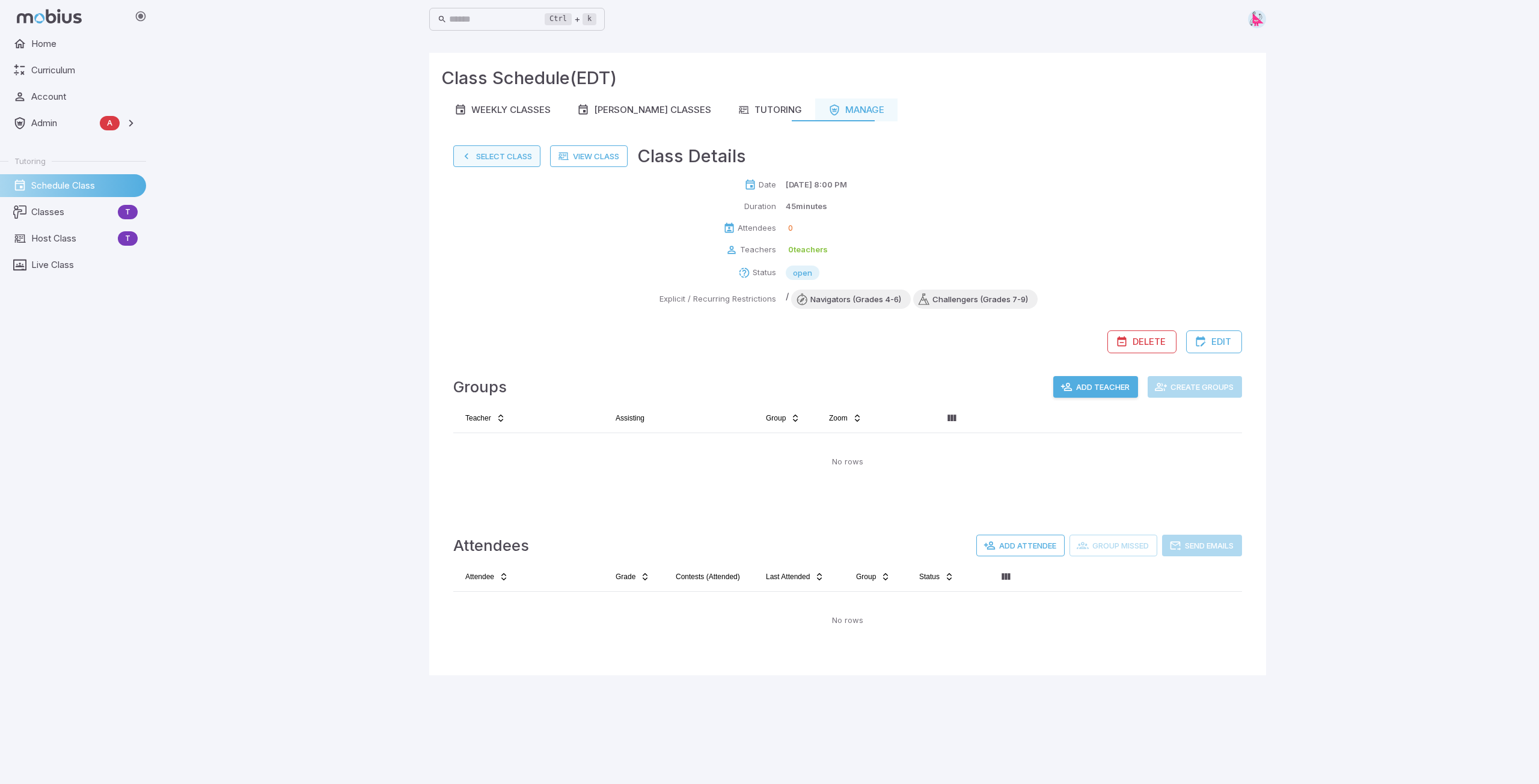
click at [494, 156] on button "Select Class" at bounding box center [497, 156] width 87 height 21
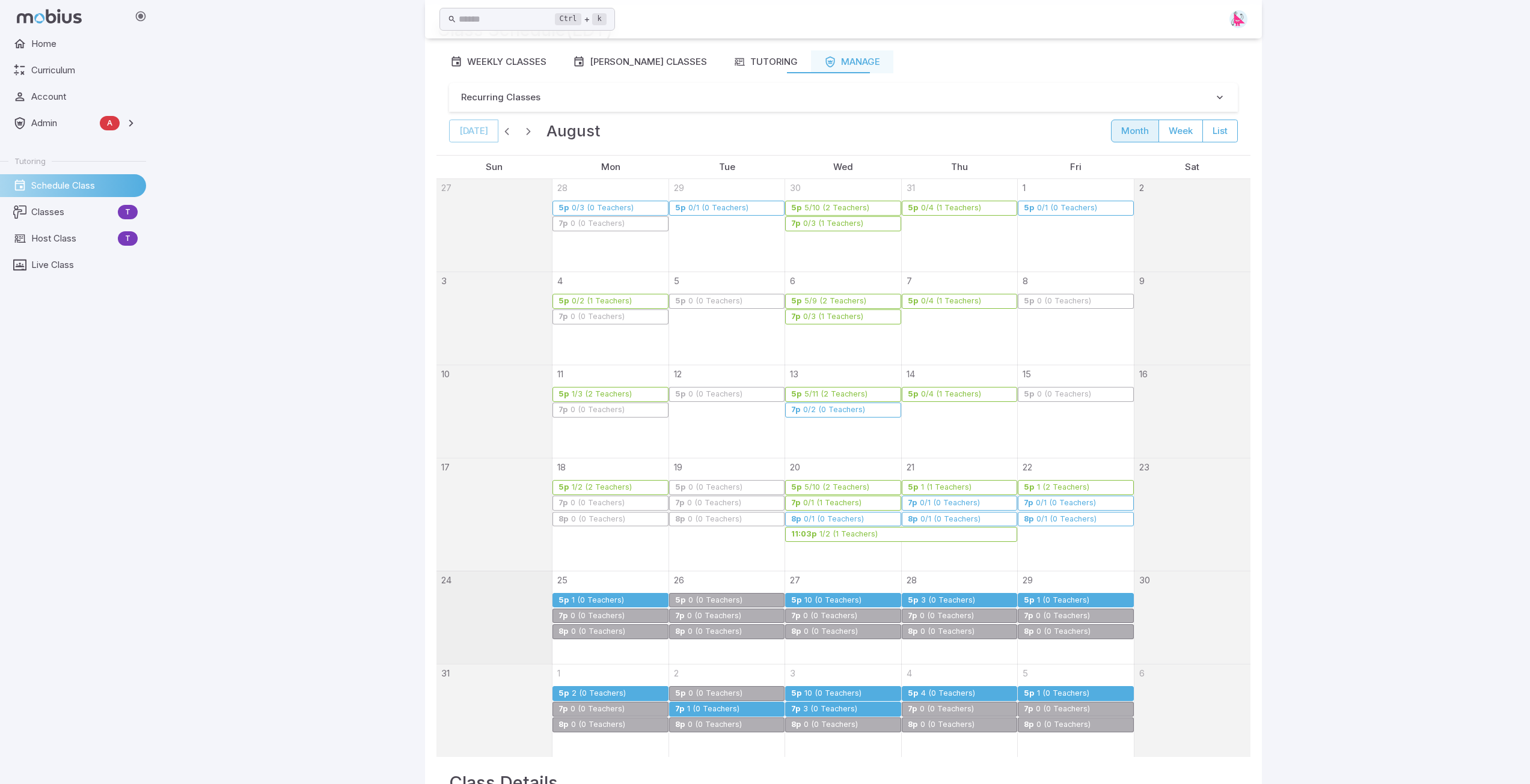
scroll to position [108, 0]
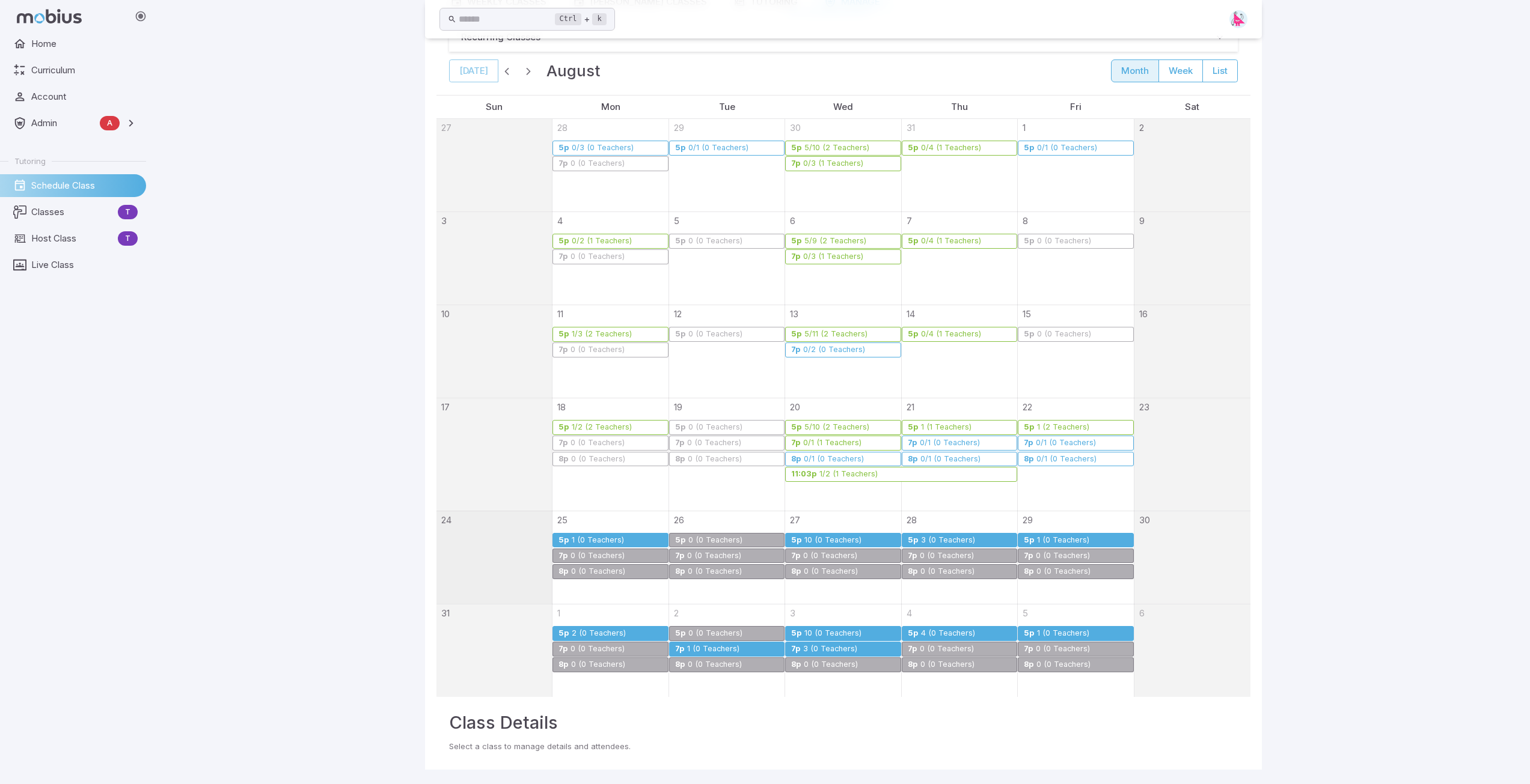
click at [716, 648] on div "1 (0 Teachers)" at bounding box center [713, 648] width 53 height 9
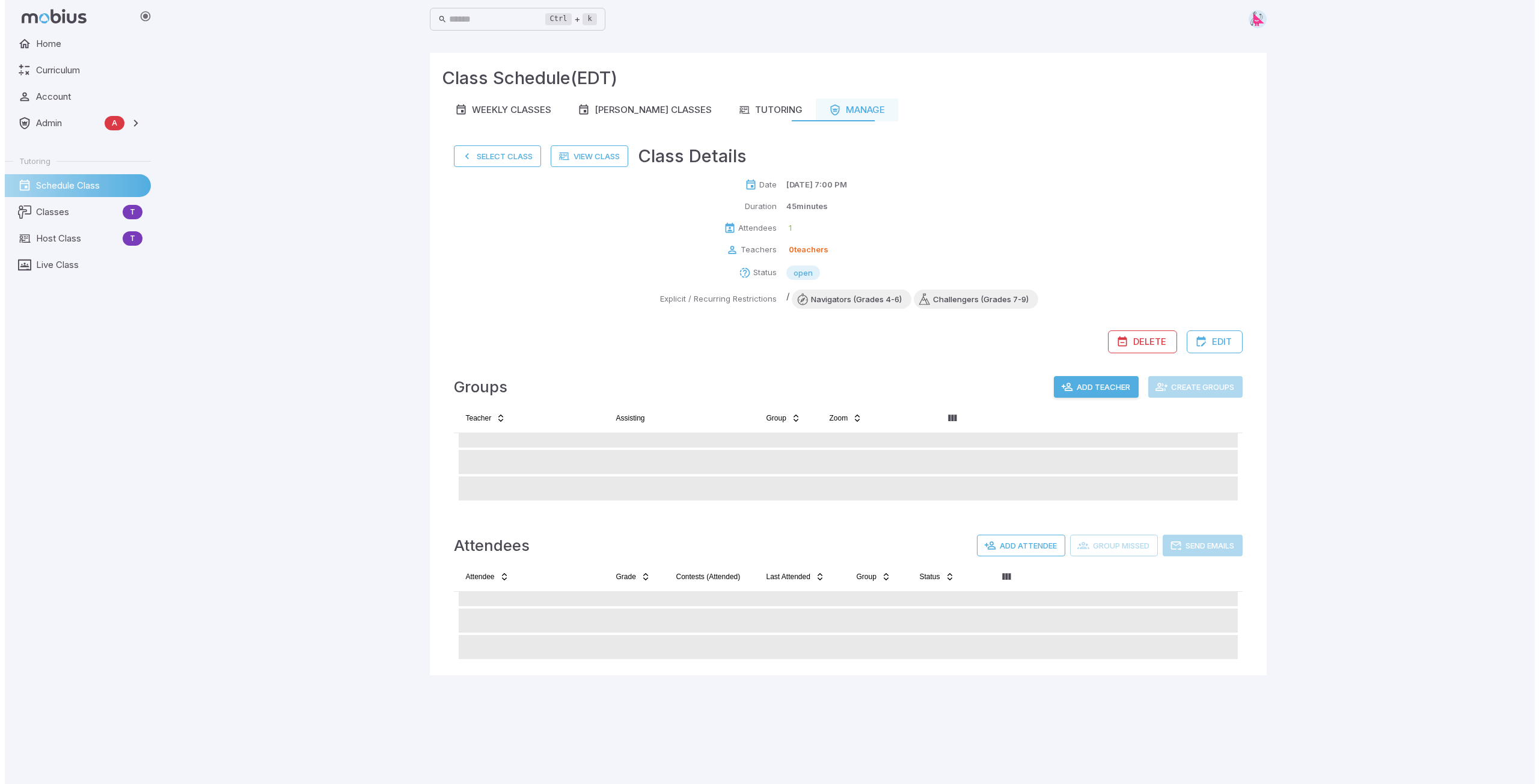
scroll to position [0, 0]
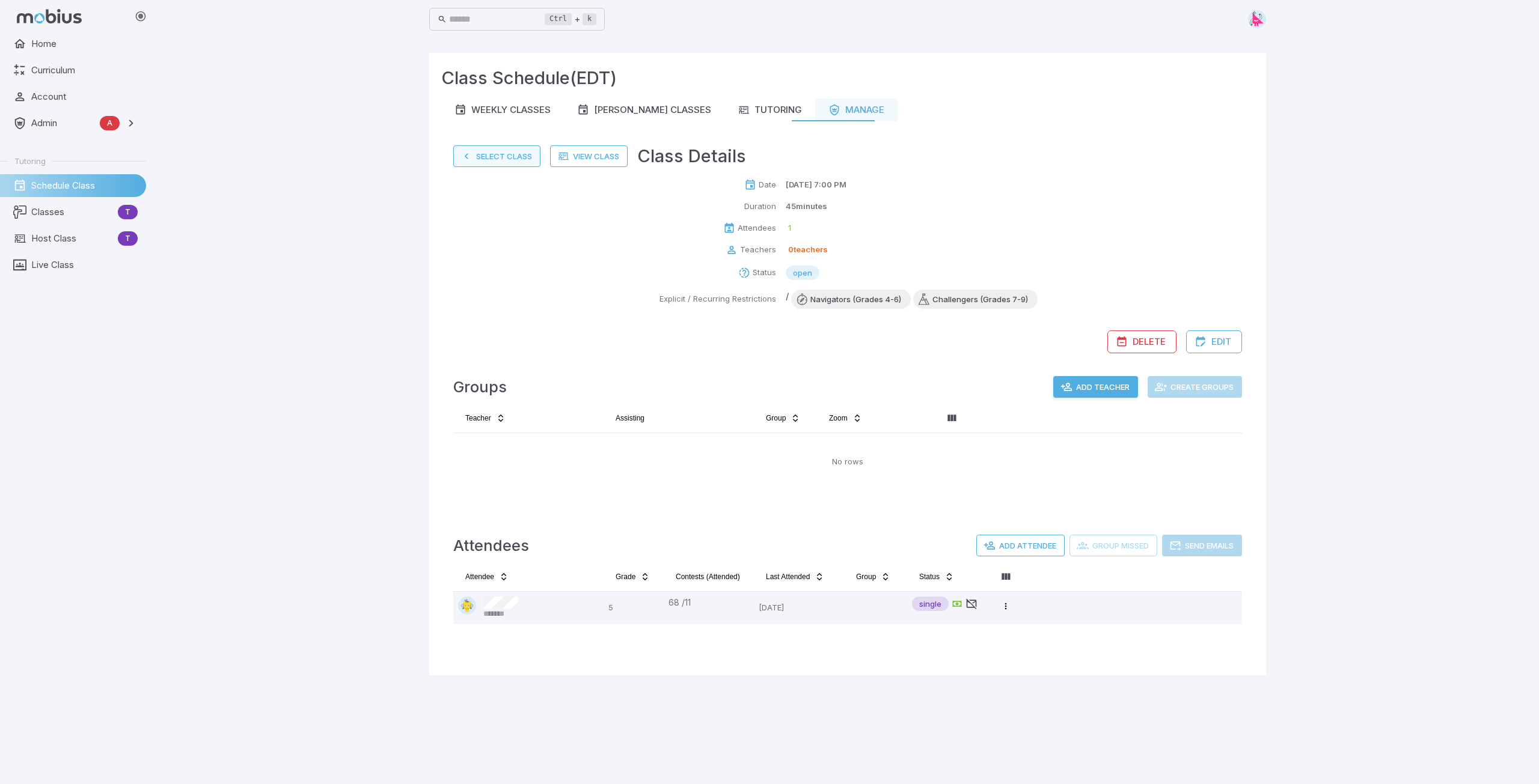
click at [494, 156] on button "Select Class" at bounding box center [497, 156] width 87 height 21
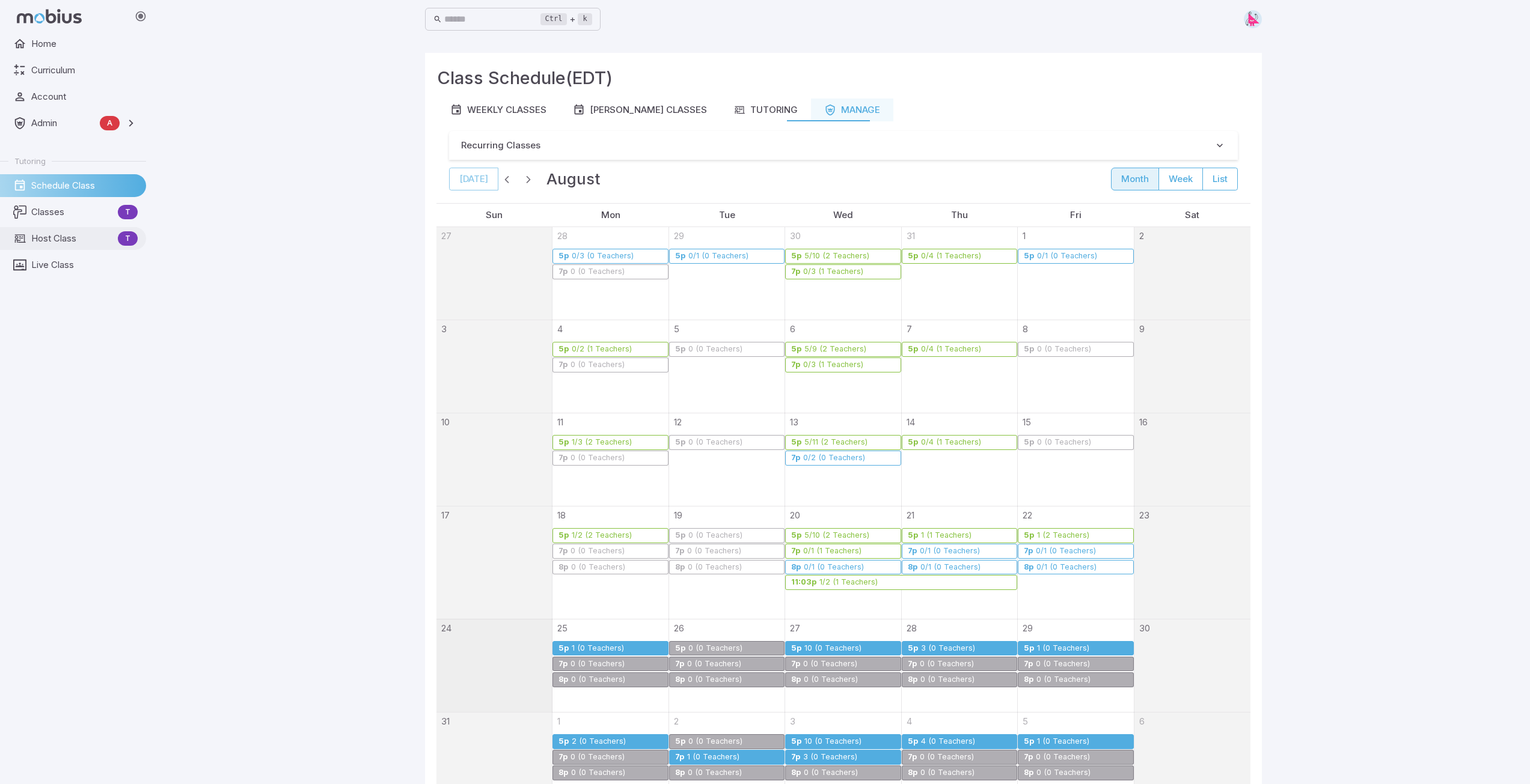
click at [62, 245] on span "Host Class" at bounding box center [72, 238] width 81 height 13
